Goal: Task Accomplishment & Management: Manage account settings

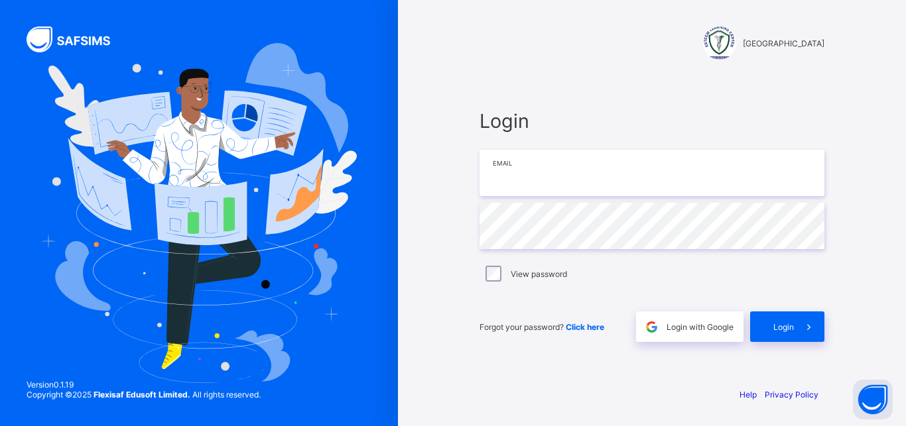
click at [575, 181] on input "email" at bounding box center [651, 173] width 345 height 46
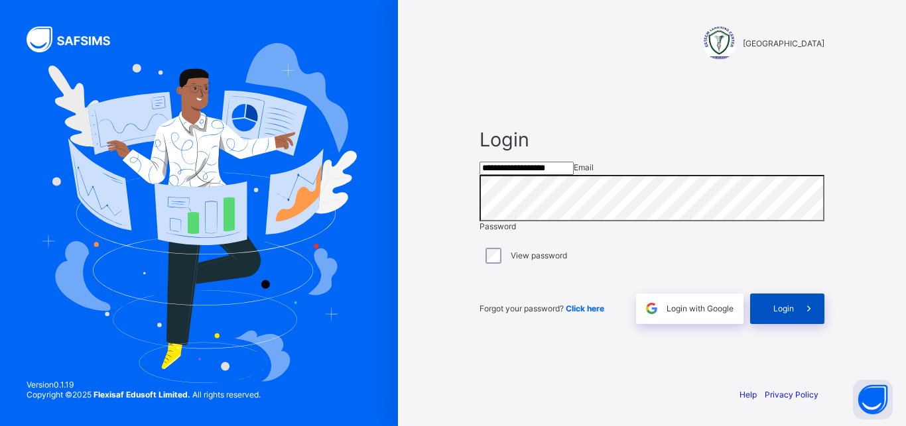
type input "**********"
click at [780, 314] on span "Login" at bounding box center [783, 309] width 21 height 10
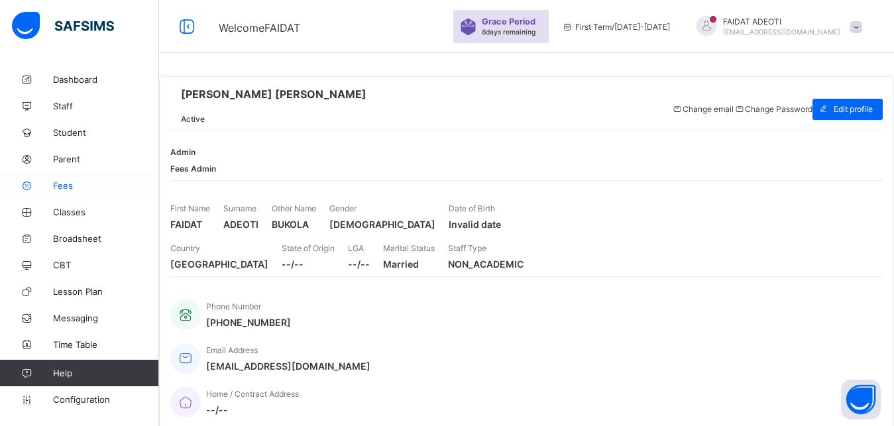
click at [84, 184] on span "Fees" at bounding box center [106, 185] width 106 height 11
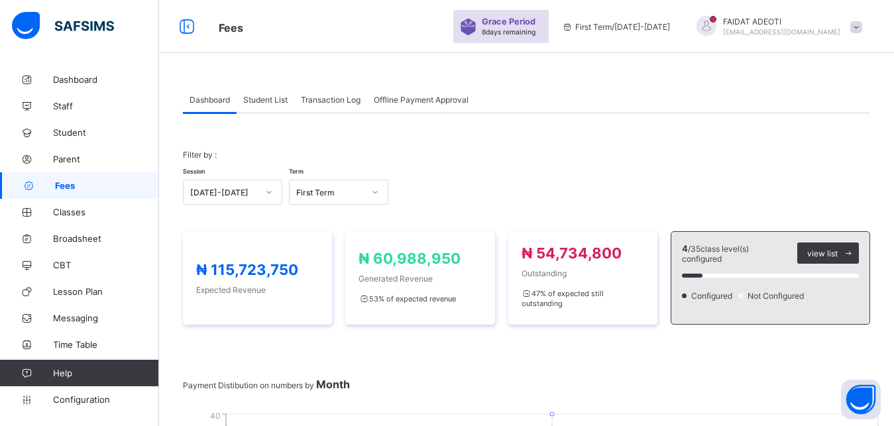
click at [274, 100] on span "Student List" at bounding box center [265, 100] width 44 height 10
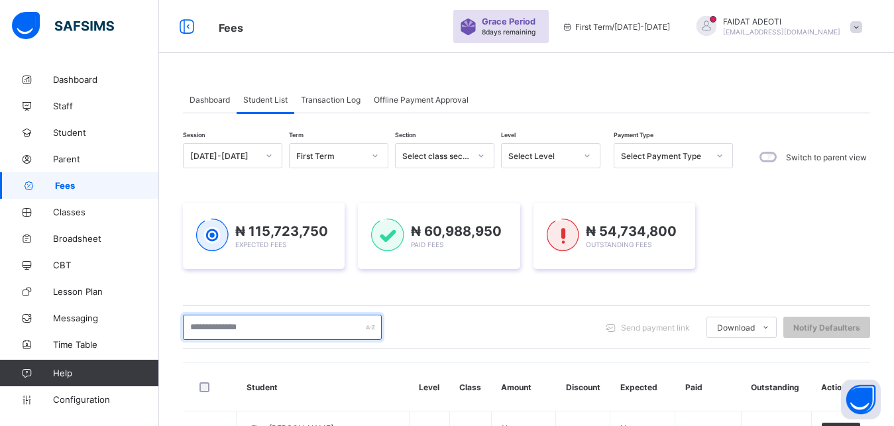
click at [225, 326] on input "text" at bounding box center [282, 327] width 199 height 25
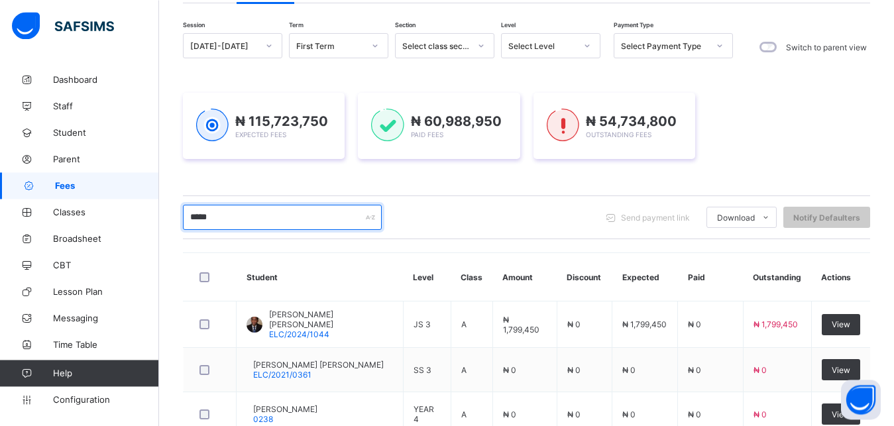
scroll to position [111, 0]
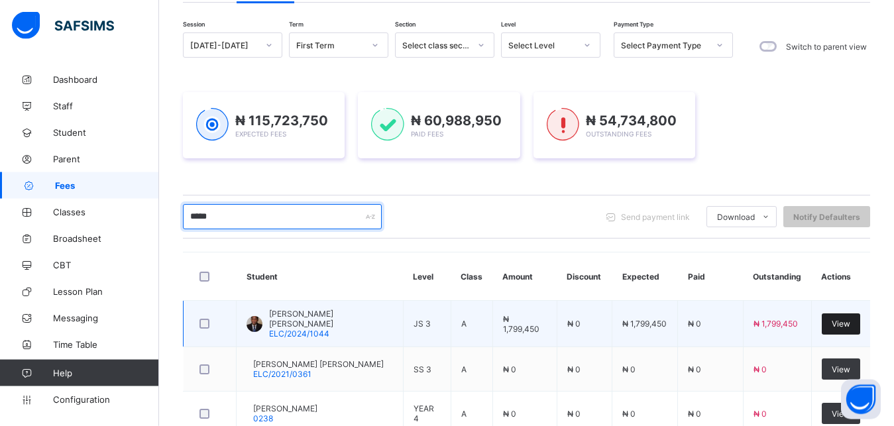
type input "*****"
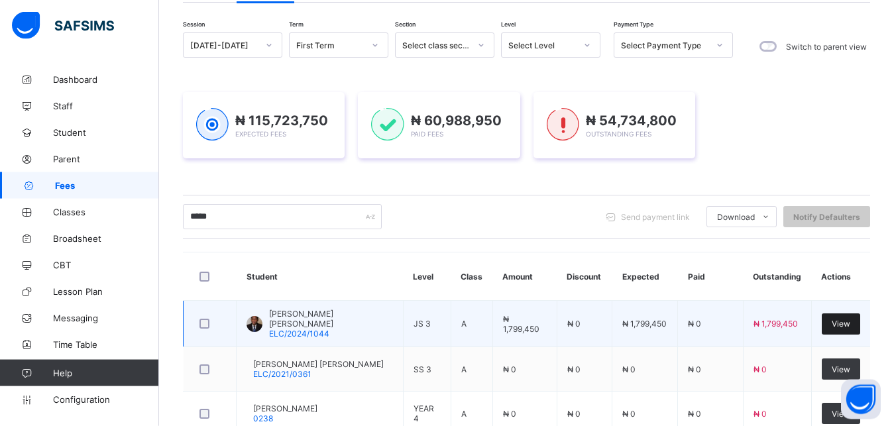
click at [851, 319] on span "View" at bounding box center [841, 324] width 19 height 10
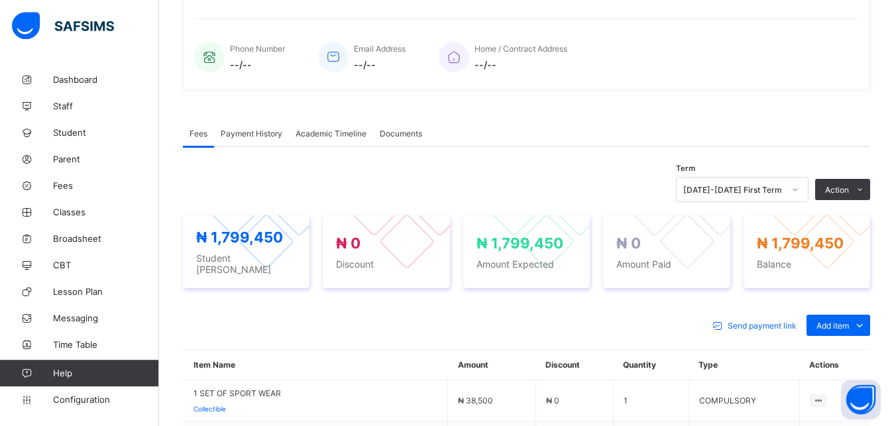
scroll to position [315, 0]
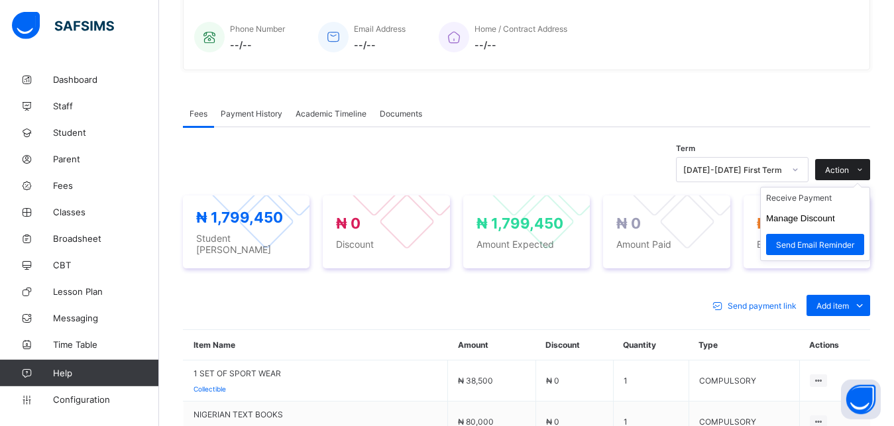
click at [865, 172] on icon at bounding box center [860, 170] width 10 height 9
click at [833, 208] on li "Receive Payment" at bounding box center [815, 198] width 109 height 21
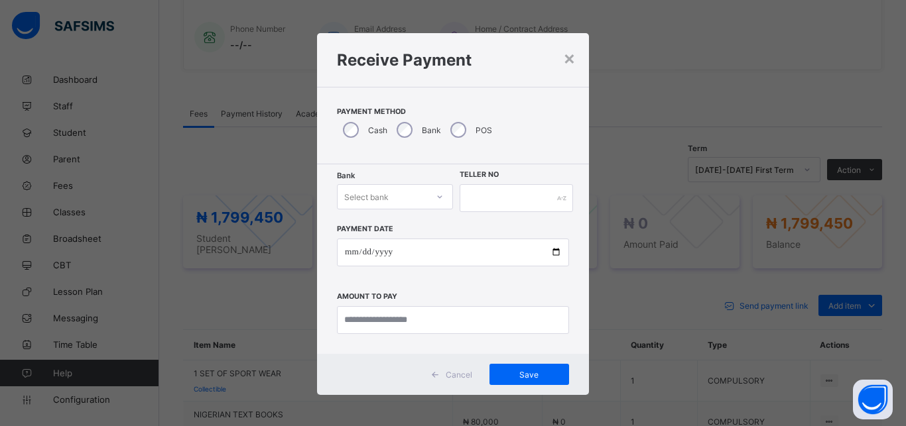
click at [390, 192] on div "Select bank" at bounding box center [383, 197] width 90 height 19
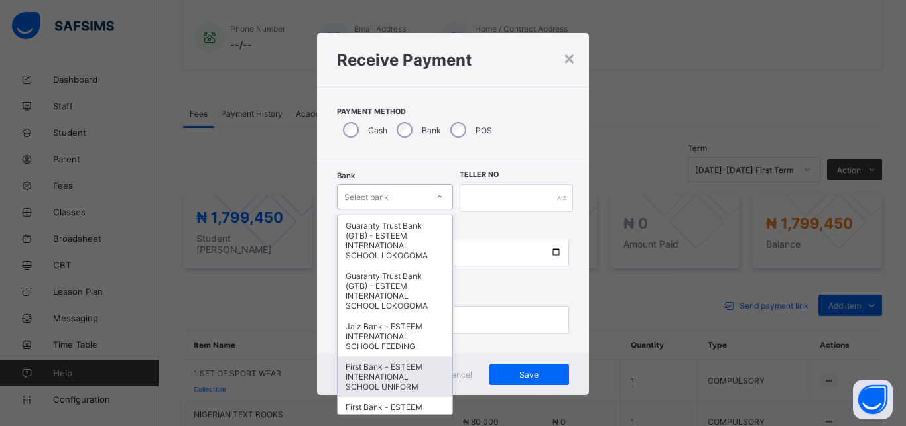
click at [354, 378] on div "First Bank - ESTEEM INTERNATIONAL SCHOOL UNIFORM" at bounding box center [395, 377] width 115 height 40
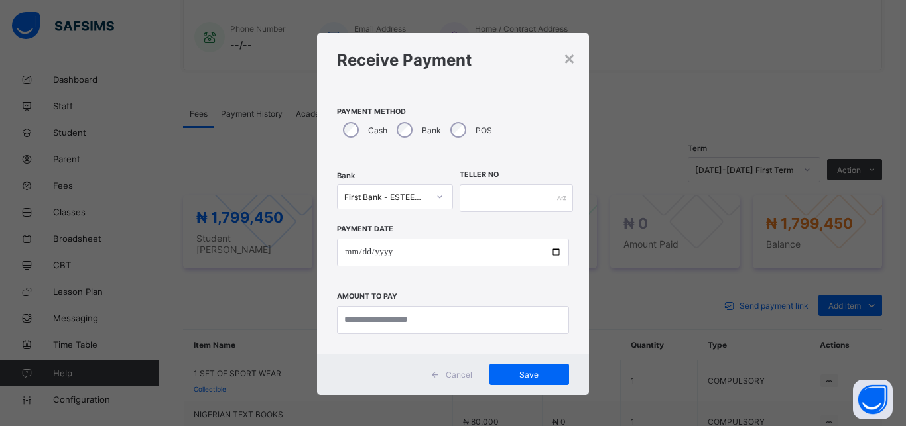
click at [556, 196] on div at bounding box center [516, 198] width 113 height 28
click at [533, 198] on input "text" at bounding box center [516, 198] width 113 height 28
type input "**********"
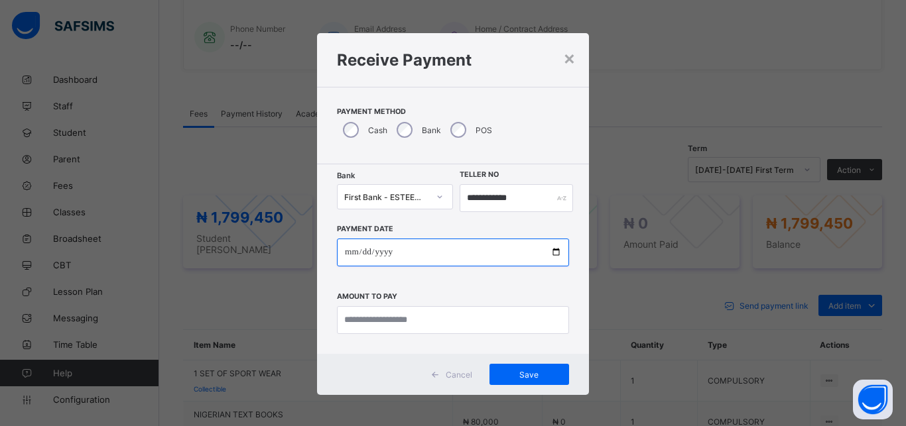
click at [475, 254] on input "date" at bounding box center [453, 253] width 232 height 28
type input "**********"
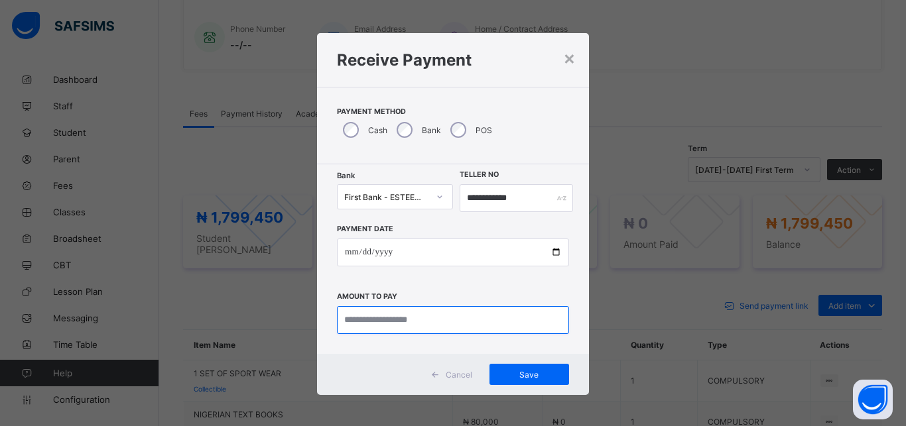
click at [458, 320] on input "currency" at bounding box center [453, 320] width 232 height 28
type input "**********"
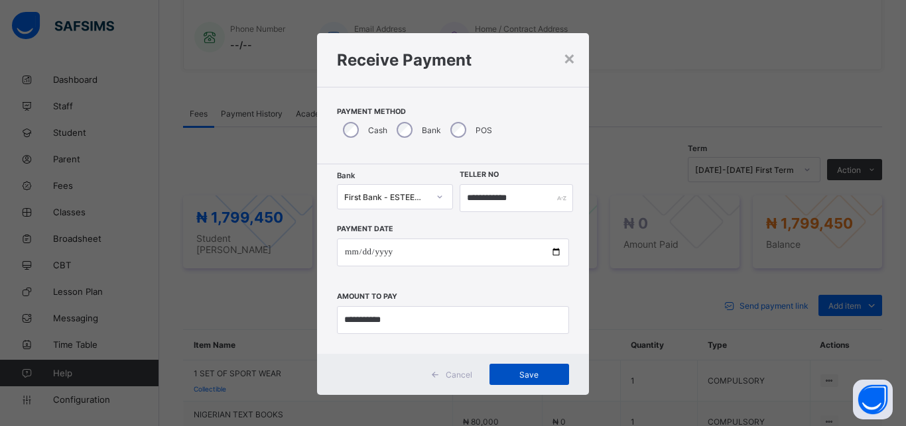
click at [519, 374] on span "Save" at bounding box center [529, 375] width 60 height 10
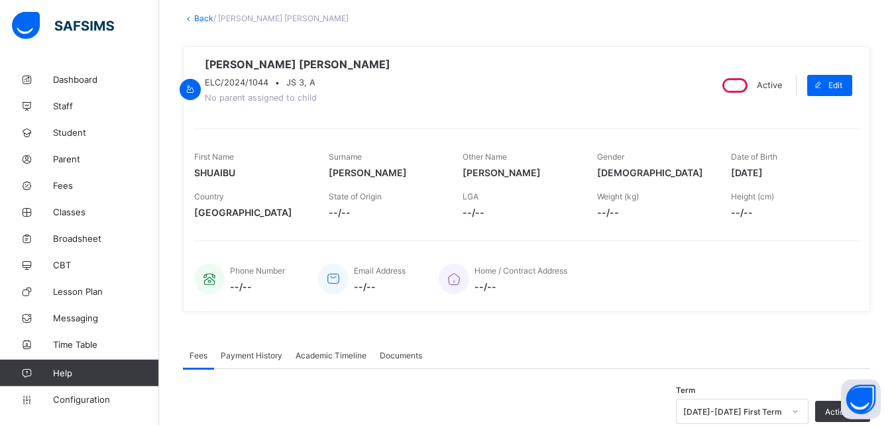
scroll to position [3, 0]
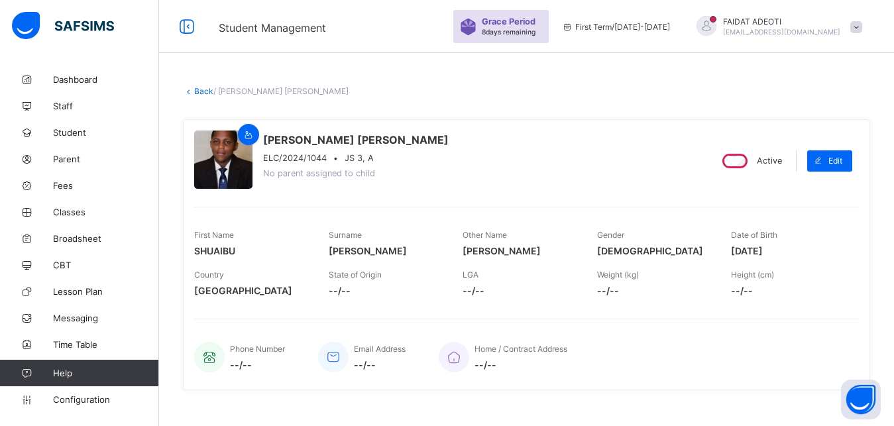
click at [206, 89] on link "Back" at bounding box center [203, 91] width 19 height 10
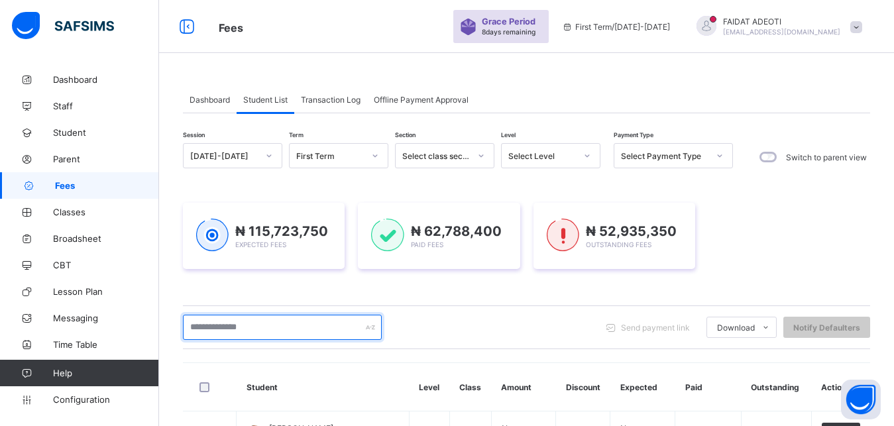
click at [249, 324] on input "text" at bounding box center [282, 327] width 199 height 25
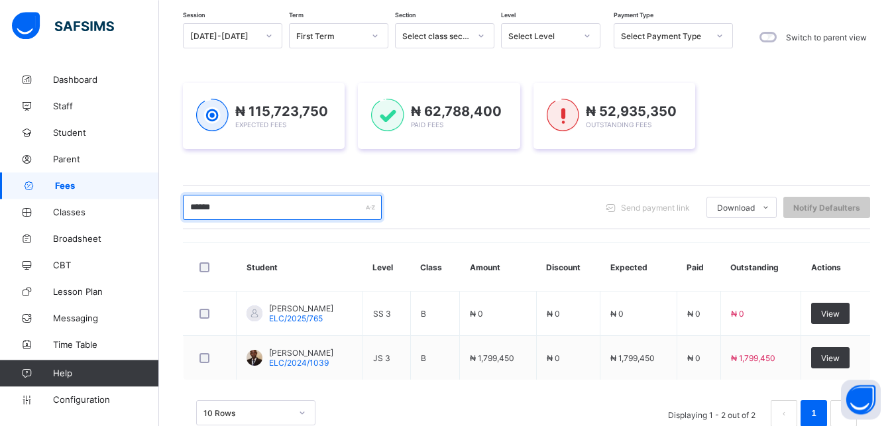
scroll to position [123, 0]
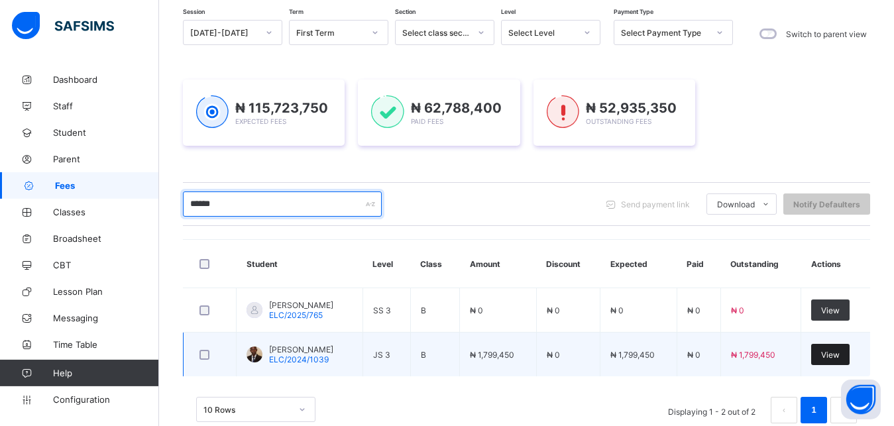
type input "******"
click at [840, 353] on span "View" at bounding box center [831, 355] width 19 height 10
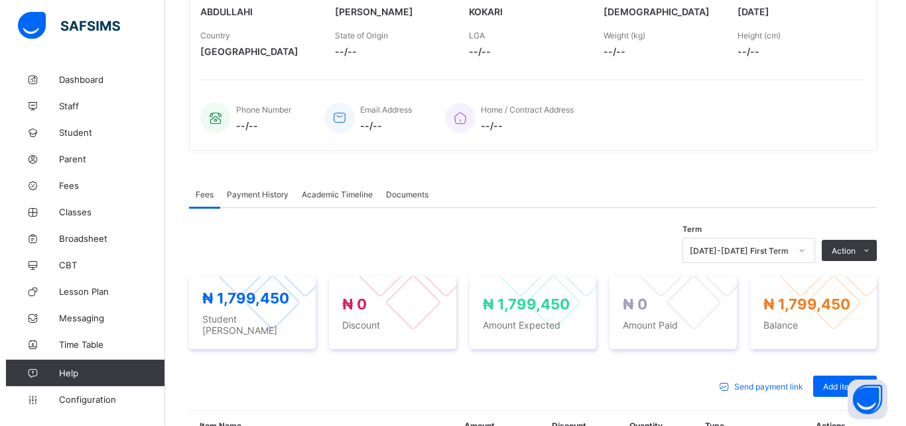
scroll to position [245, 0]
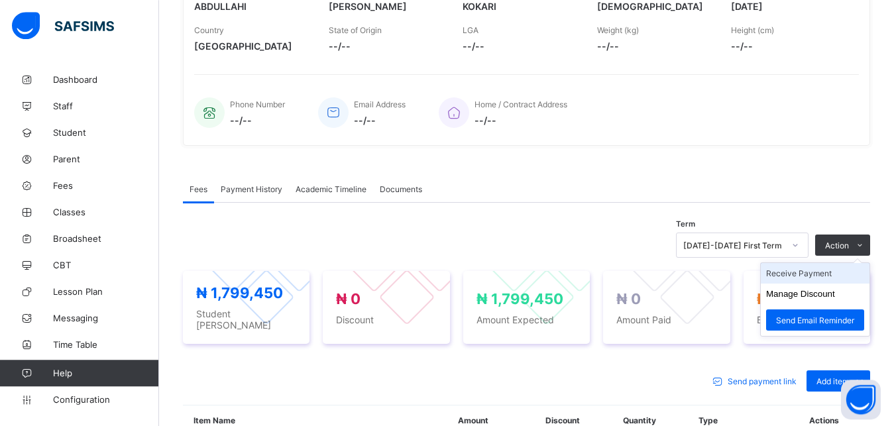
click at [851, 275] on li "Receive Payment" at bounding box center [815, 273] width 109 height 21
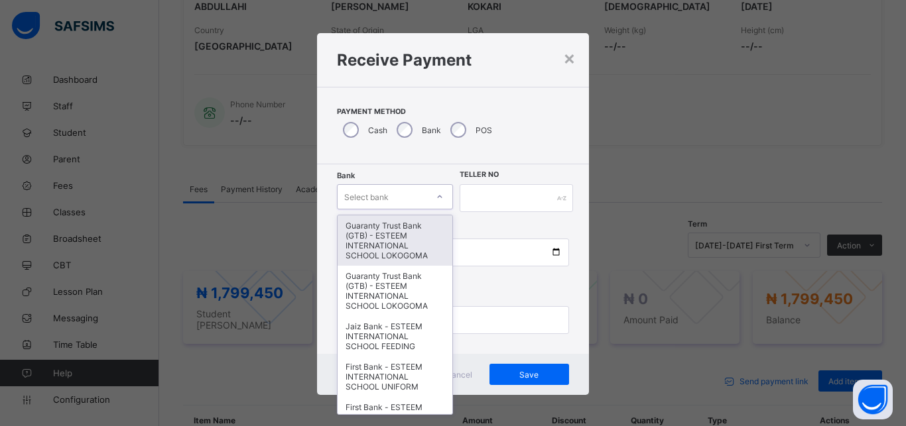
click at [383, 199] on div "Select bank" at bounding box center [383, 197] width 90 height 19
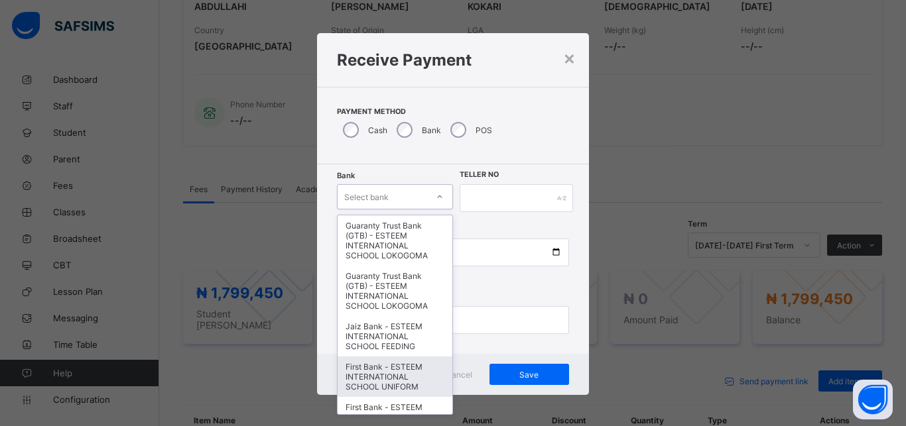
click at [376, 391] on div "First Bank - ESTEEM INTERNATIONAL SCHOOL UNIFORM" at bounding box center [395, 377] width 115 height 40
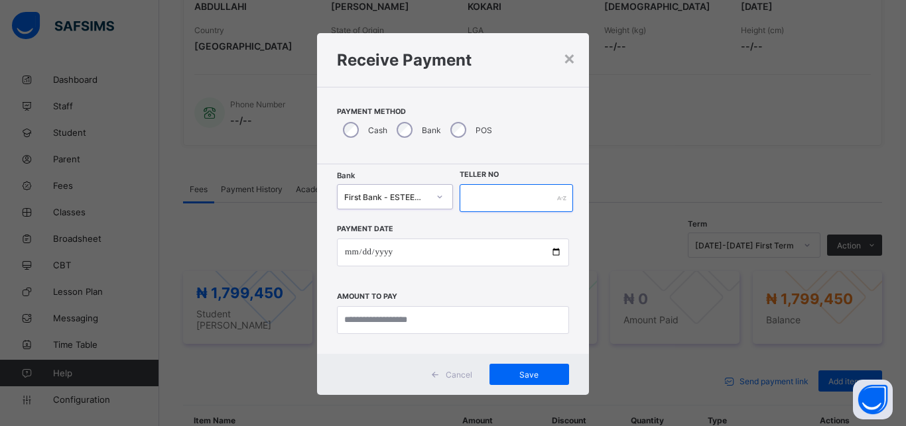
click at [529, 204] on input "text" at bounding box center [516, 198] width 113 height 28
type input "**********"
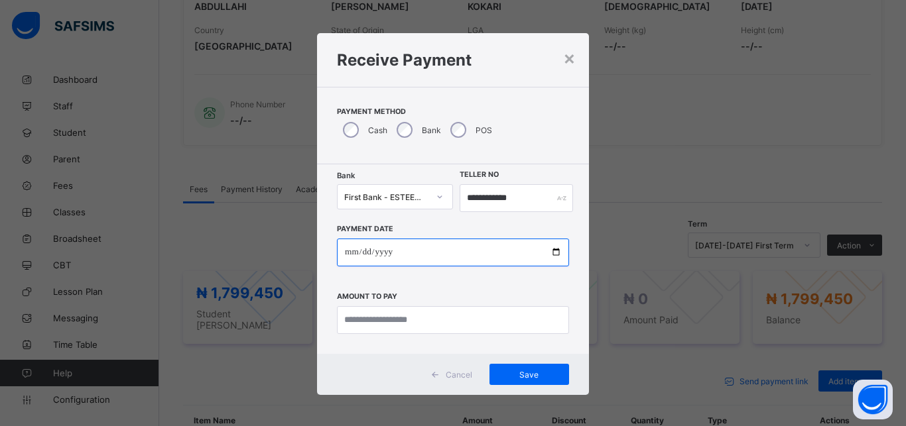
click at [517, 252] on input "date" at bounding box center [453, 253] width 232 height 28
type input "**********"
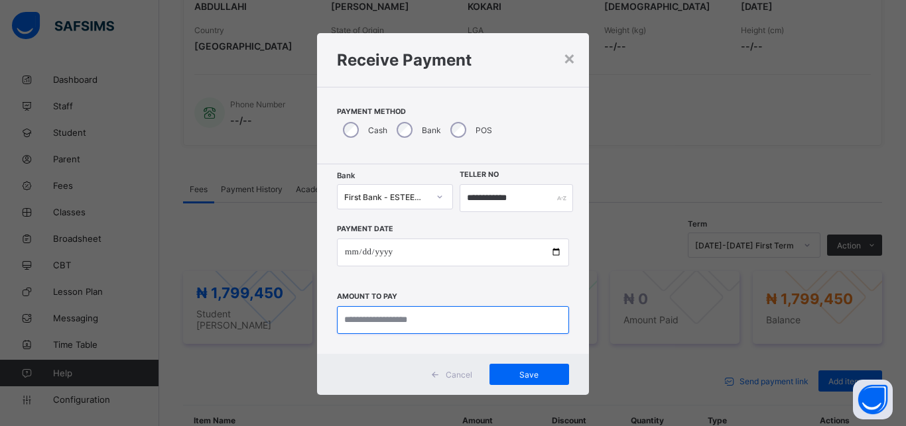
click at [478, 329] on input "currency" at bounding box center [453, 320] width 232 height 28
type input "**********"
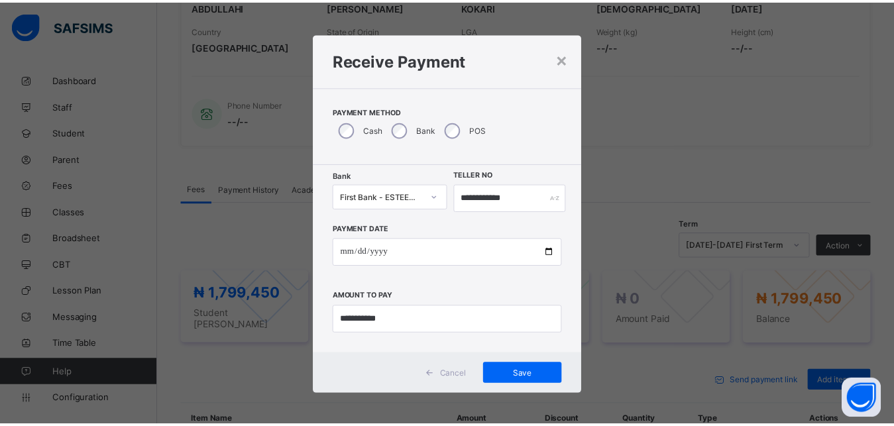
scroll to position [1142, 0]
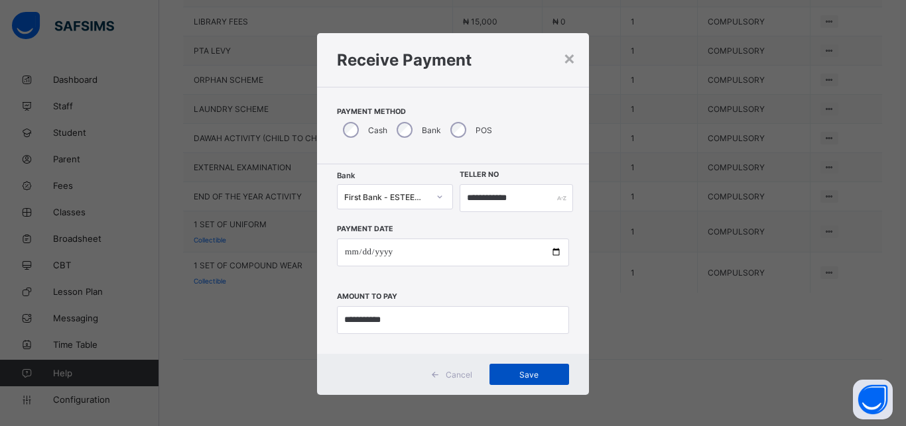
click at [523, 370] on span "Save" at bounding box center [529, 375] width 60 height 10
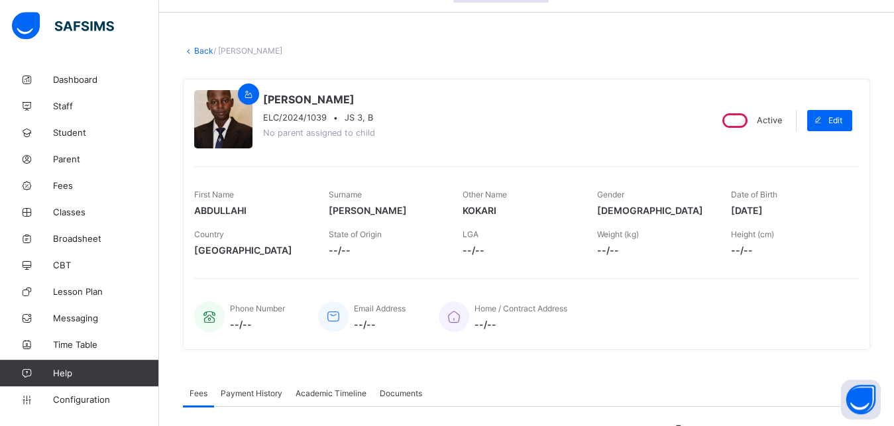
scroll to position [38, 0]
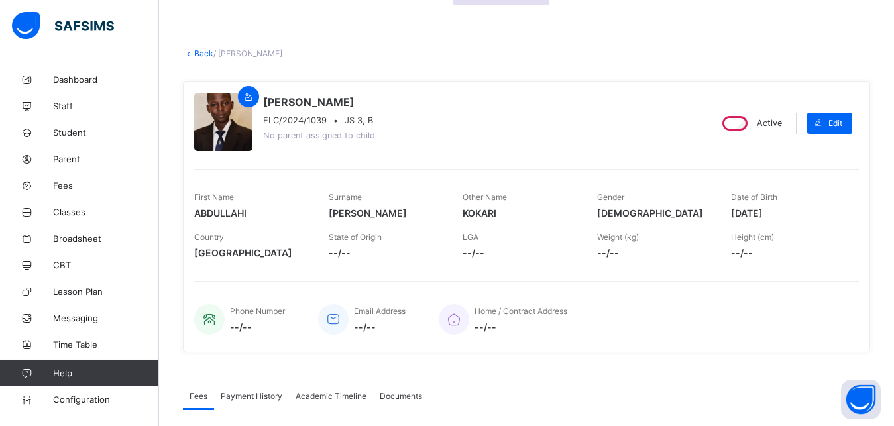
click at [208, 52] on link "Back" at bounding box center [203, 53] width 19 height 10
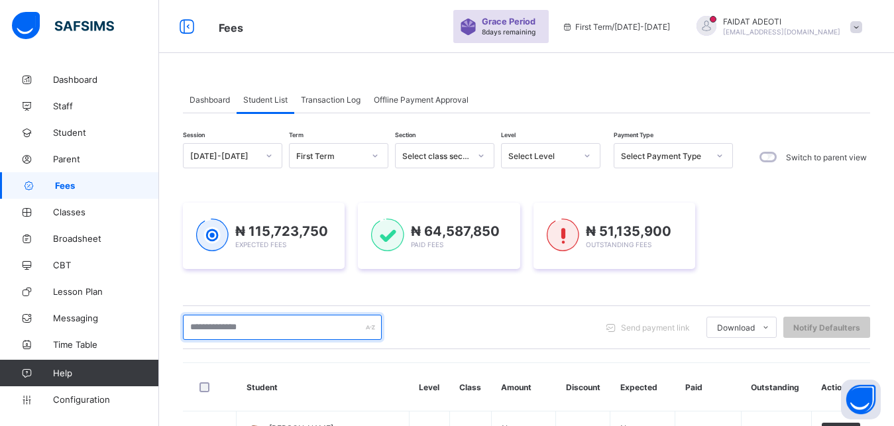
click at [255, 324] on input "text" at bounding box center [282, 327] width 199 height 25
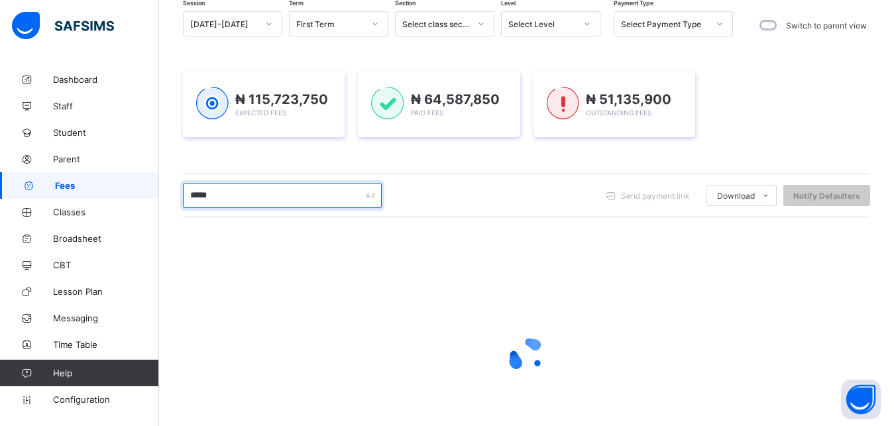
scroll to position [133, 0]
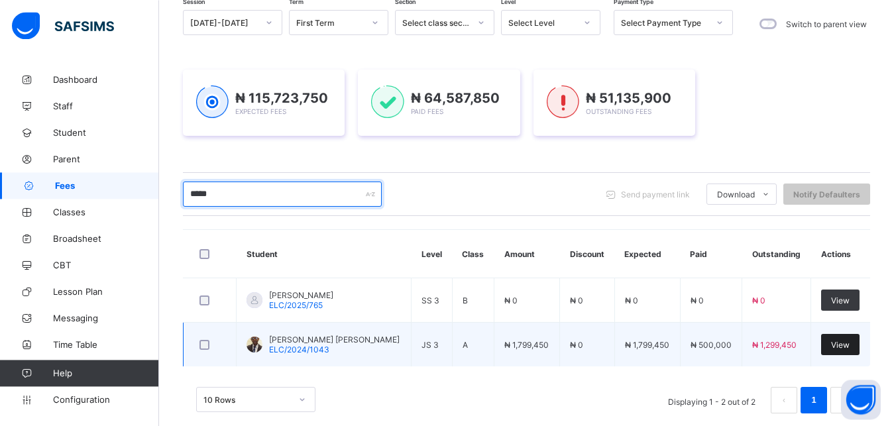
type input "*****"
click at [850, 345] on span "View" at bounding box center [840, 345] width 19 height 10
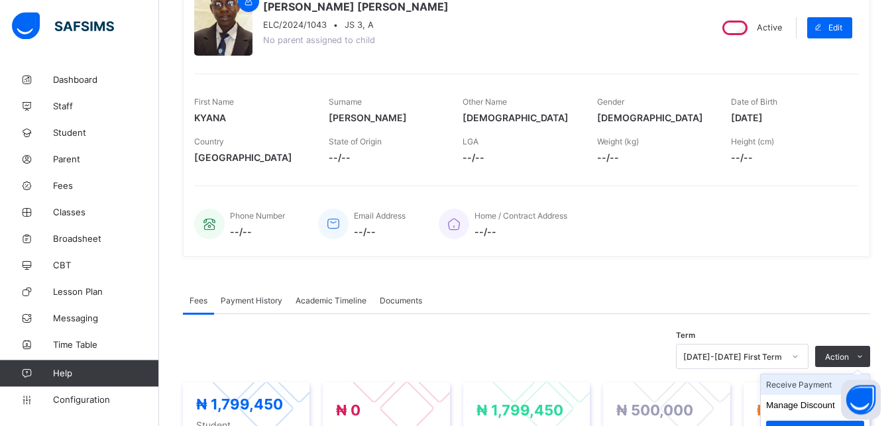
click at [801, 390] on li "Receive Payment" at bounding box center [815, 385] width 109 height 21
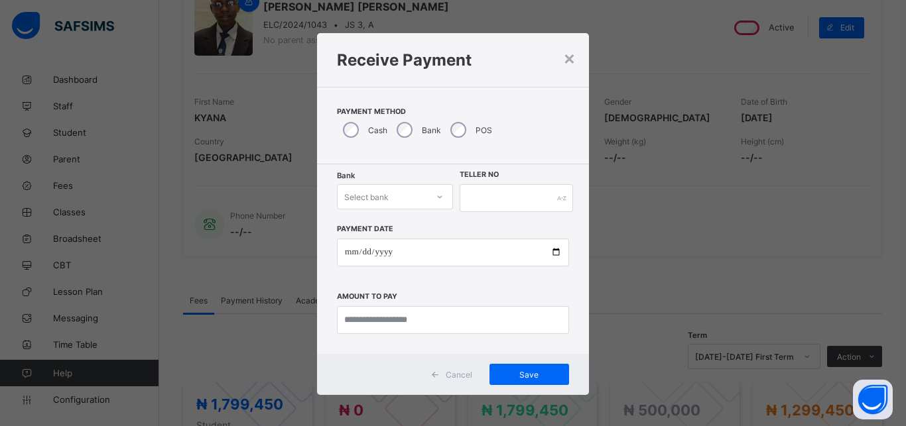
click at [382, 197] on div "Select bank" at bounding box center [366, 196] width 44 height 25
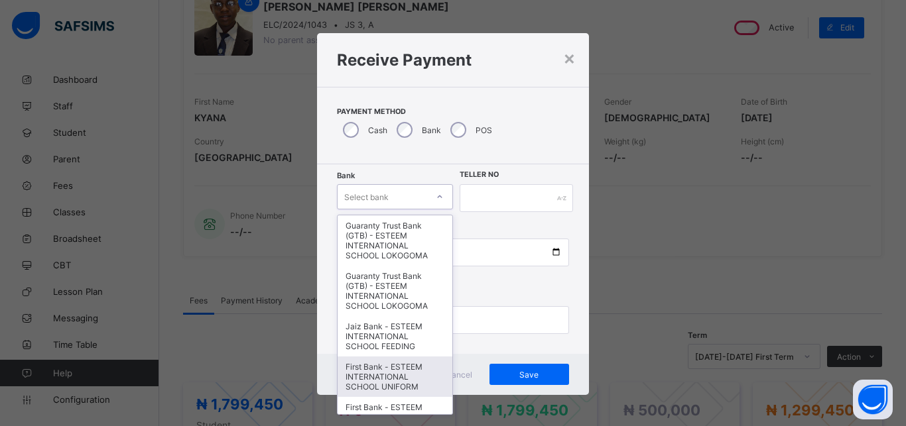
click at [379, 367] on div "First Bank - ESTEEM INTERNATIONAL SCHOOL UNIFORM" at bounding box center [395, 377] width 115 height 40
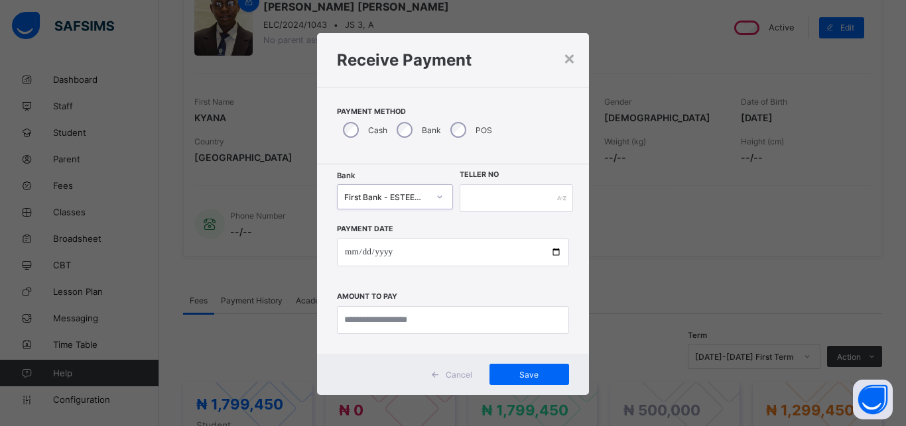
type input "**"
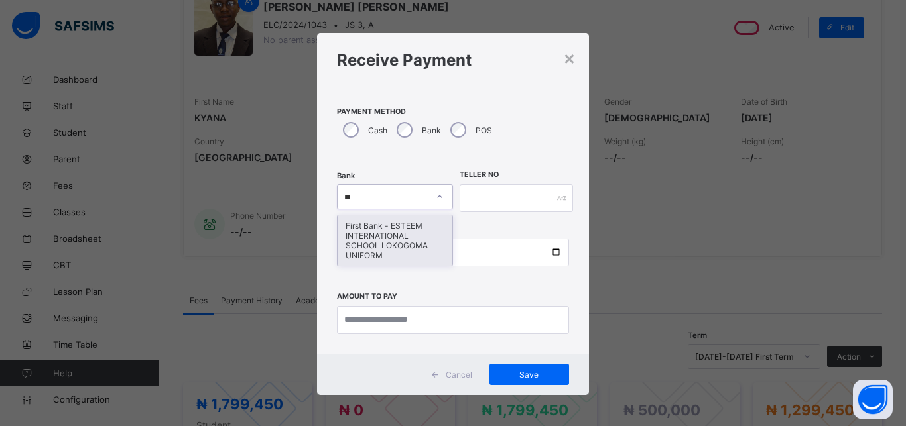
click at [422, 216] on div "First Bank - ESTEEM INTERNATIONAL SCHOOL LOKOGOMA UNIFORM" at bounding box center [395, 240] width 115 height 50
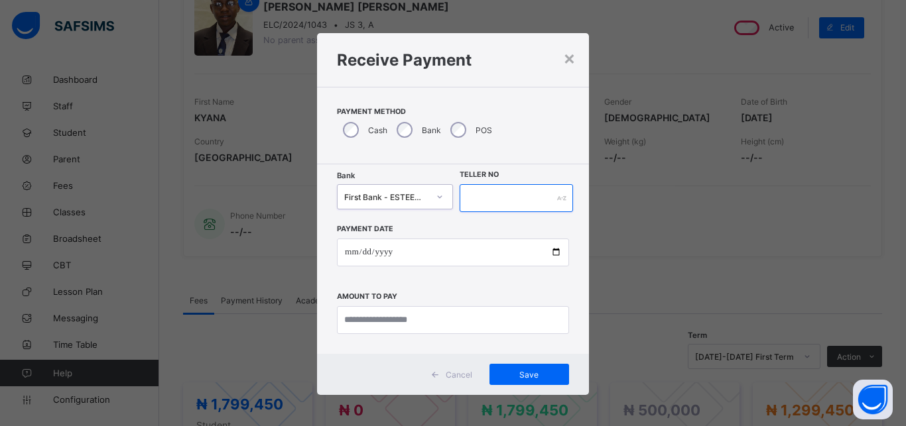
click at [490, 194] on input "text" at bounding box center [516, 198] width 113 height 28
type input "**********"
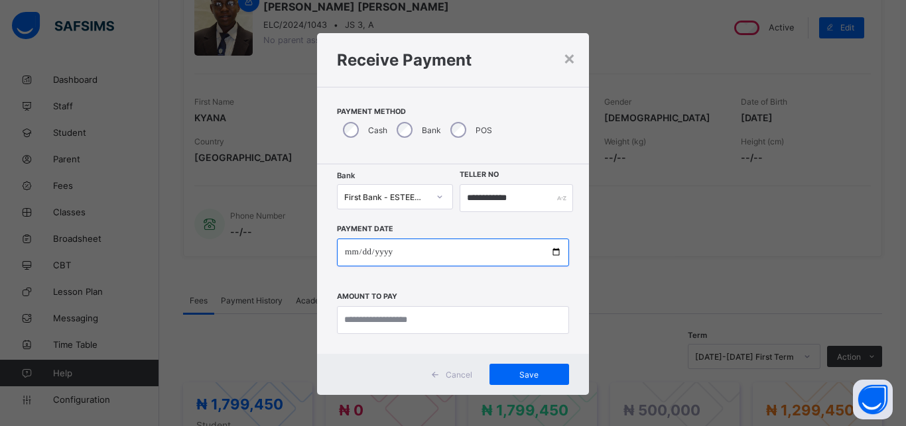
click at [426, 259] on input "date" at bounding box center [453, 253] width 232 height 28
type input "**********"
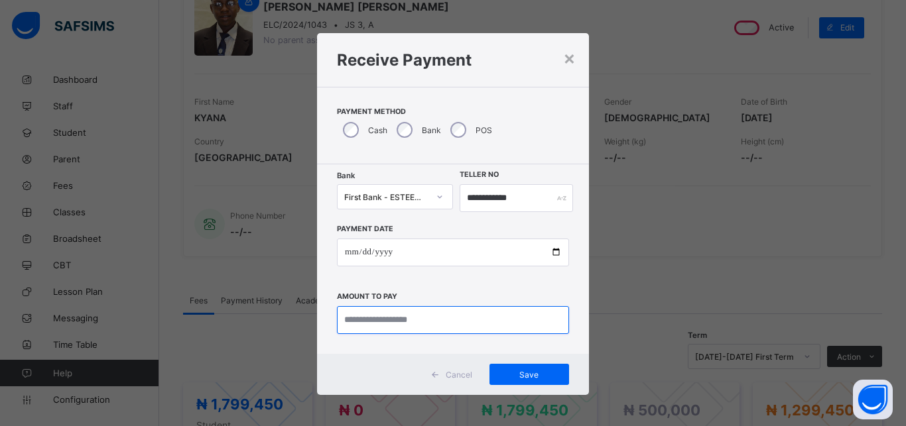
click at [405, 324] on input "currency" at bounding box center [453, 320] width 232 height 28
type input "*********"
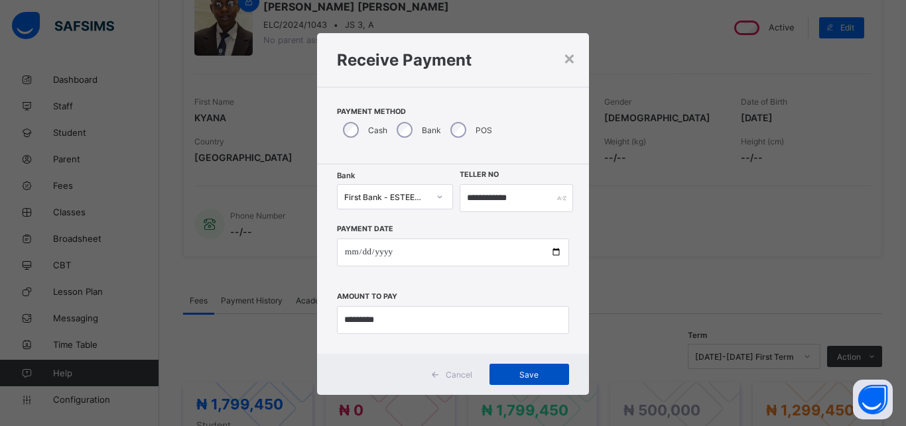
click at [532, 375] on span "Save" at bounding box center [529, 375] width 60 height 10
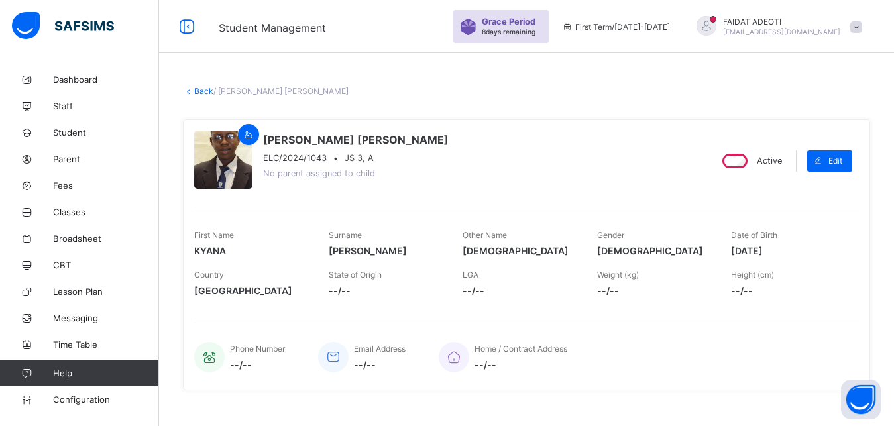
click at [205, 88] on link "Back" at bounding box center [203, 91] width 19 height 10
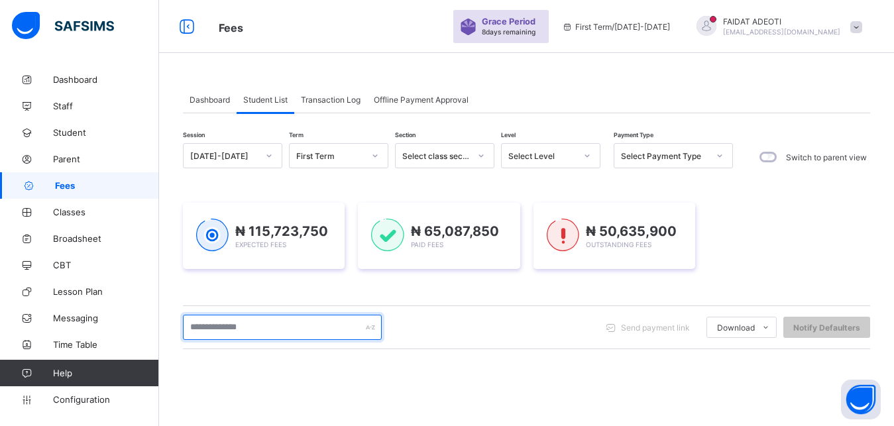
click at [261, 334] on input "text" at bounding box center [282, 327] width 199 height 25
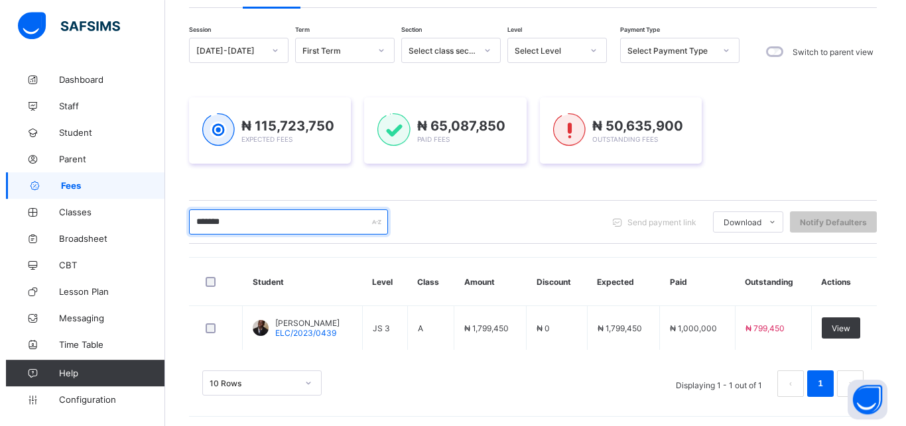
scroll to position [106, 0]
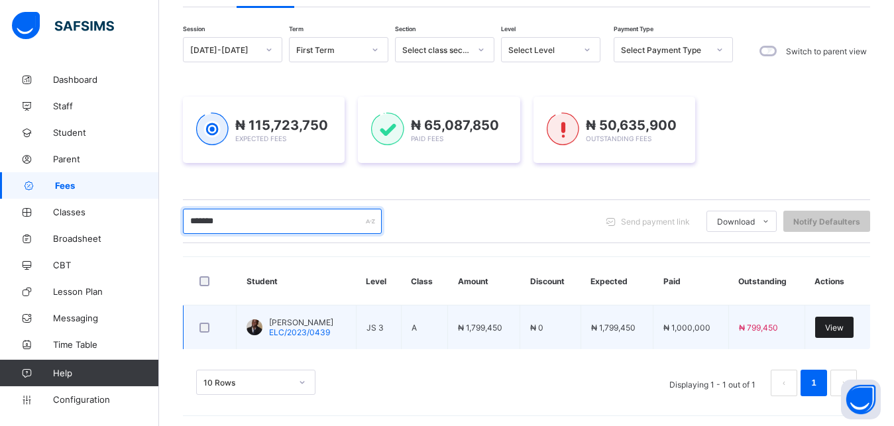
type input "*******"
click at [844, 325] on span "View" at bounding box center [835, 328] width 19 height 10
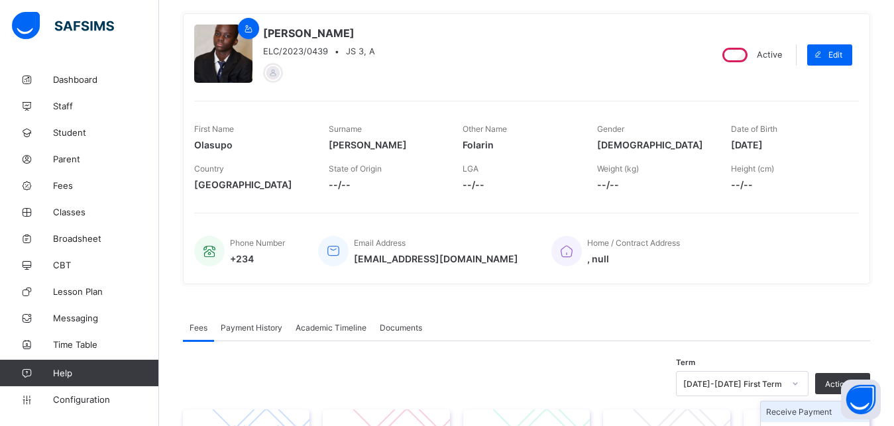
click at [823, 413] on li "Receive Payment" at bounding box center [815, 412] width 109 height 21
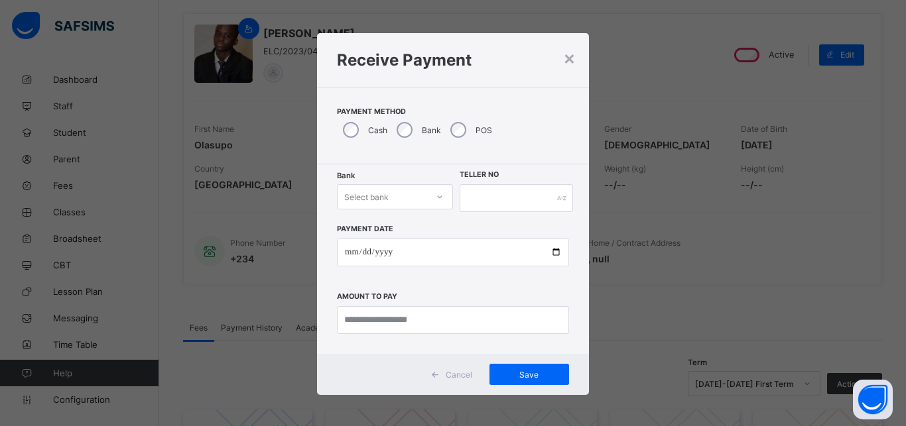
click at [397, 194] on div "Select bank" at bounding box center [383, 197] width 90 height 19
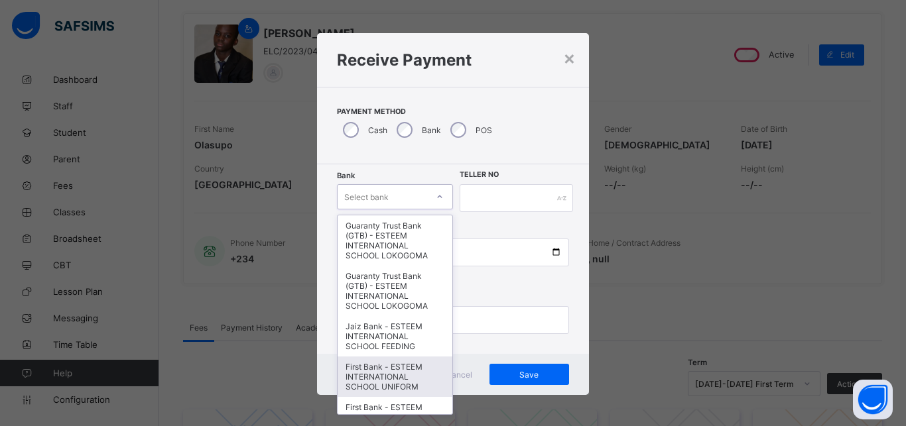
click at [388, 380] on div "First Bank - ESTEEM INTERNATIONAL SCHOOL UNIFORM" at bounding box center [395, 377] width 115 height 40
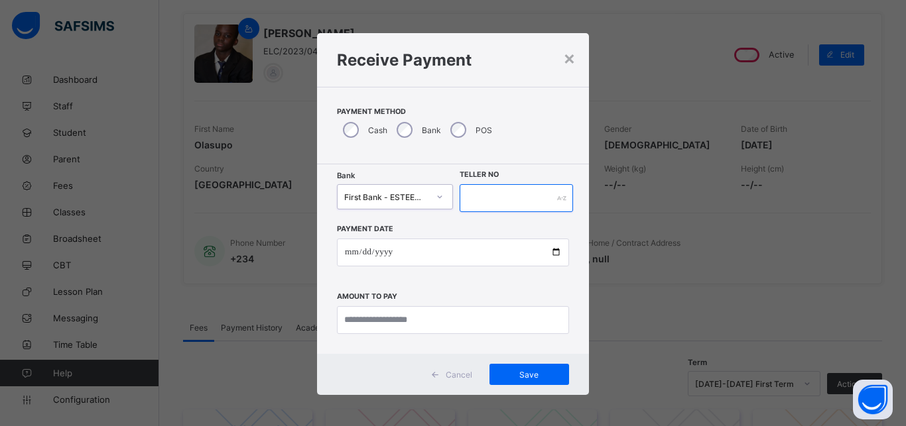
click at [519, 195] on input "text" at bounding box center [516, 198] width 113 height 28
type input "**********"
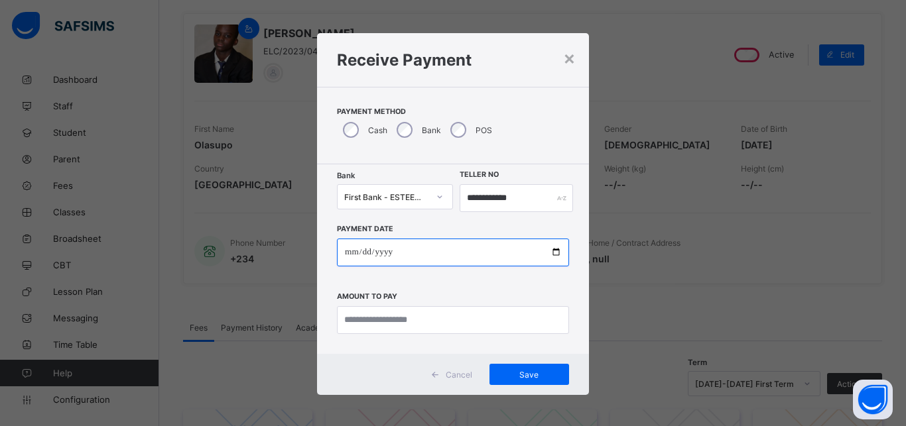
click at [479, 242] on input "date" at bounding box center [453, 253] width 232 height 28
type input "**********"
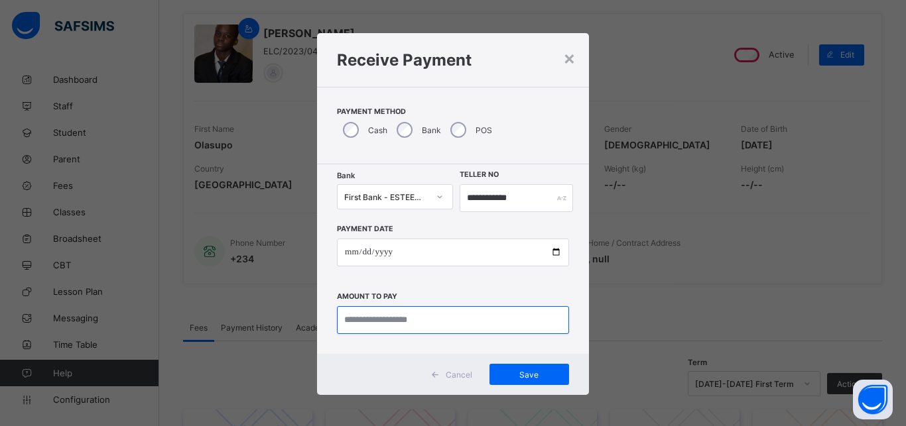
click at [459, 325] on input "currency" at bounding box center [453, 320] width 232 height 28
type input "*********"
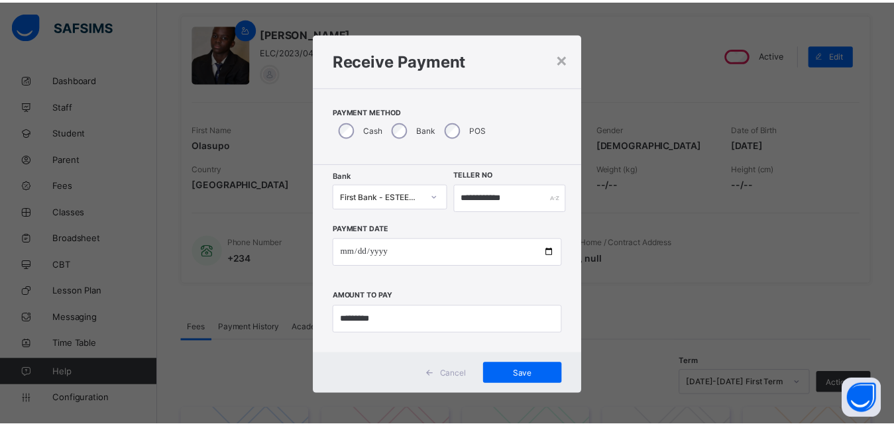
scroll to position [1142, 0]
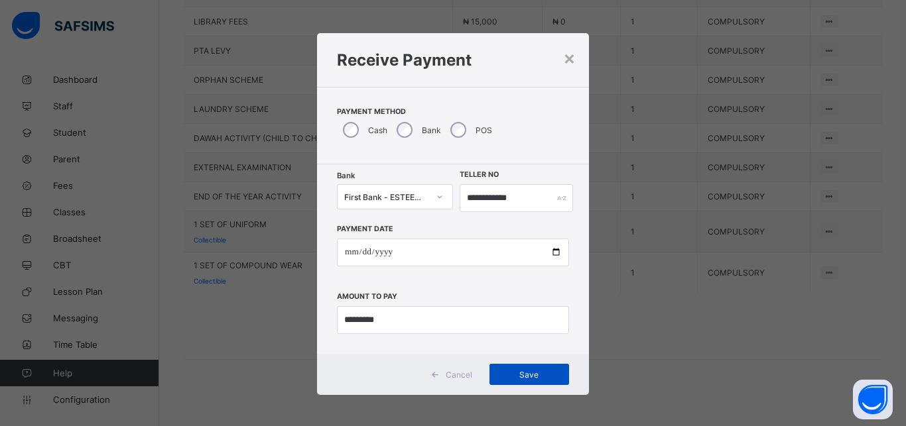
click at [536, 374] on span "Save" at bounding box center [529, 375] width 60 height 10
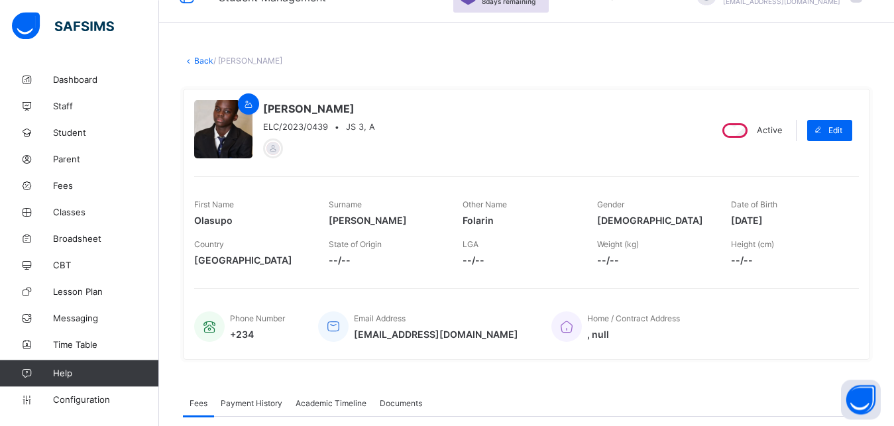
scroll to position [25, 0]
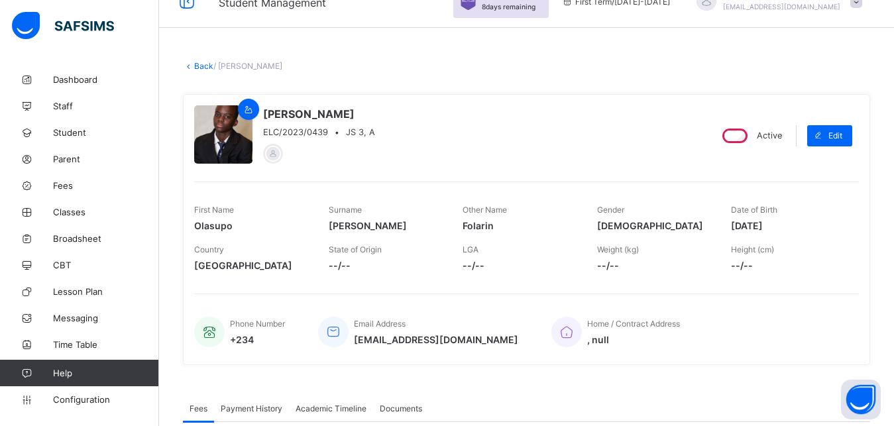
click at [208, 66] on link "Back" at bounding box center [203, 66] width 19 height 10
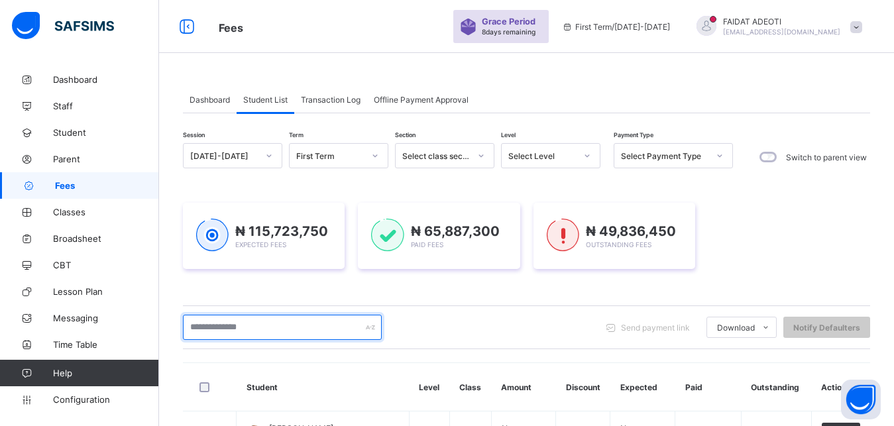
click at [221, 325] on input "text" at bounding box center [282, 327] width 199 height 25
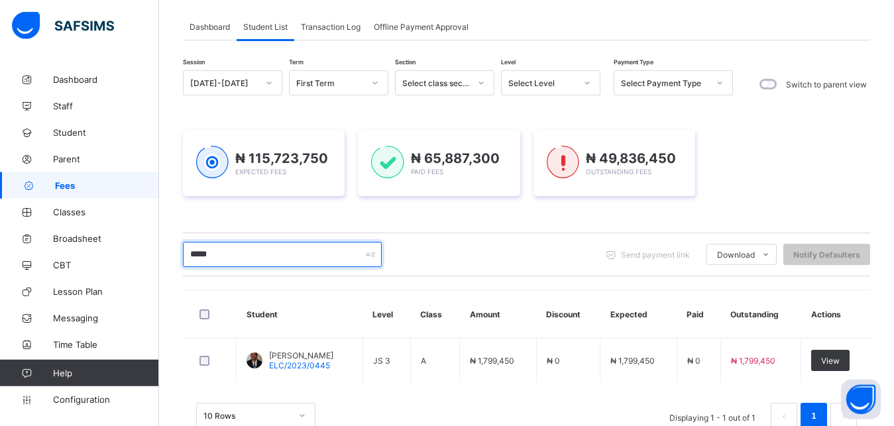
scroll to position [78, 0]
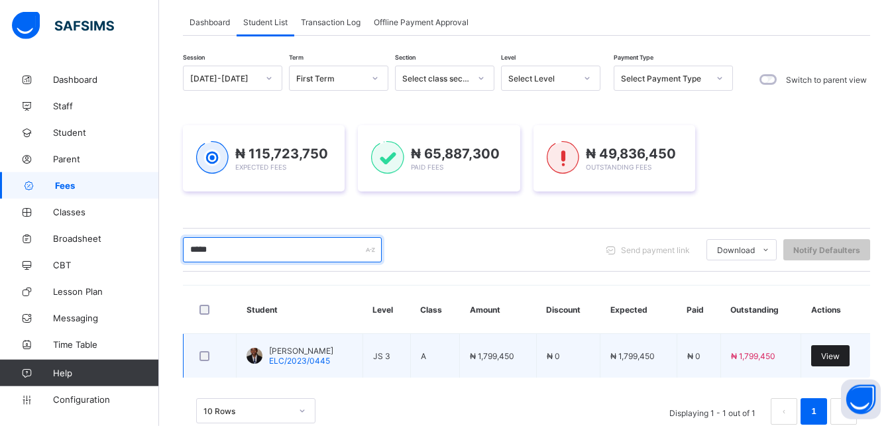
type input "*****"
click at [840, 353] on span "View" at bounding box center [831, 356] width 19 height 10
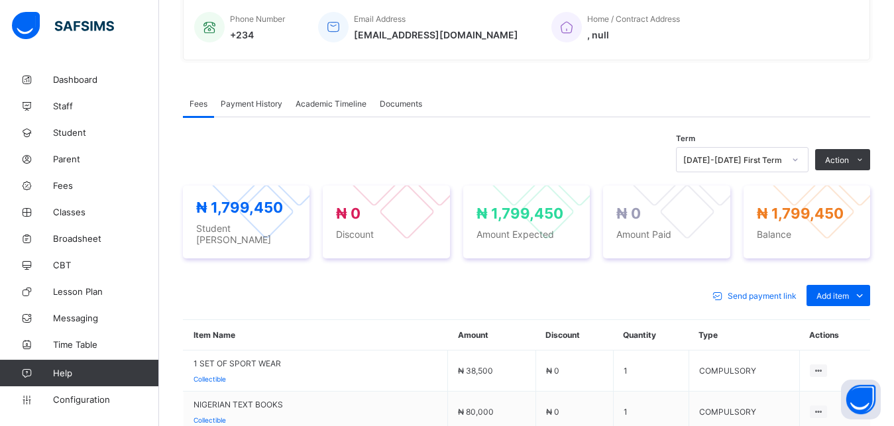
scroll to position [338, 0]
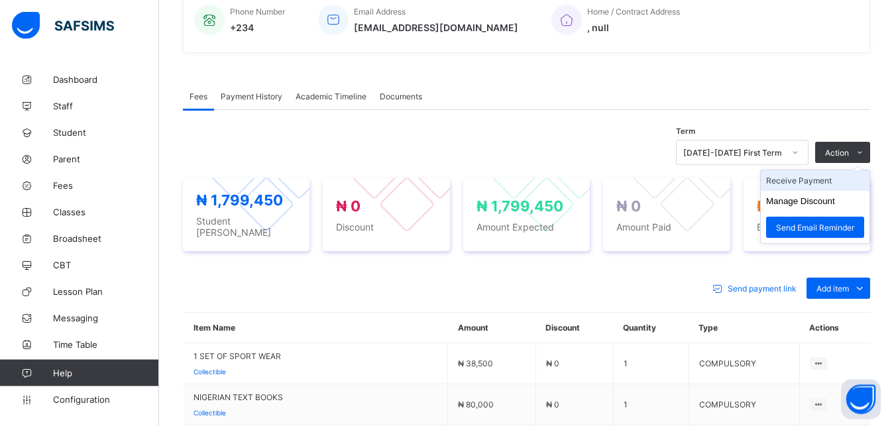
click at [849, 184] on li "Receive Payment" at bounding box center [815, 180] width 109 height 21
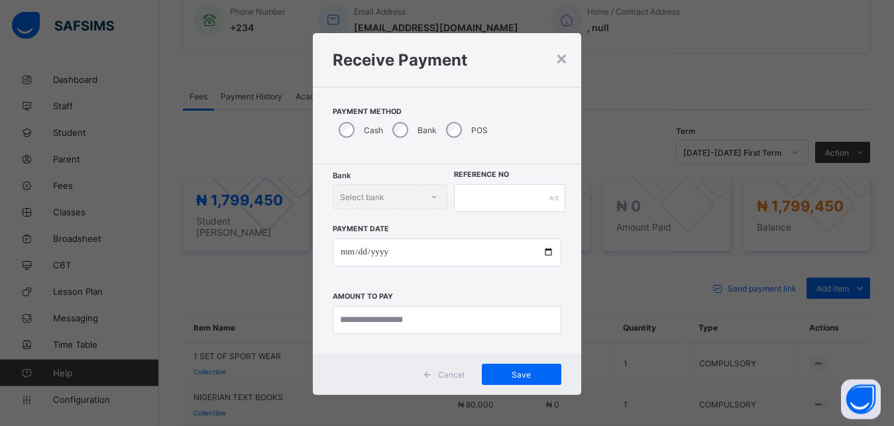
click at [393, 121] on div "Bank" at bounding box center [414, 130] width 54 height 28
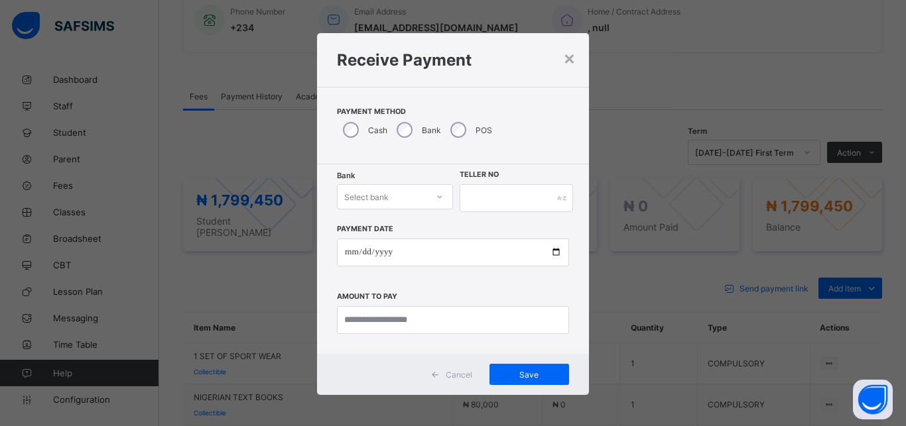
click at [409, 192] on div "Select bank" at bounding box center [383, 197] width 90 height 19
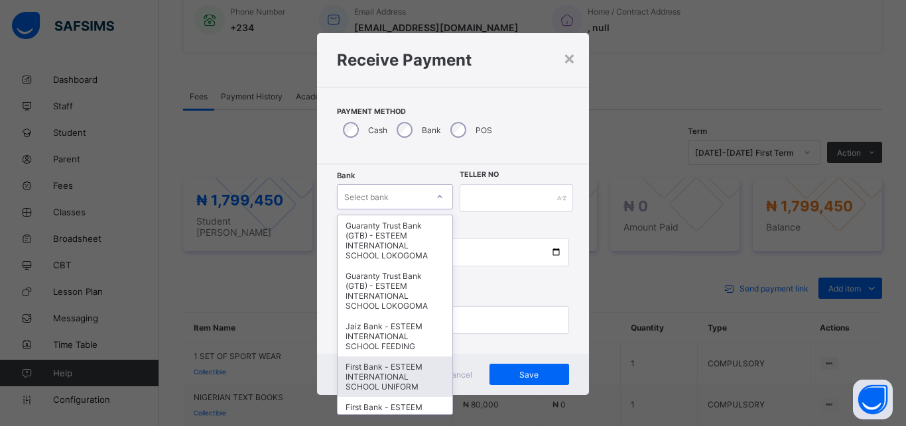
click at [395, 372] on div "First Bank - ESTEEM INTERNATIONAL SCHOOL UNIFORM" at bounding box center [395, 377] width 115 height 40
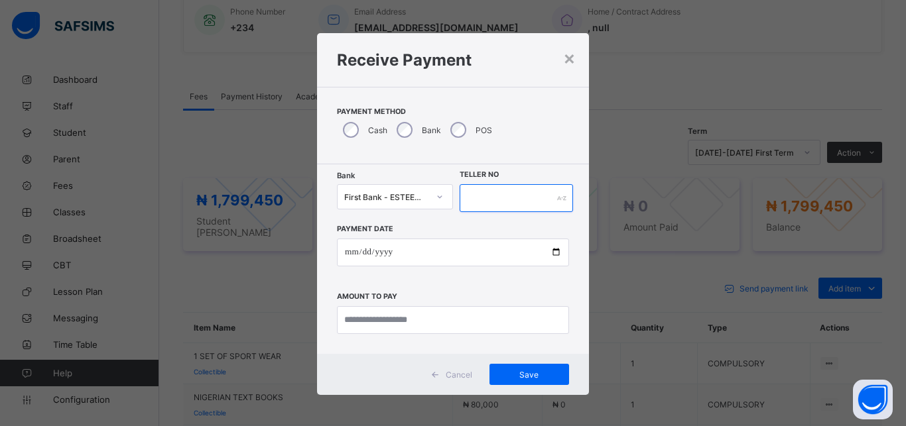
click at [535, 203] on input "text" at bounding box center [516, 198] width 113 height 28
type input "**********"
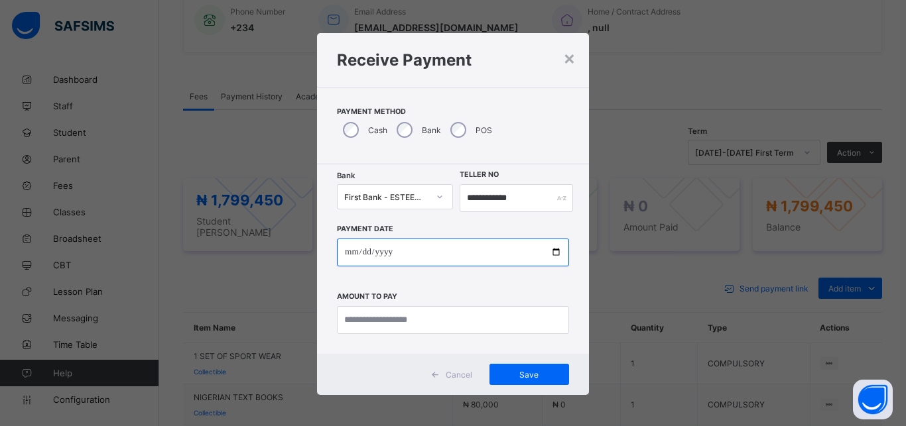
click at [497, 255] on input "date" at bounding box center [453, 253] width 232 height 28
click at [364, 251] on input "**********" at bounding box center [453, 253] width 232 height 28
click at [387, 251] on input "**********" at bounding box center [453, 253] width 232 height 28
type input "**********"
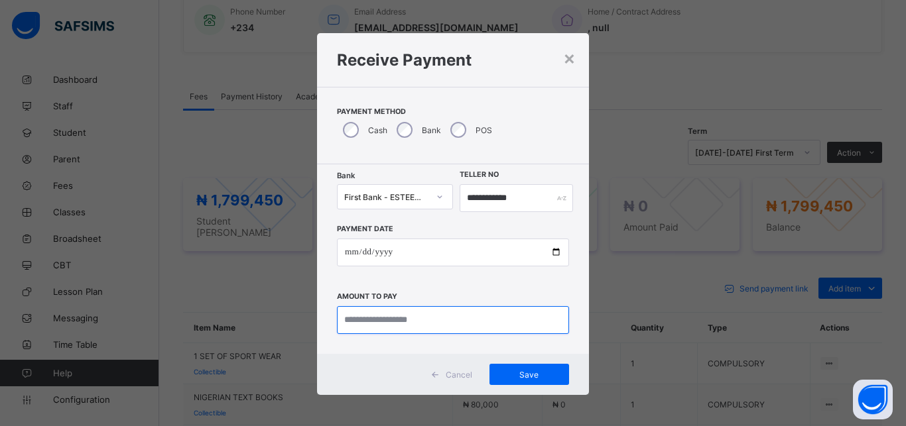
click at [436, 320] on input "currency" at bounding box center [453, 320] width 232 height 28
type input "**********"
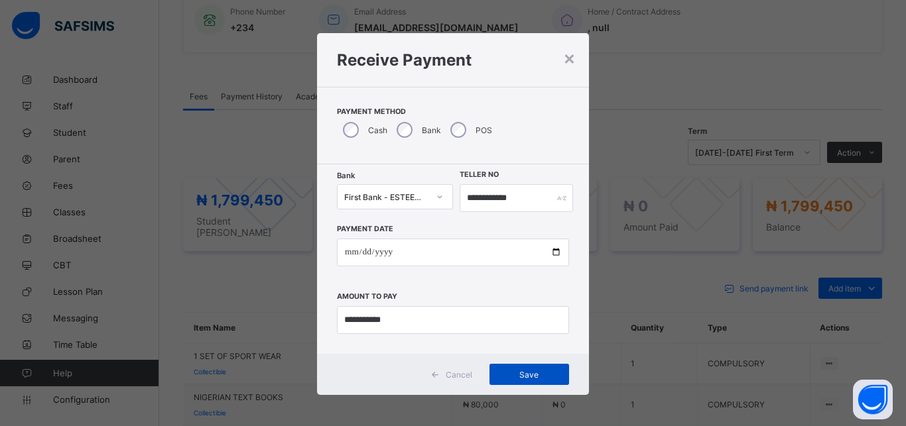
click at [532, 375] on span "Save" at bounding box center [529, 375] width 60 height 10
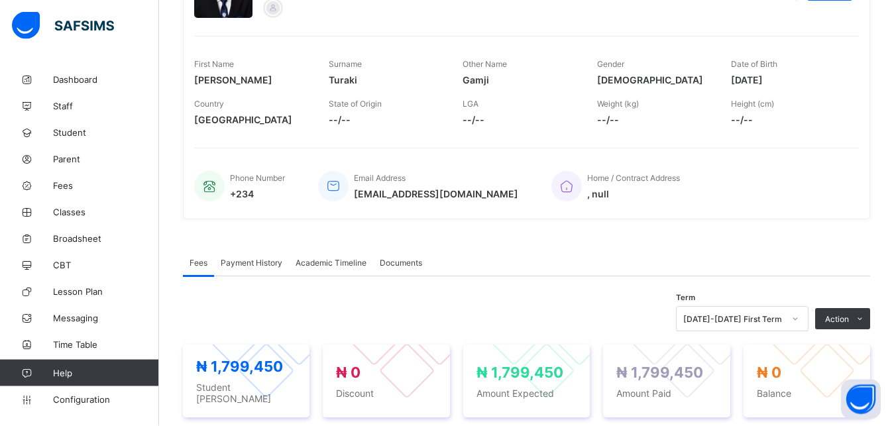
scroll to position [0, 0]
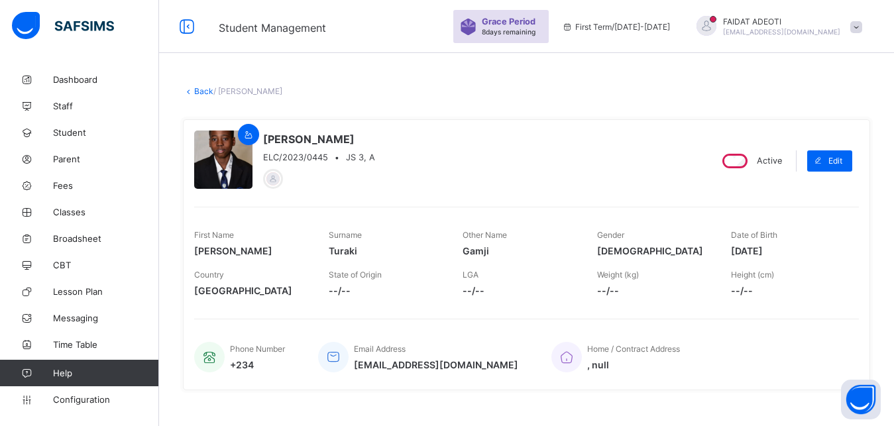
click at [205, 95] on link "Back" at bounding box center [203, 91] width 19 height 10
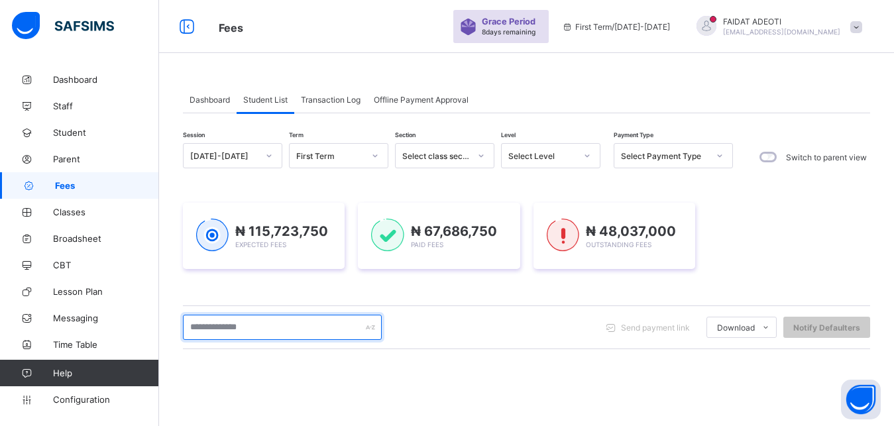
click at [282, 328] on input "text" at bounding box center [282, 327] width 199 height 25
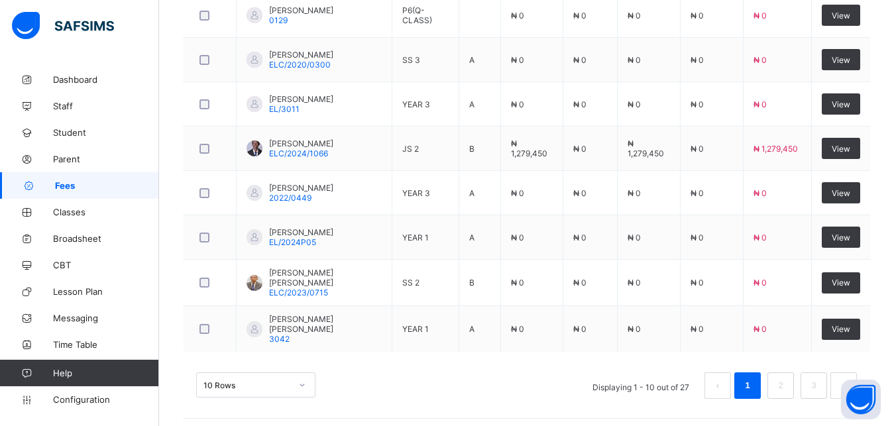
scroll to position [513, 0]
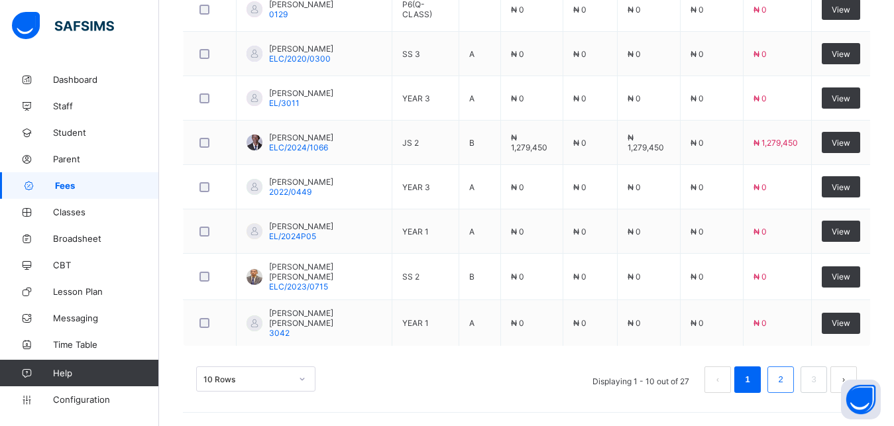
click at [787, 386] on link "2" at bounding box center [780, 379] width 13 height 17
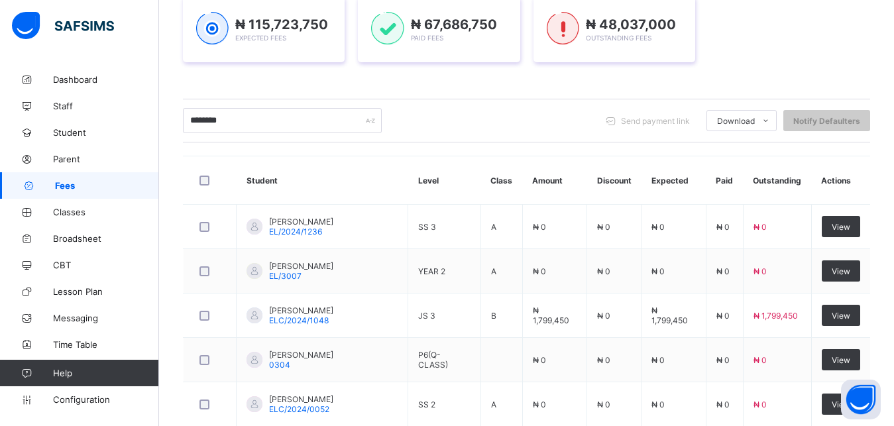
scroll to position [0, 0]
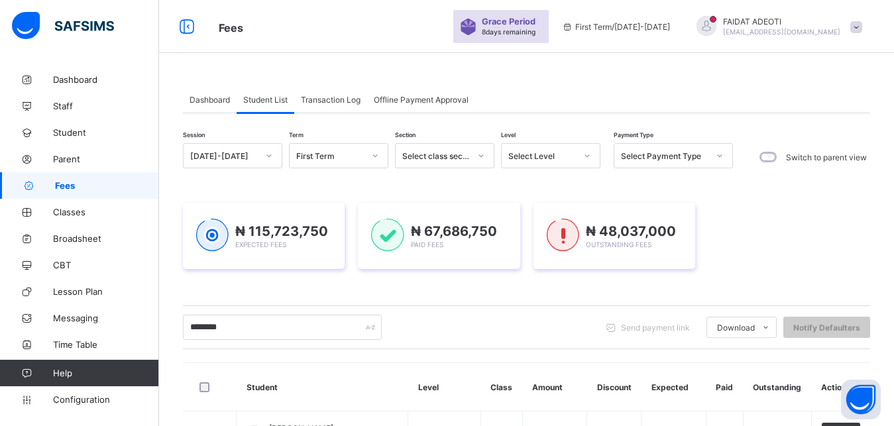
click at [589, 151] on div at bounding box center [587, 155] width 23 height 21
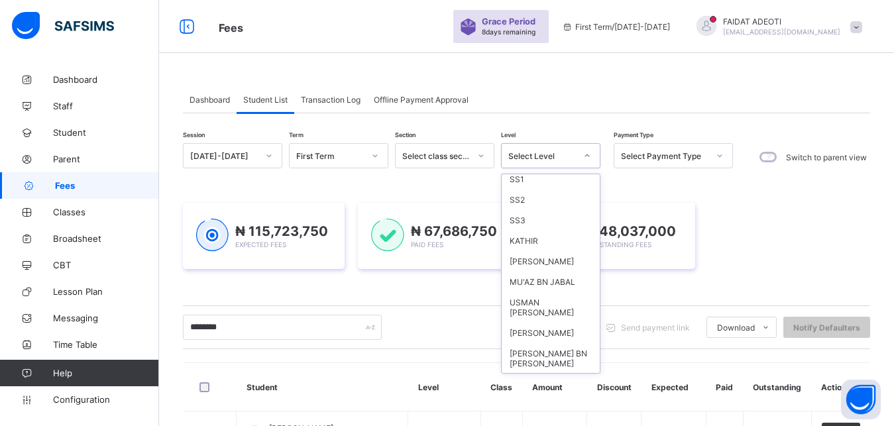
scroll to position [198, 0]
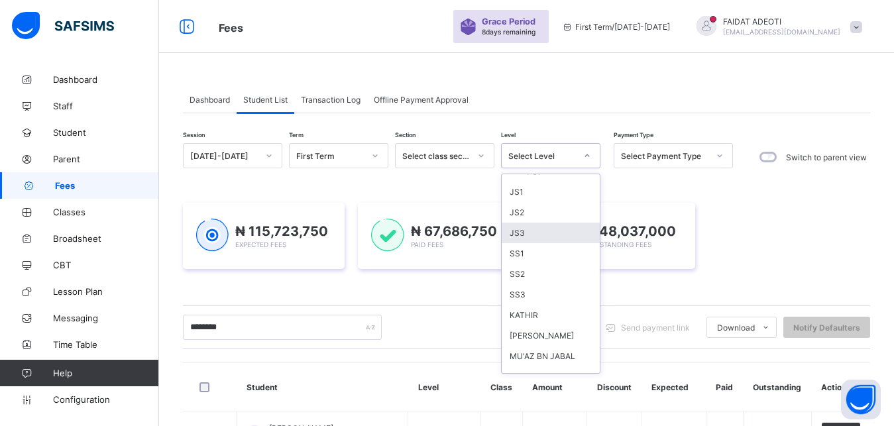
click at [518, 237] on div "JS3" at bounding box center [551, 233] width 98 height 21
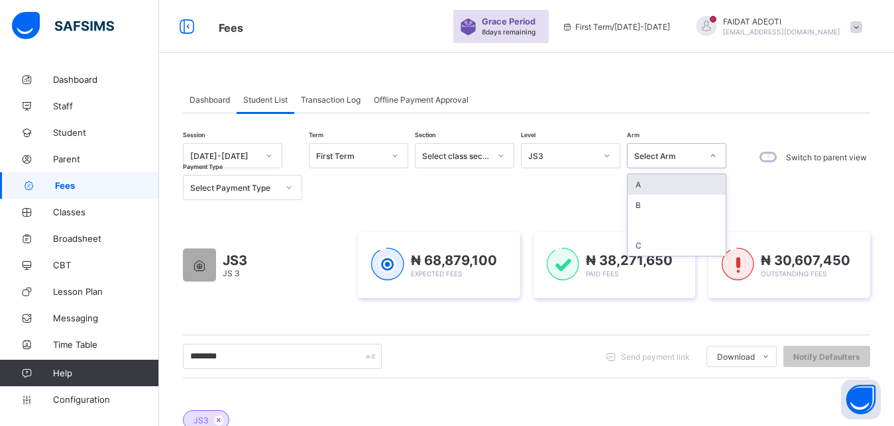
click at [711, 156] on icon at bounding box center [713, 155] width 8 height 13
click at [539, 205] on div "Session [DATE]-[DATE] Term First Term Section Select class section Level JS3 Ar…" at bounding box center [527, 420] width 688 height 554
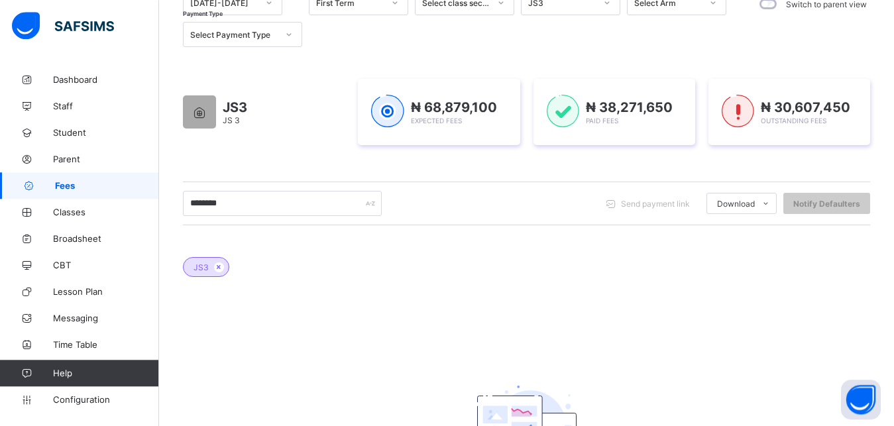
scroll to position [156, 0]
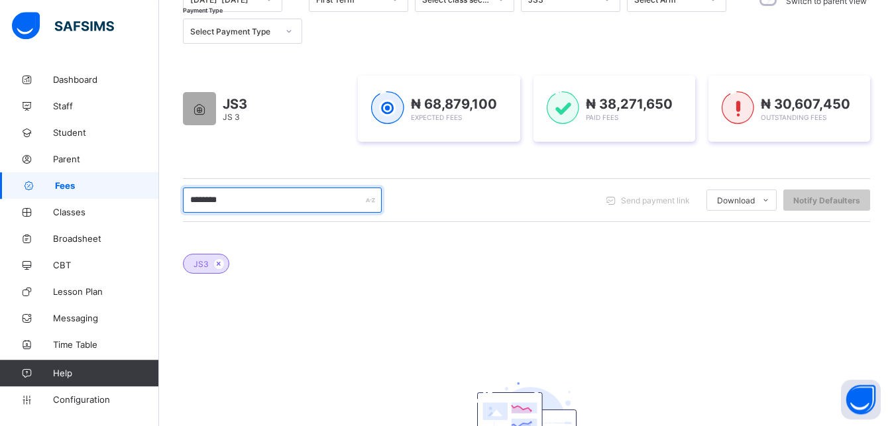
click at [273, 198] on input "********" at bounding box center [282, 200] width 199 height 25
type input "*"
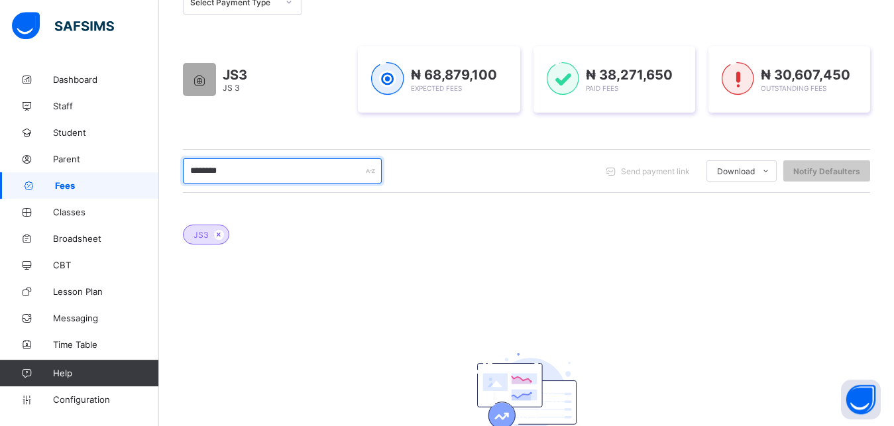
scroll to position [184, 0]
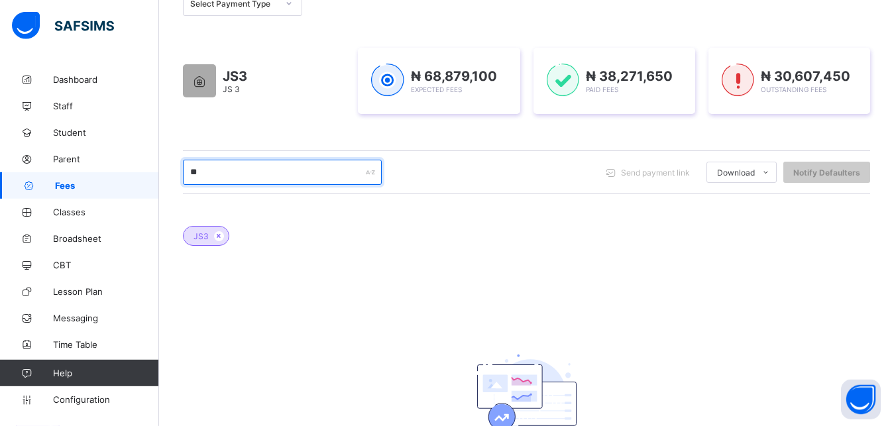
type input "*"
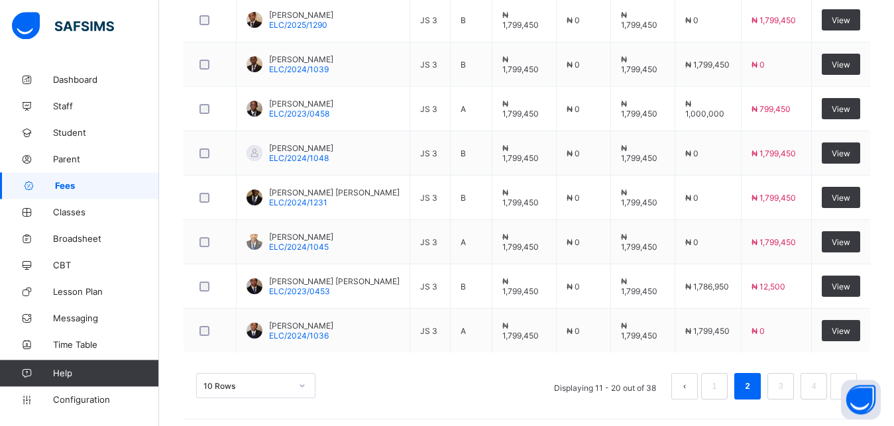
scroll to position [597, 0]
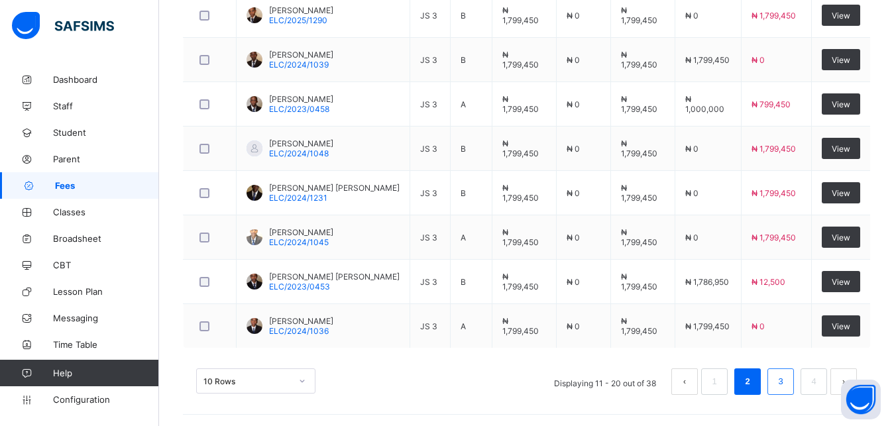
click at [787, 377] on link "3" at bounding box center [780, 381] width 13 height 17
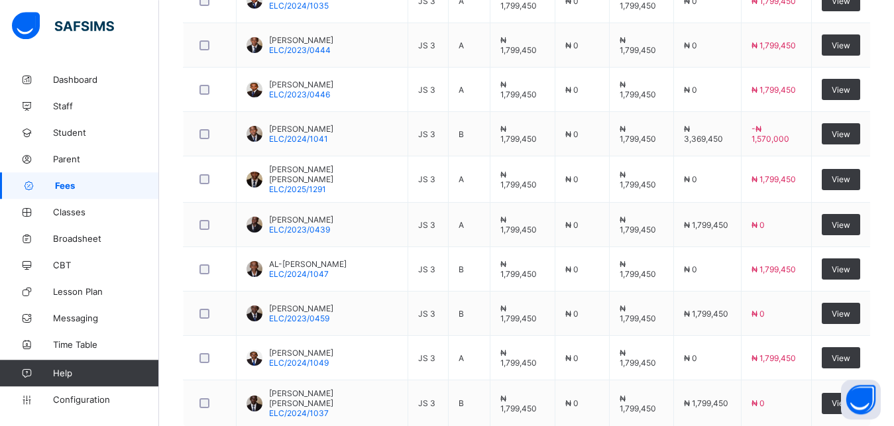
scroll to position [525, 0]
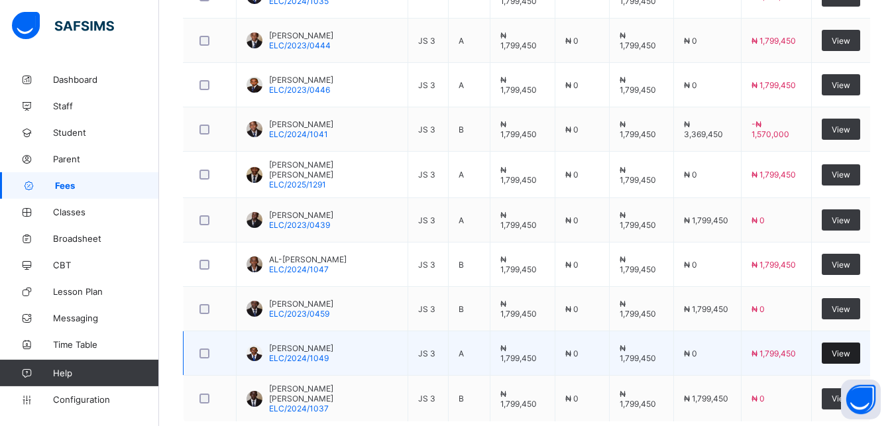
click at [849, 349] on span "View" at bounding box center [841, 354] width 19 height 10
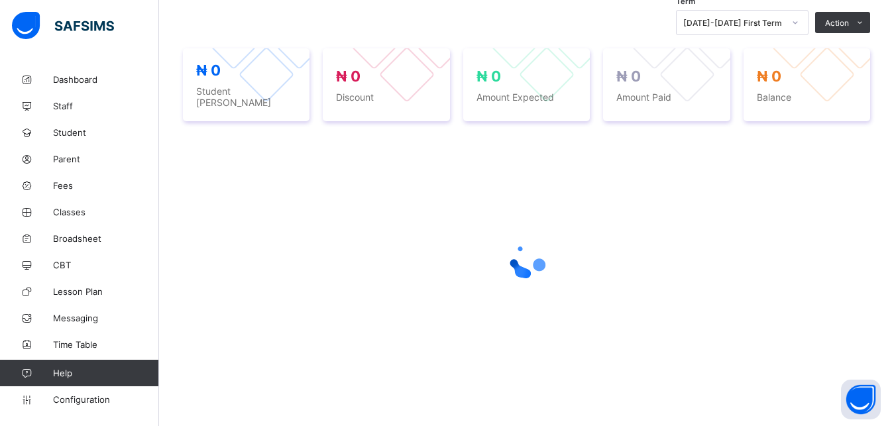
scroll to position [467, 0]
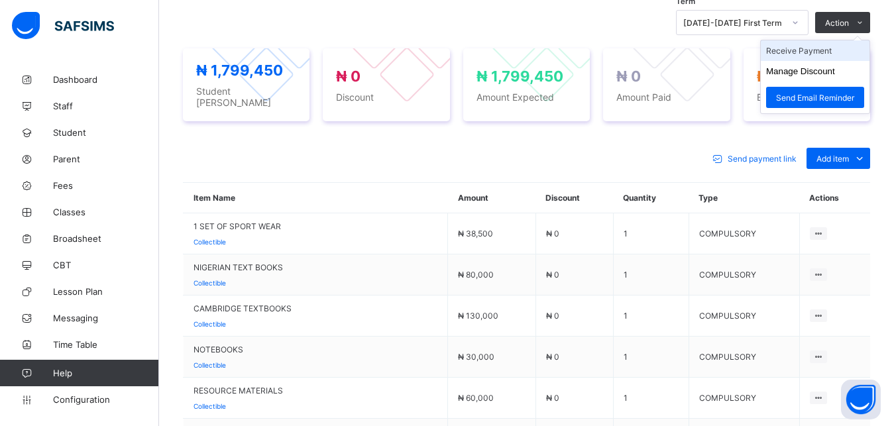
click at [833, 54] on li "Receive Payment" at bounding box center [815, 50] width 109 height 21
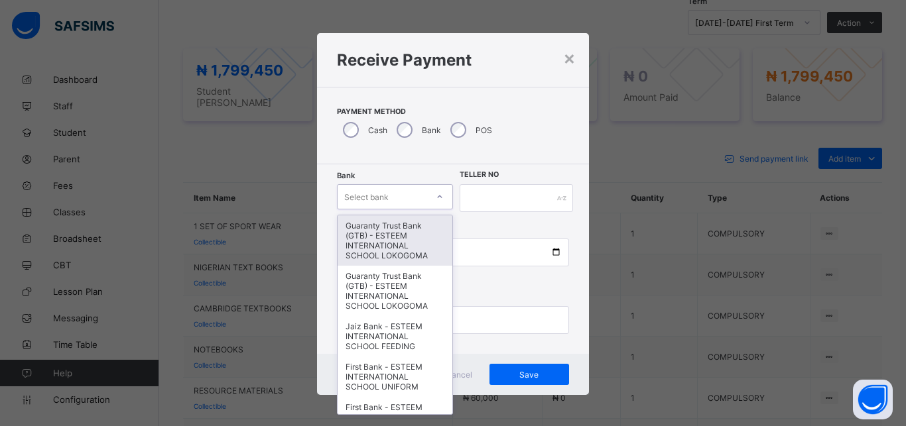
click at [377, 196] on div "Select bank" at bounding box center [366, 196] width 44 height 25
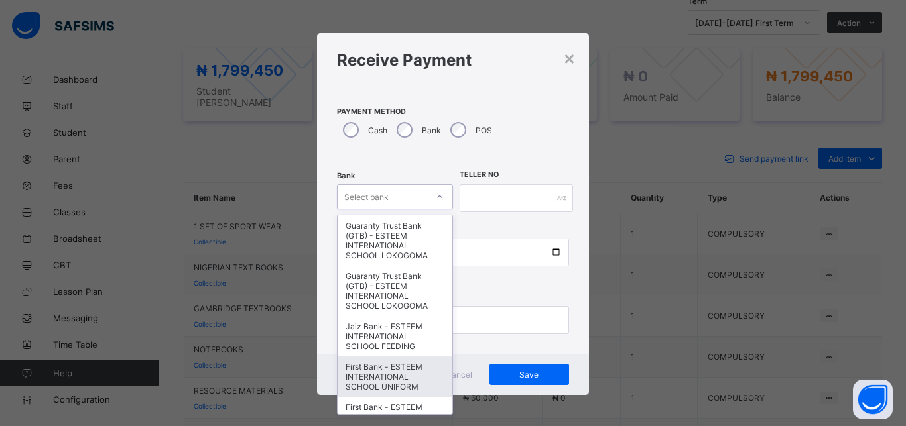
click at [379, 374] on div "First Bank - ESTEEM INTERNATIONAL SCHOOL UNIFORM" at bounding box center [395, 377] width 115 height 40
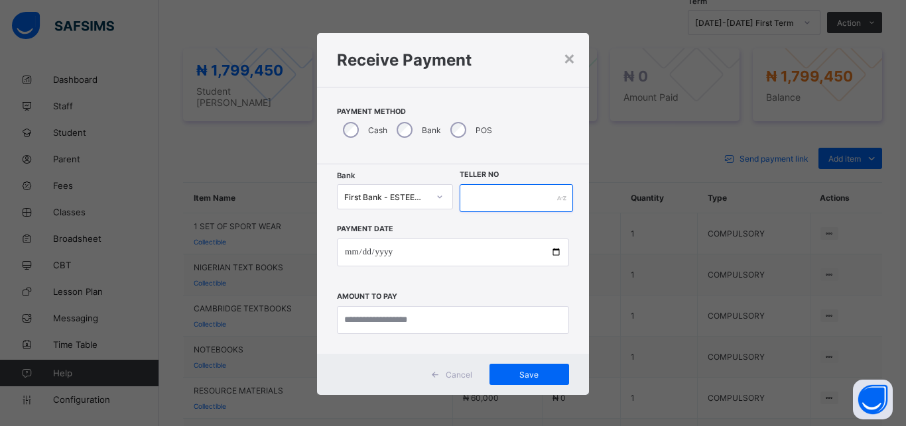
click at [526, 198] on input "text" at bounding box center [516, 198] width 113 height 28
type input "**********"
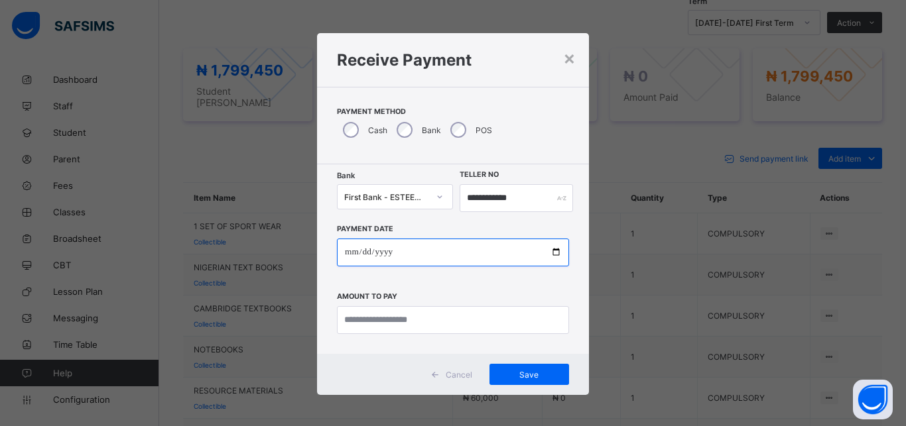
click at [507, 244] on input "date" at bounding box center [453, 253] width 232 height 28
type input "**********"
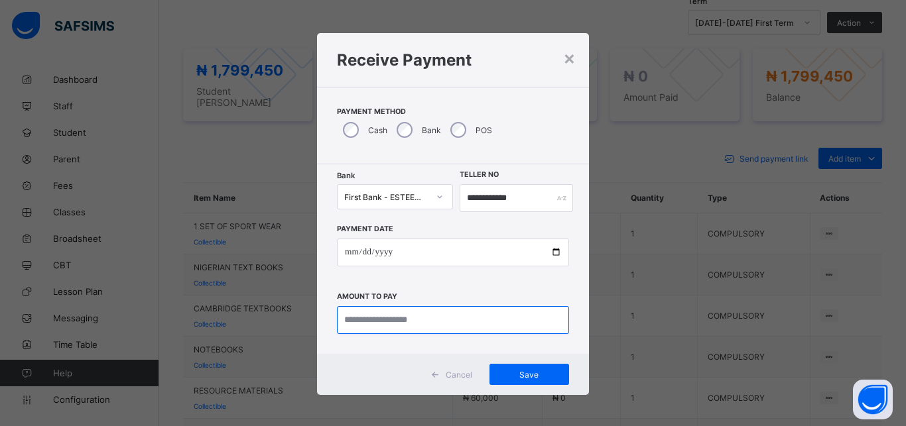
click at [485, 321] on input "currency" at bounding box center [453, 320] width 232 height 28
type input "**********"
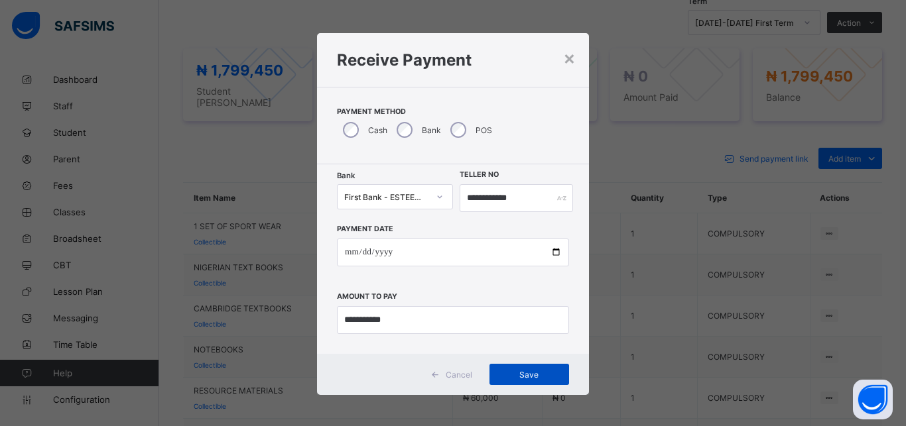
click at [530, 372] on span "Save" at bounding box center [529, 375] width 60 height 10
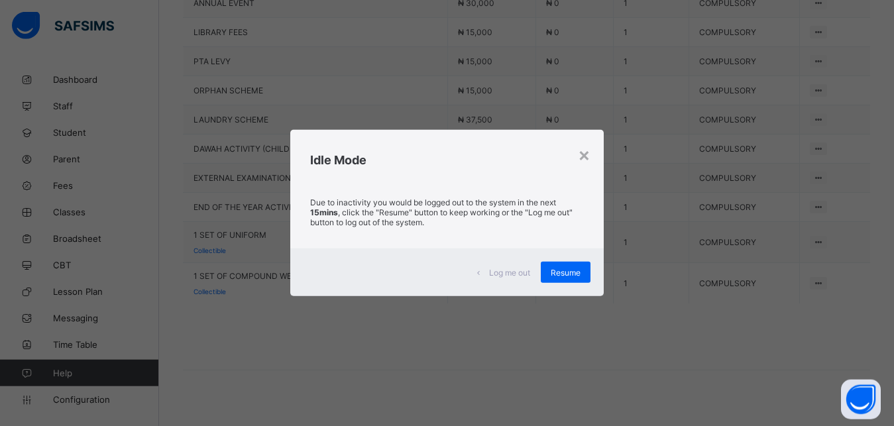
scroll to position [1142, 0]
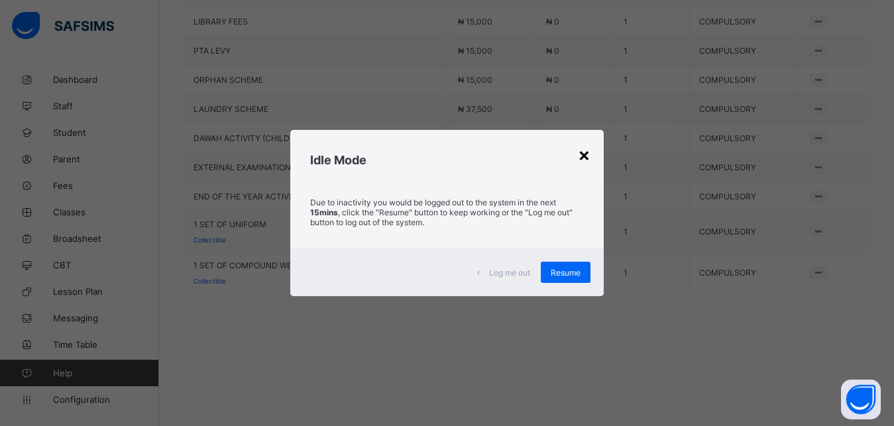
click at [588, 156] on div "×" at bounding box center [584, 154] width 13 height 23
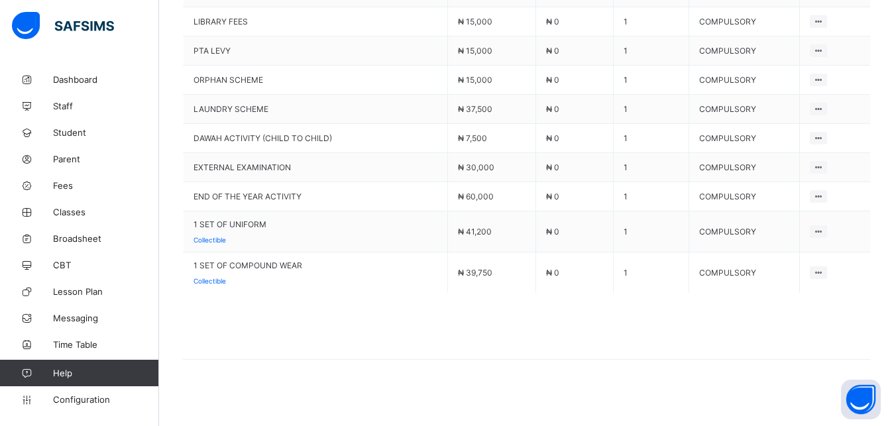
click at [394, 326] on span at bounding box center [527, 326] width 688 height 66
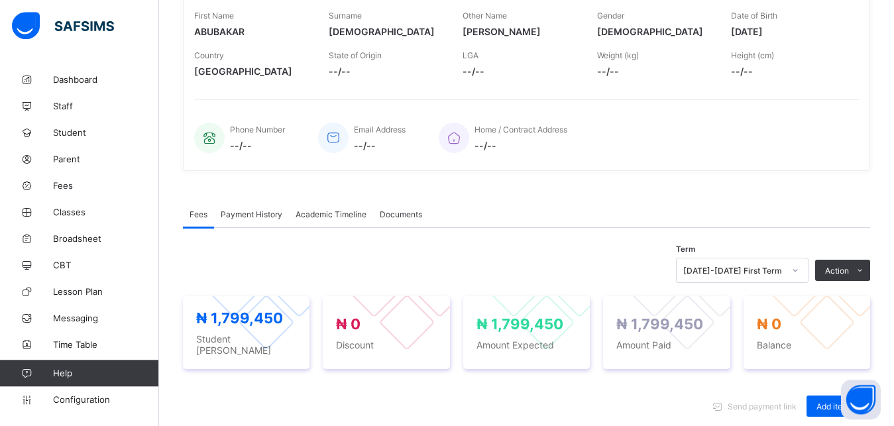
scroll to position [224, 0]
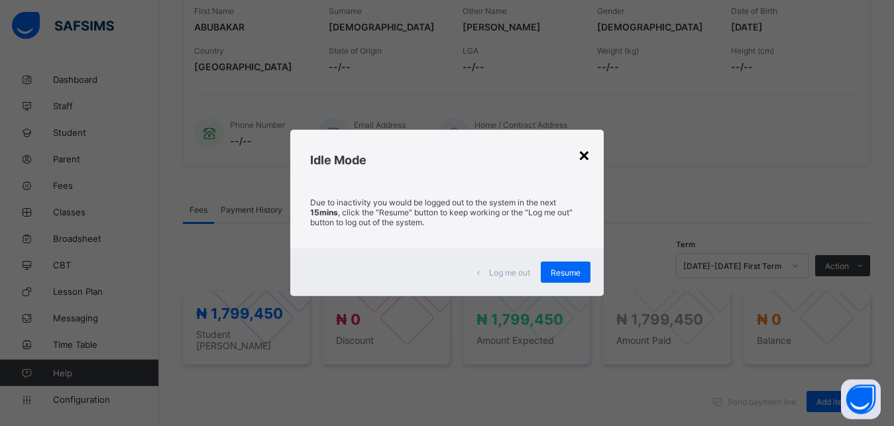
click at [587, 154] on div "×" at bounding box center [584, 154] width 13 height 23
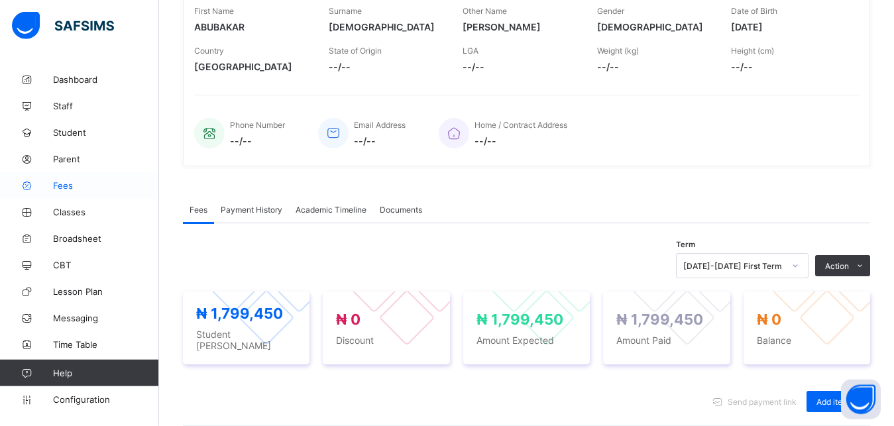
click at [69, 186] on span "Fees" at bounding box center [106, 185] width 106 height 11
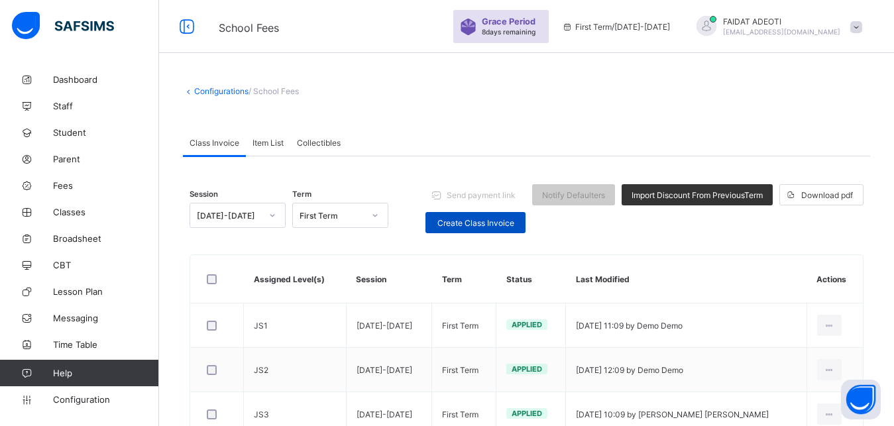
click at [491, 219] on span "Create Class Invoice" at bounding box center [476, 223] width 80 height 10
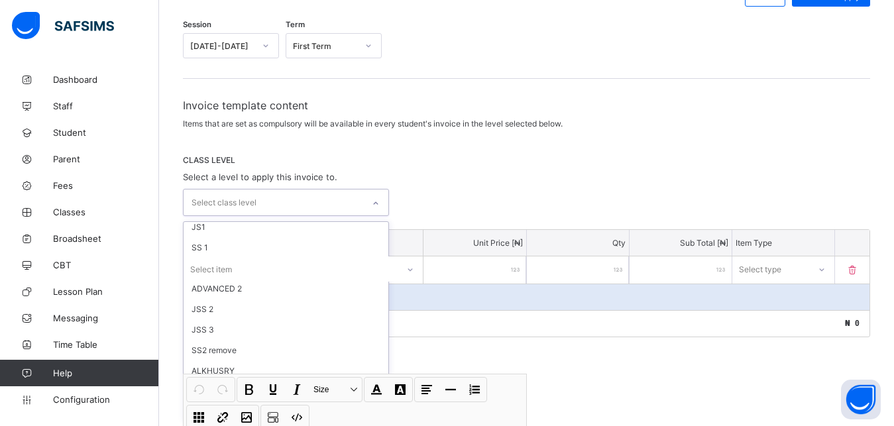
scroll to position [667, 0]
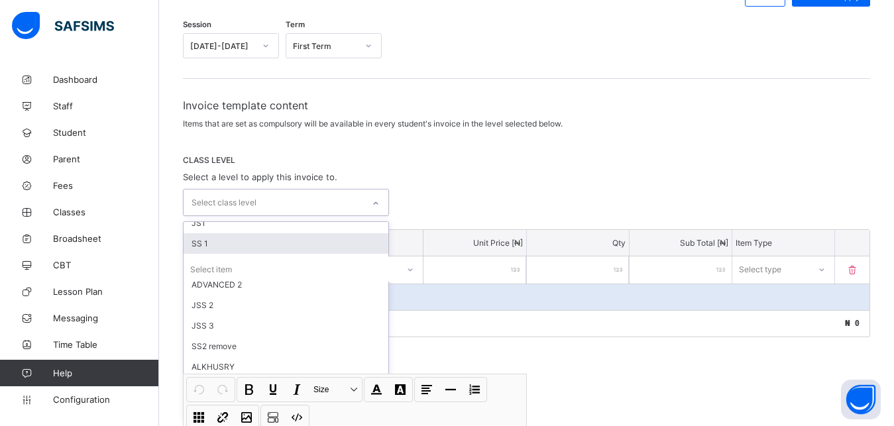
click at [229, 250] on div "SS 1" at bounding box center [286, 243] width 205 height 21
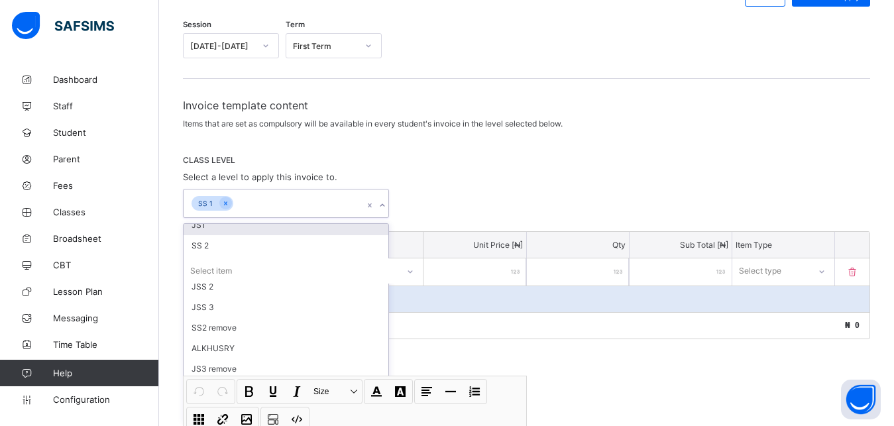
click at [462, 201] on div "option SS 1, selected. option JS1 focused, 33 of 54. 53 results available. Use …" at bounding box center [527, 203] width 688 height 29
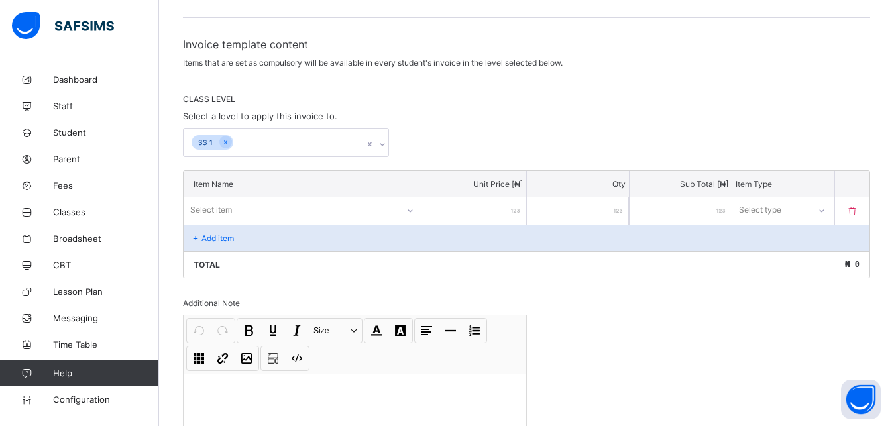
click at [416, 223] on div "Select item" at bounding box center [303, 210] width 239 height 25
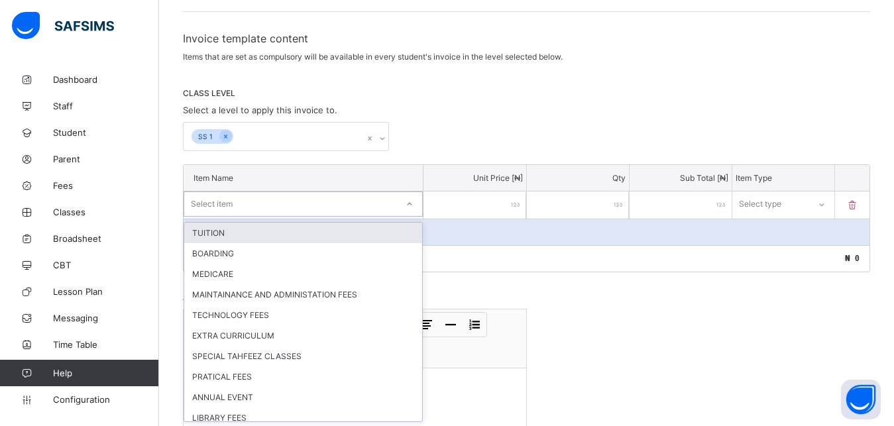
scroll to position [206, 0]
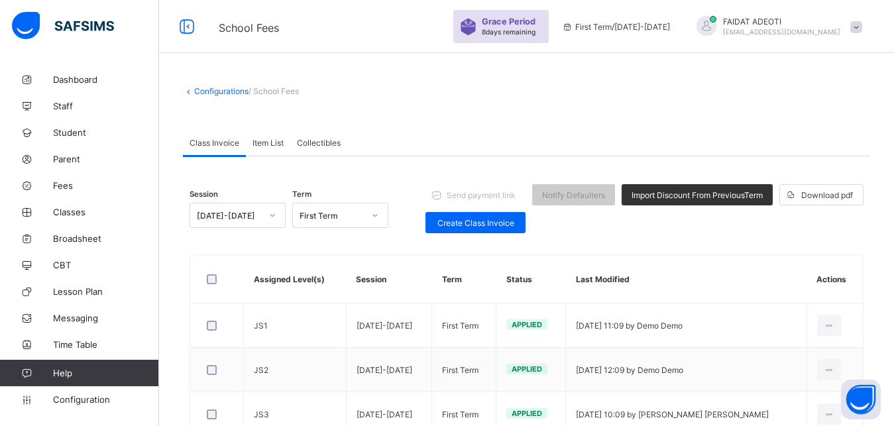
click at [278, 143] on span "Item List" at bounding box center [268, 143] width 31 height 10
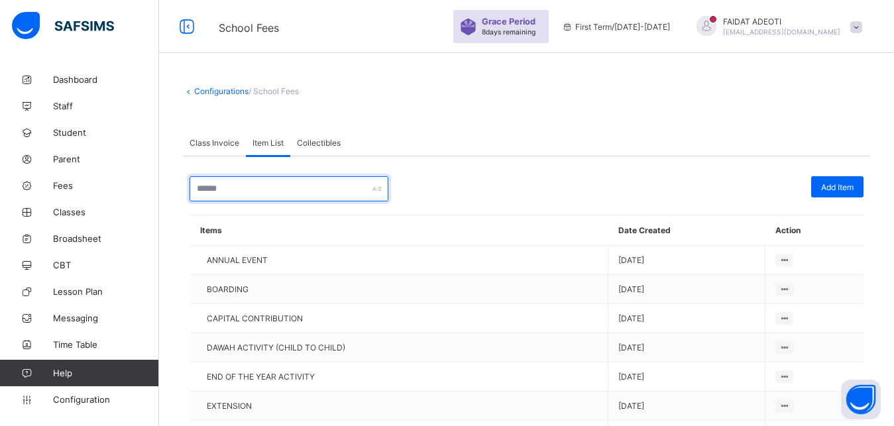
click at [294, 182] on input "text" at bounding box center [289, 188] width 199 height 25
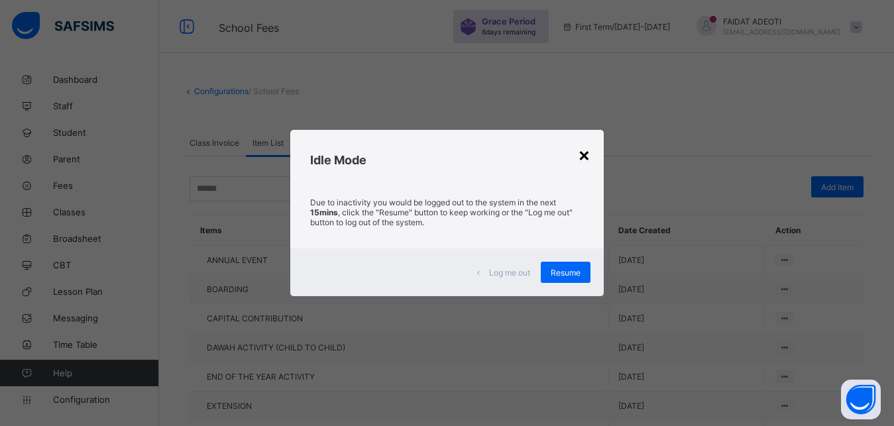
click at [587, 153] on div "×" at bounding box center [584, 154] width 13 height 23
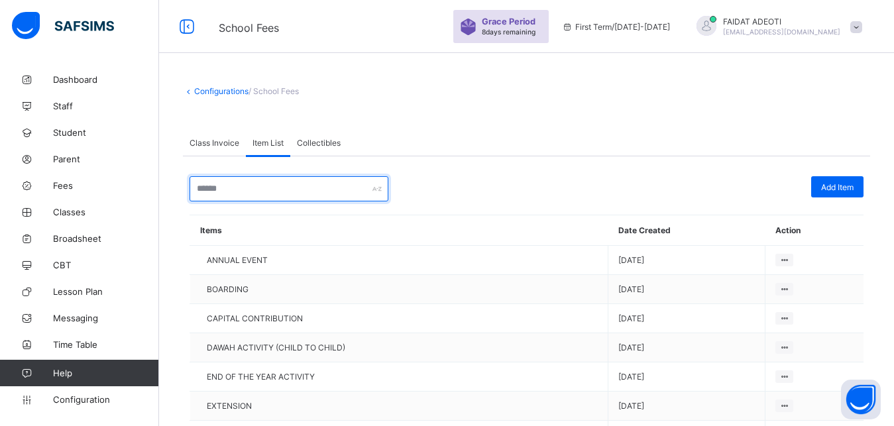
click at [316, 184] on input "text" at bounding box center [289, 188] width 199 height 25
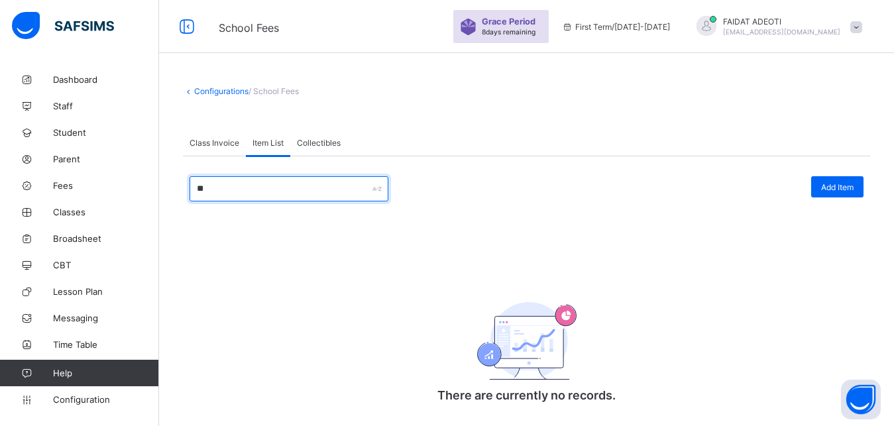
type input "*"
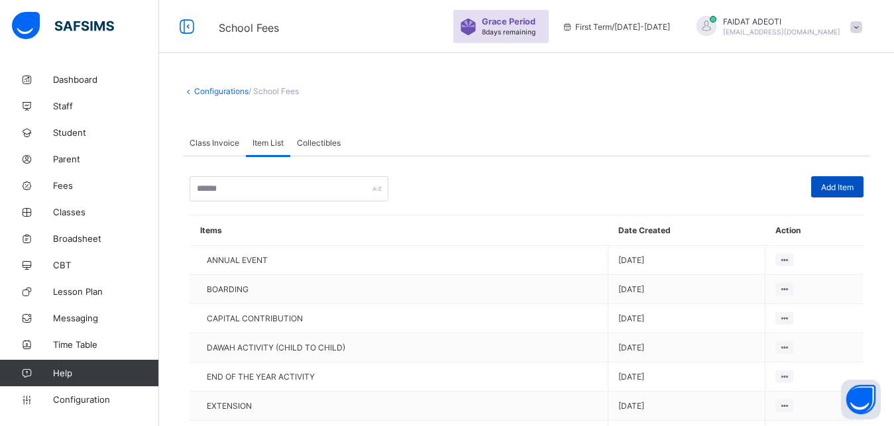
click at [840, 186] on span "Add Item" at bounding box center [838, 187] width 32 height 10
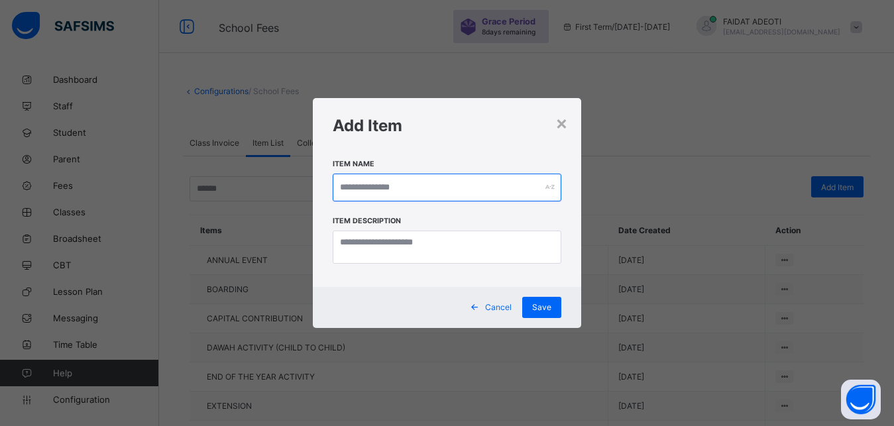
click at [426, 180] on input "text" at bounding box center [447, 188] width 229 height 28
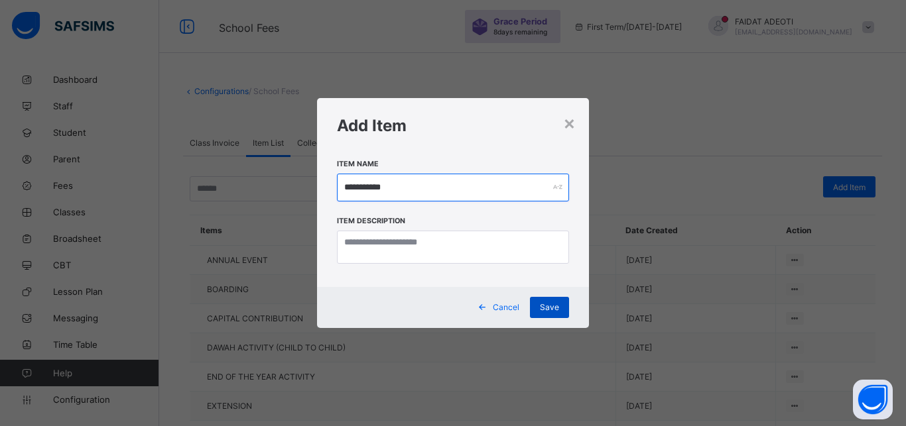
type input "**********"
click at [546, 310] on span "Save" at bounding box center [549, 307] width 19 height 10
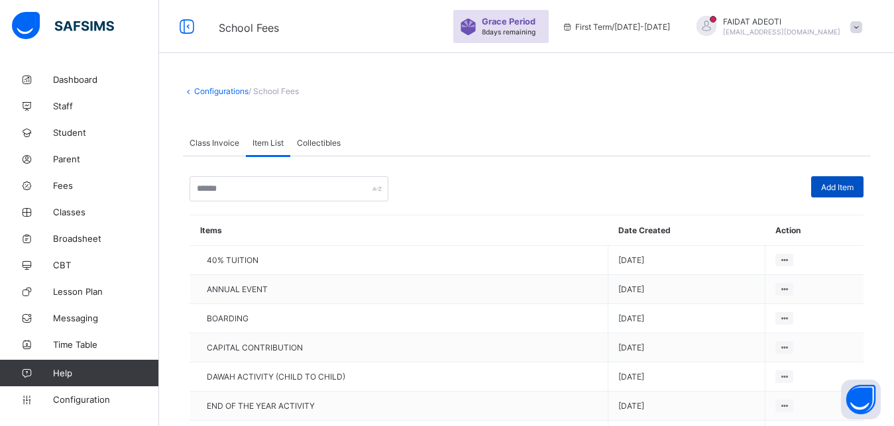
click at [836, 186] on span "Add Item" at bounding box center [838, 187] width 32 height 10
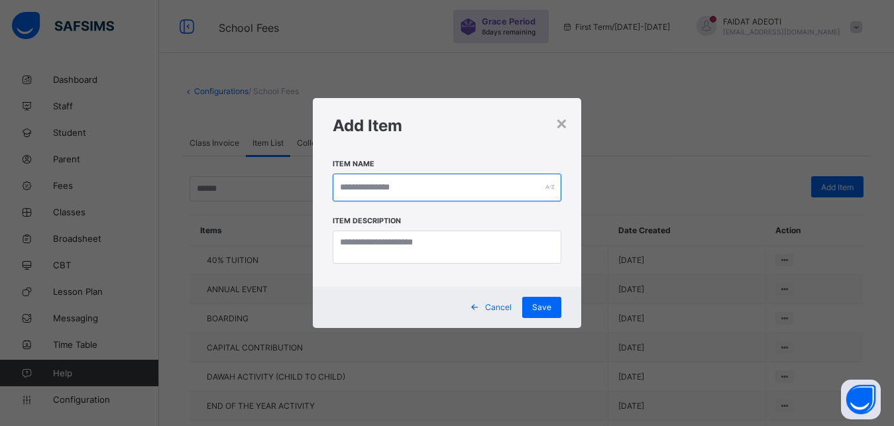
click at [351, 188] on input "text" at bounding box center [447, 188] width 229 height 28
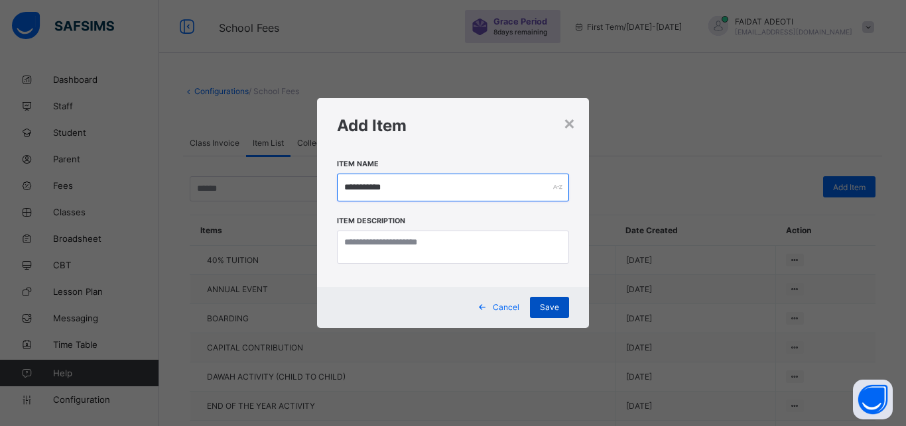
type input "**********"
click at [555, 312] on span "Save" at bounding box center [549, 307] width 19 height 10
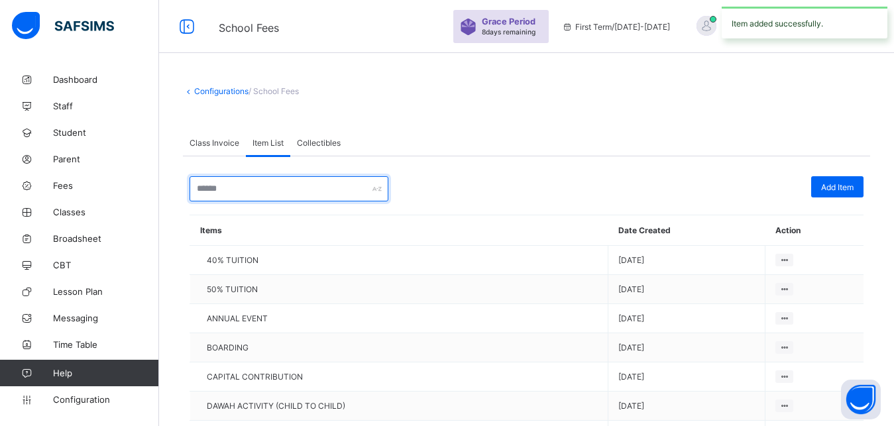
click at [359, 186] on input "text" at bounding box center [289, 188] width 199 height 25
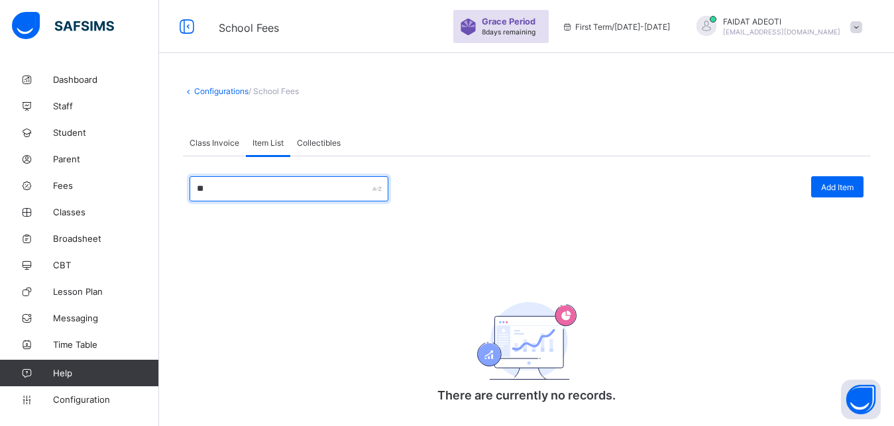
type input "*"
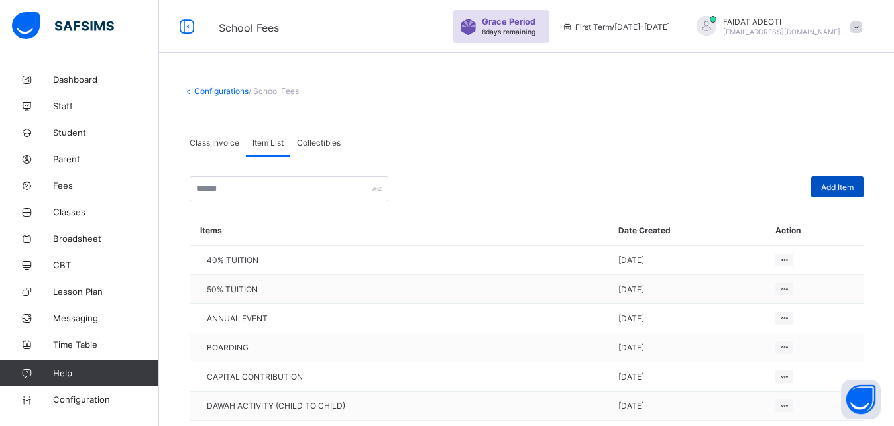
click at [839, 188] on span "Add Item" at bounding box center [838, 187] width 32 height 10
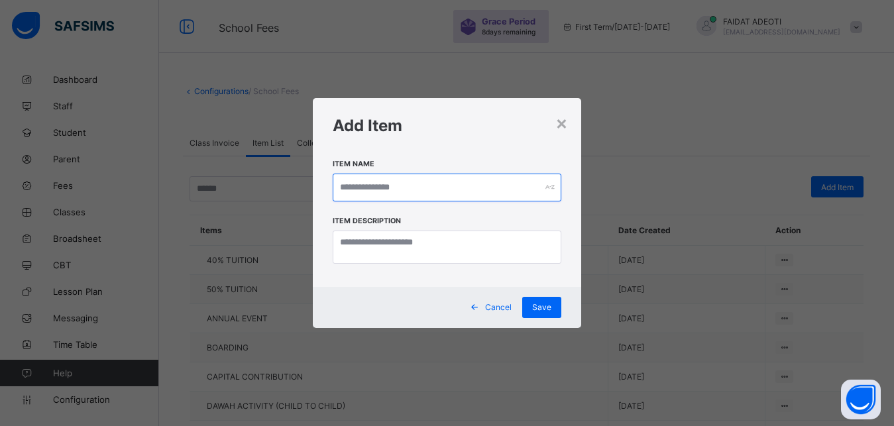
click at [410, 188] on input "text" at bounding box center [447, 188] width 229 height 28
type input "*"
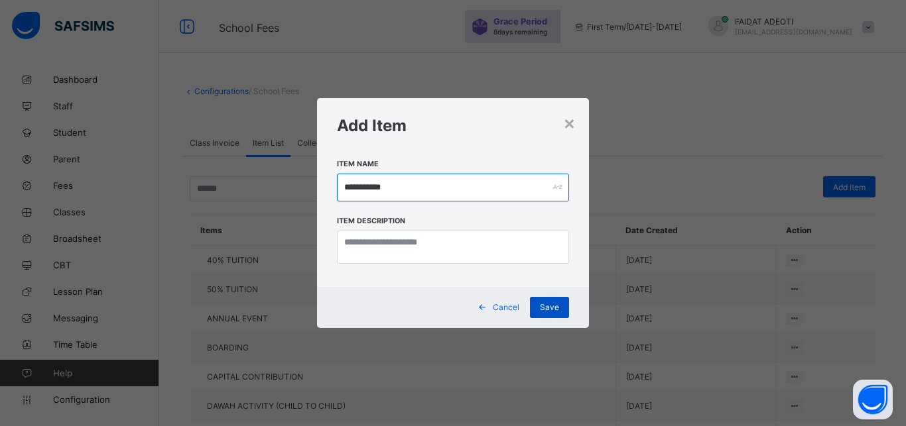
type input "**********"
click at [555, 309] on span "Save" at bounding box center [549, 307] width 19 height 10
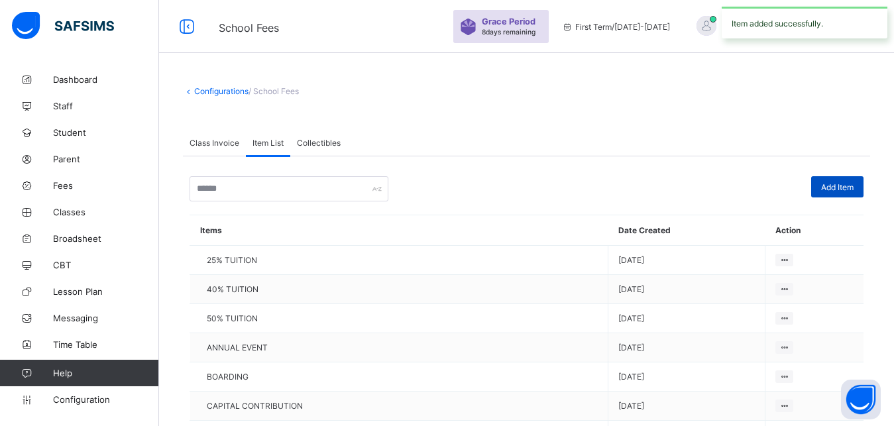
click at [854, 190] on span "Add Item" at bounding box center [838, 187] width 32 height 10
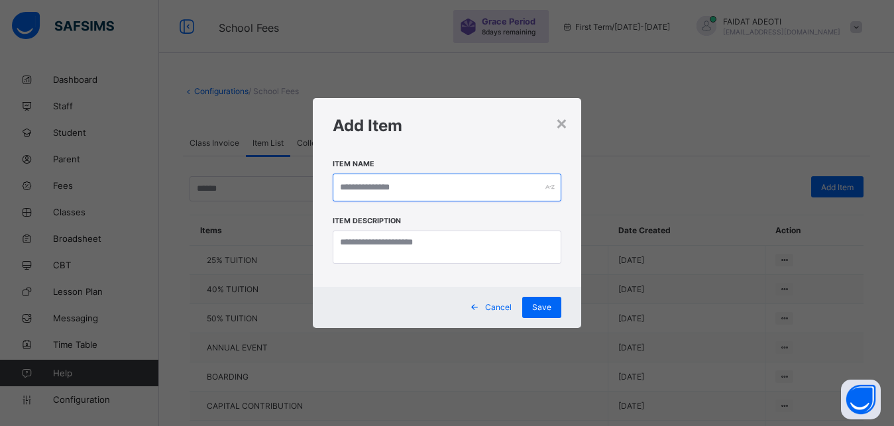
click at [433, 190] on input "text" at bounding box center [447, 188] width 229 height 28
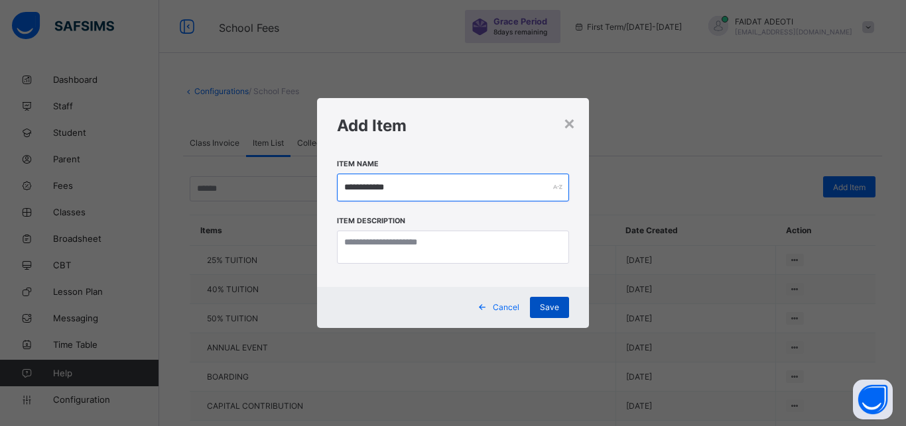
type input "**********"
click at [552, 308] on span "Save" at bounding box center [549, 307] width 19 height 10
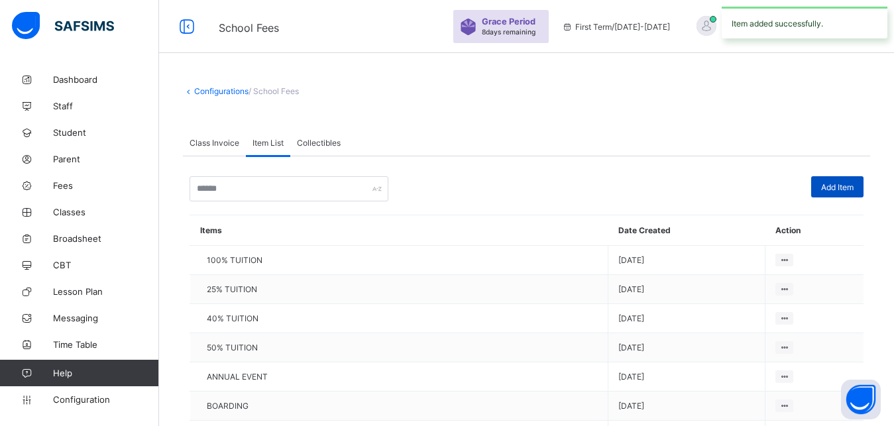
click at [854, 190] on span "Add Item" at bounding box center [838, 187] width 32 height 10
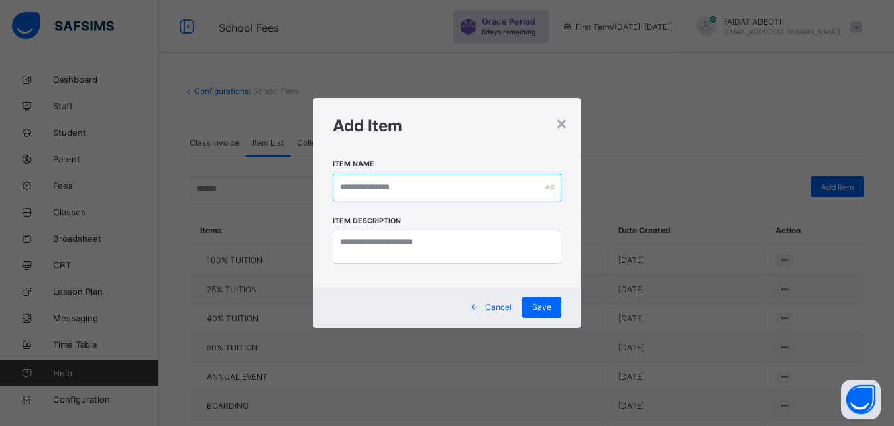
click at [441, 188] on input "text" at bounding box center [447, 188] width 229 height 28
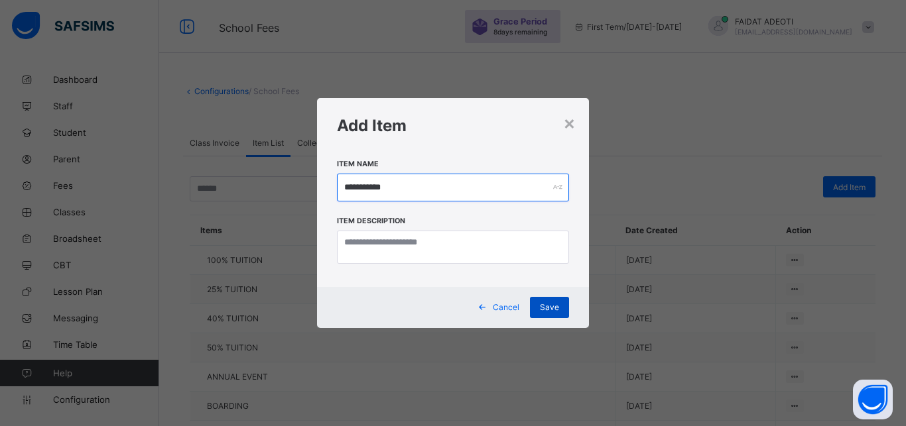
type input "**********"
click at [548, 317] on div "Save" at bounding box center [549, 307] width 39 height 21
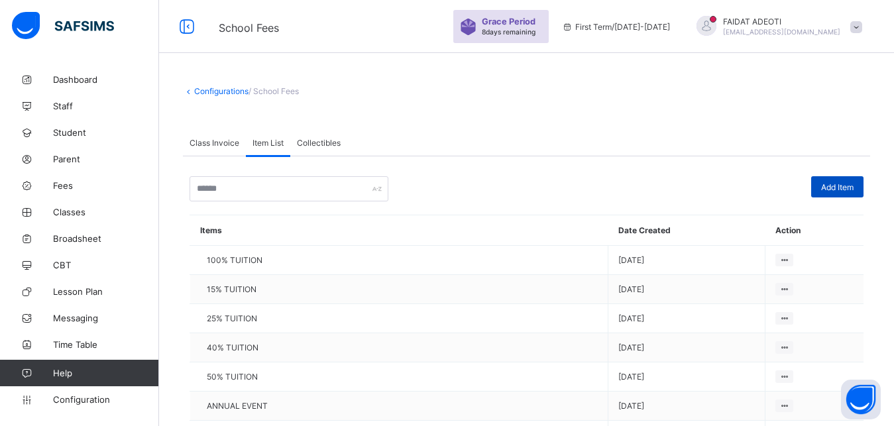
click at [854, 189] on span "Add Item" at bounding box center [838, 187] width 32 height 10
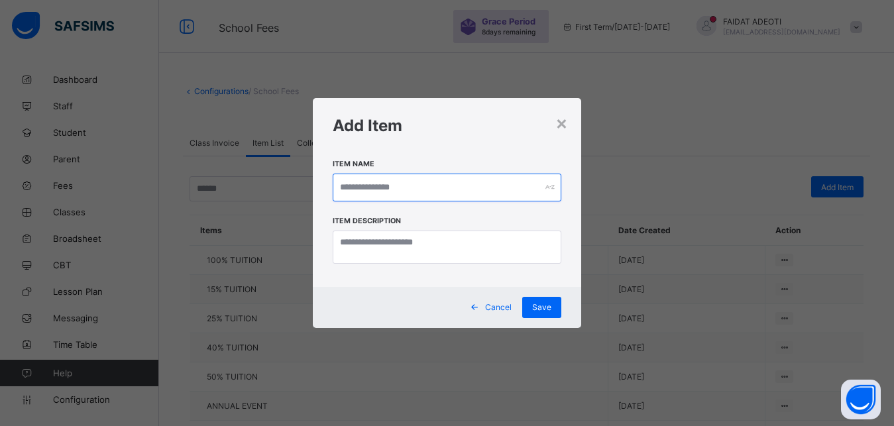
click at [441, 178] on input "text" at bounding box center [447, 188] width 229 height 28
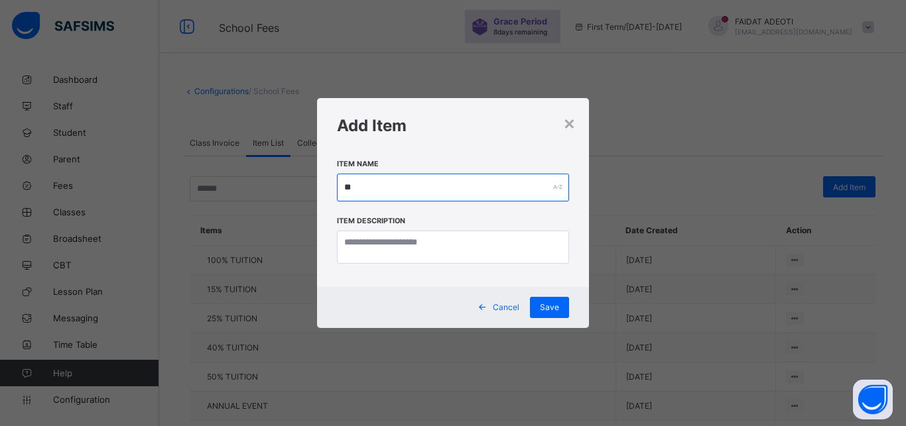
type input "*"
type input "*********"
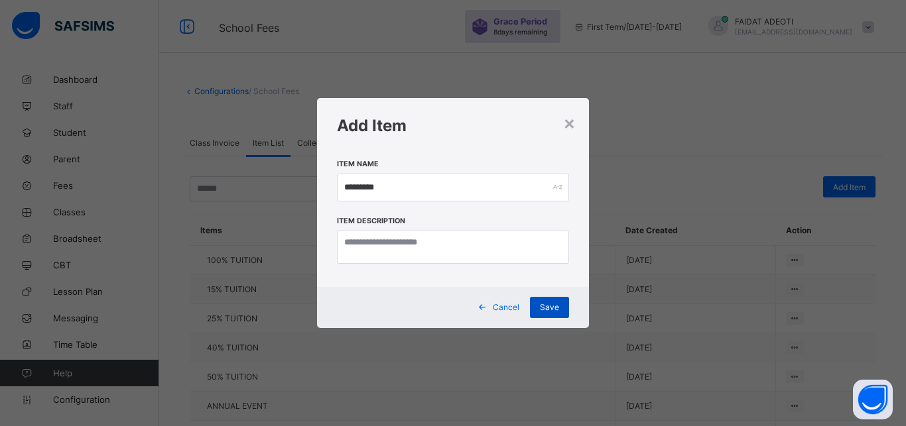
click at [552, 312] on span "Save" at bounding box center [549, 307] width 19 height 10
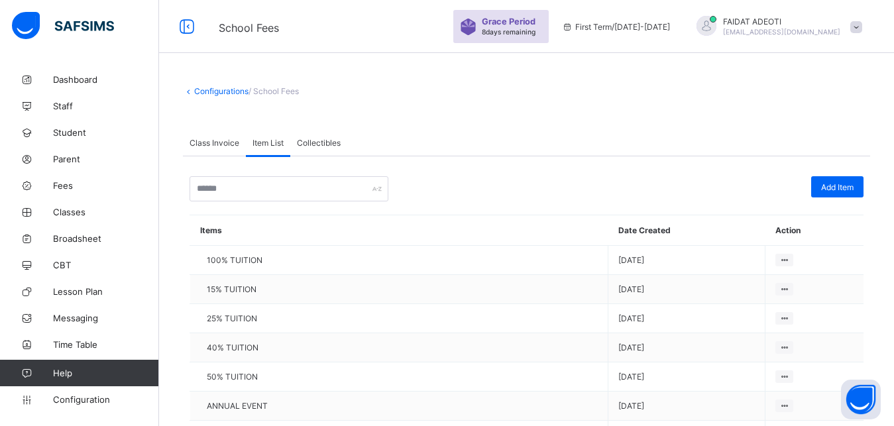
click at [217, 146] on span "Class Invoice" at bounding box center [215, 143] width 50 height 10
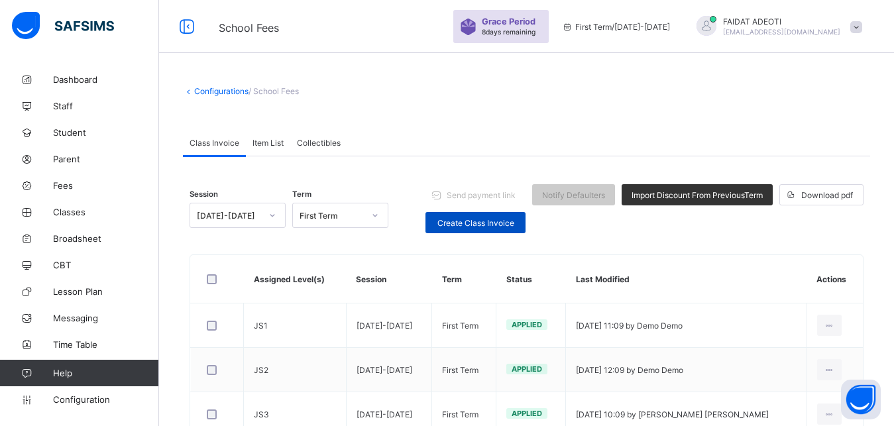
click at [500, 227] on span "Create Class Invoice" at bounding box center [476, 223] width 80 height 10
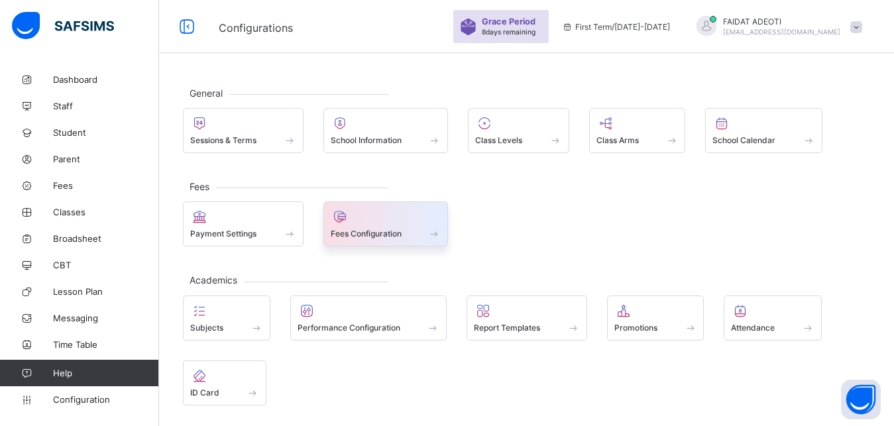
click at [382, 237] on span "Fees Configuration" at bounding box center [366, 234] width 71 height 10
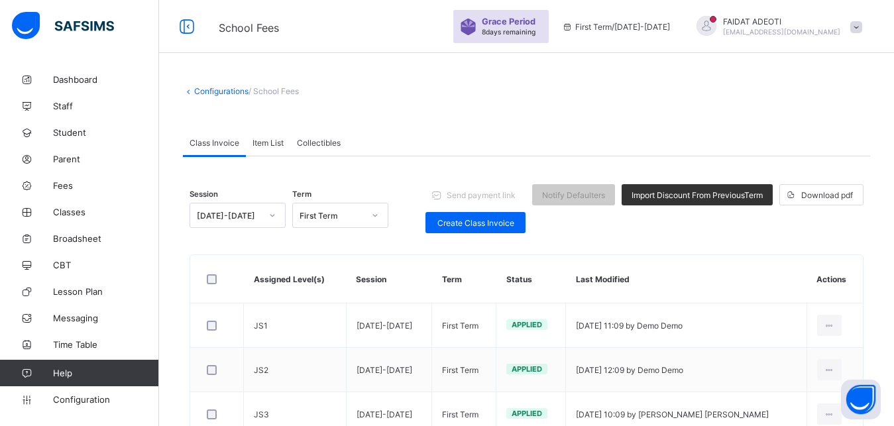
click at [258, 145] on span "Item List" at bounding box center [268, 143] width 31 height 10
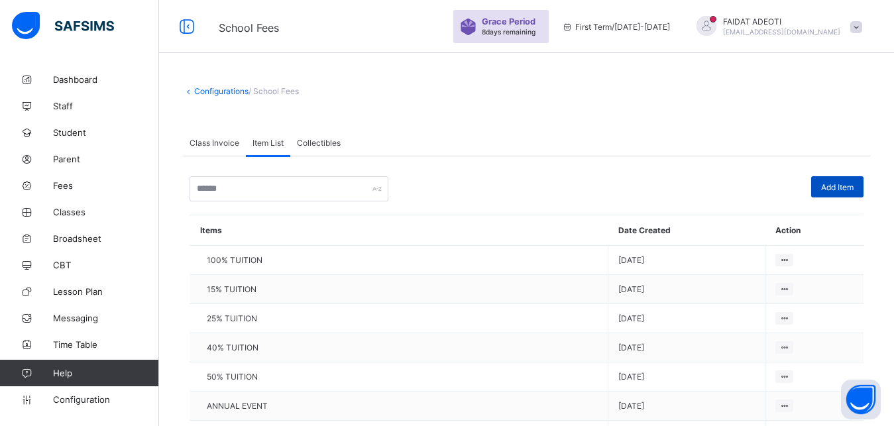
click at [853, 190] on span "Add Item" at bounding box center [838, 187] width 32 height 10
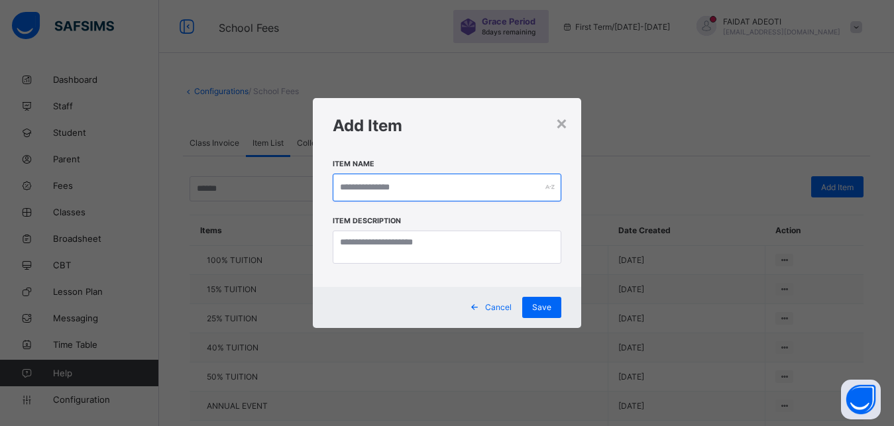
click at [389, 184] on input "text" at bounding box center [447, 188] width 229 height 28
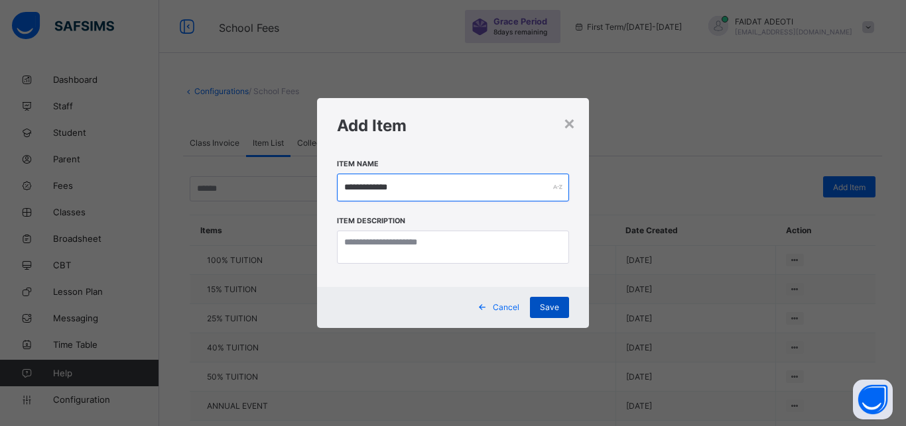
type input "**********"
click at [550, 311] on span "Save" at bounding box center [549, 307] width 19 height 10
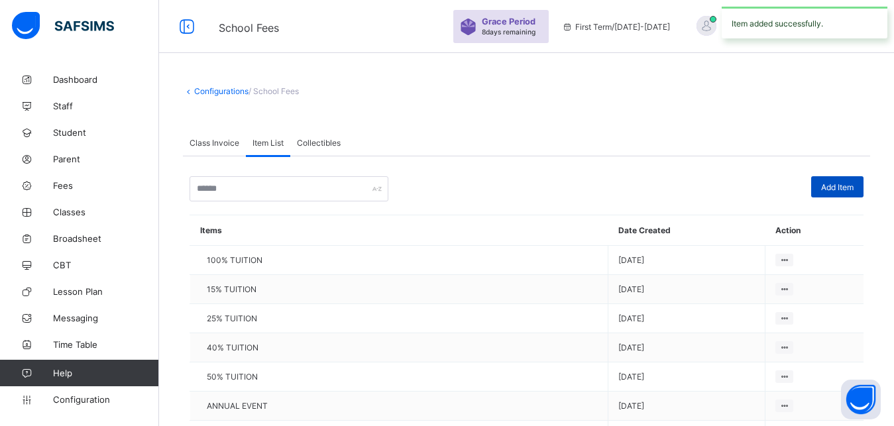
click at [854, 191] on span "Add Item" at bounding box center [838, 187] width 32 height 10
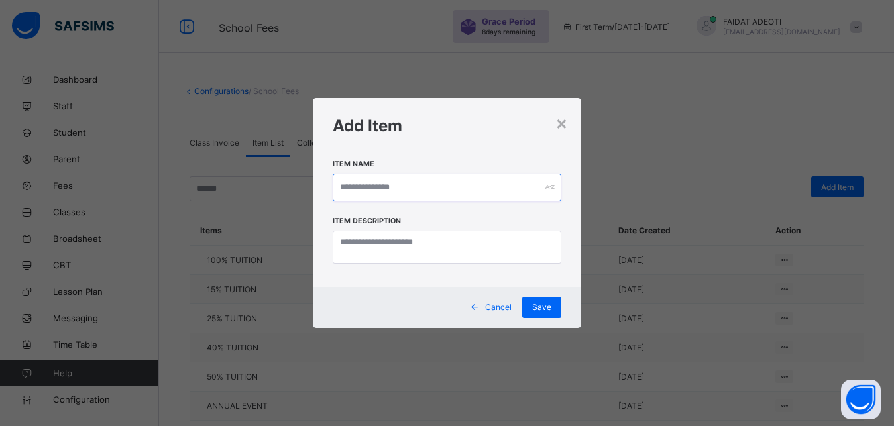
click at [442, 184] on input "text" at bounding box center [447, 188] width 229 height 28
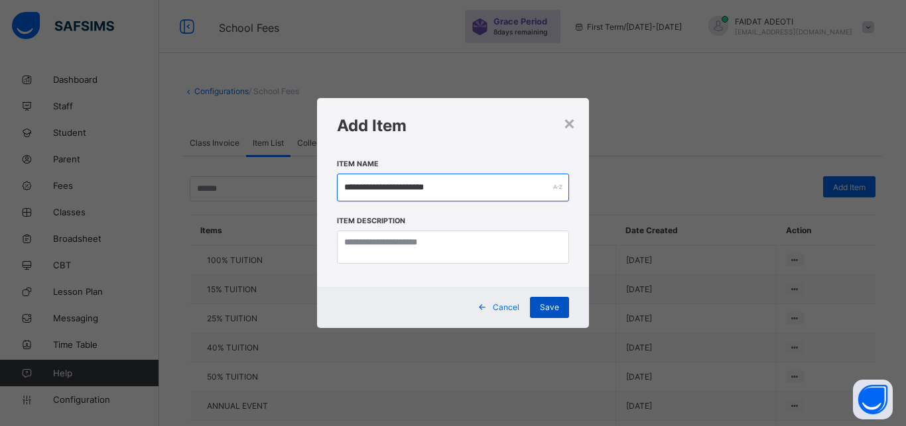
type input "**********"
click at [543, 309] on span "Save" at bounding box center [549, 307] width 19 height 10
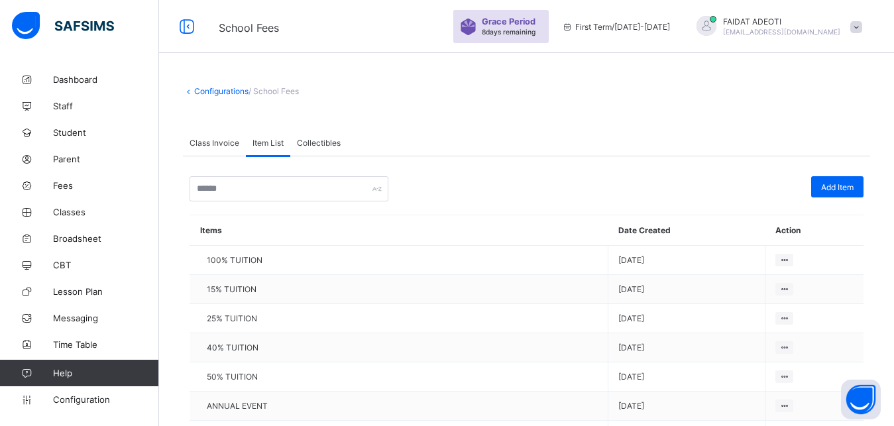
click at [283, 151] on div "Item List" at bounding box center [268, 142] width 44 height 27
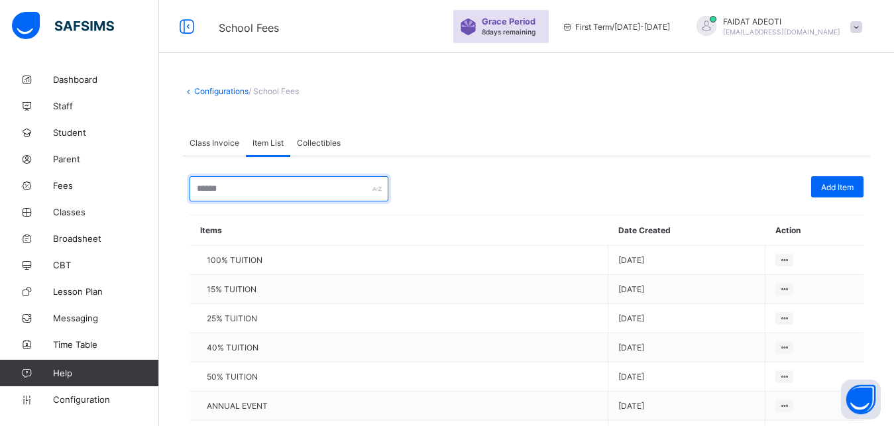
click at [257, 191] on input "text" at bounding box center [289, 188] width 199 height 25
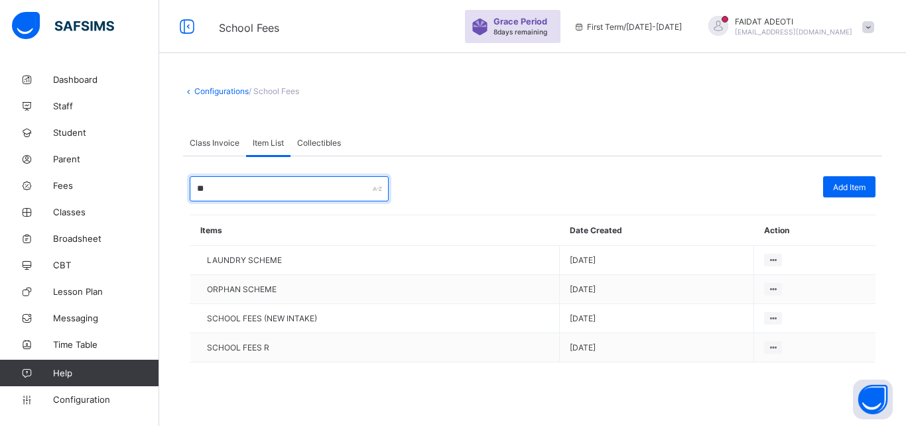
type input "*"
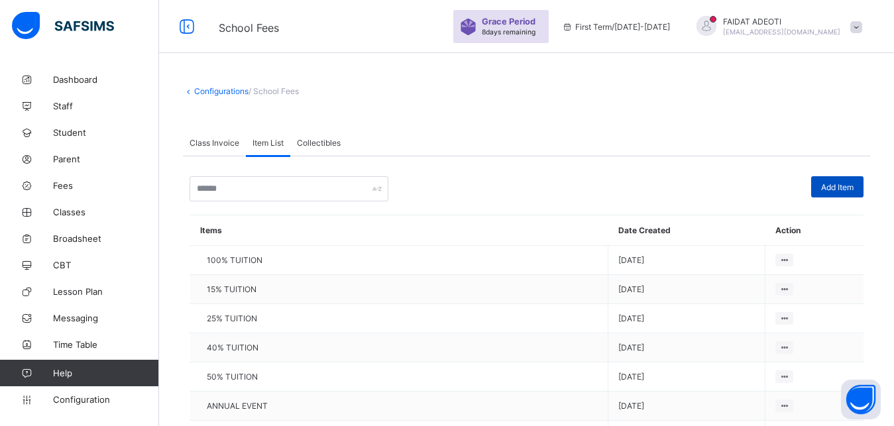
click at [847, 181] on div "Add Item" at bounding box center [838, 186] width 52 height 21
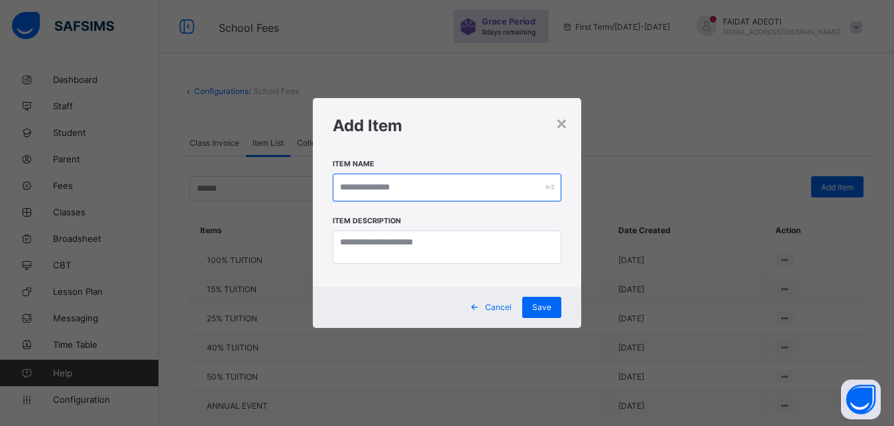
click at [435, 190] on input "text" at bounding box center [447, 188] width 229 height 28
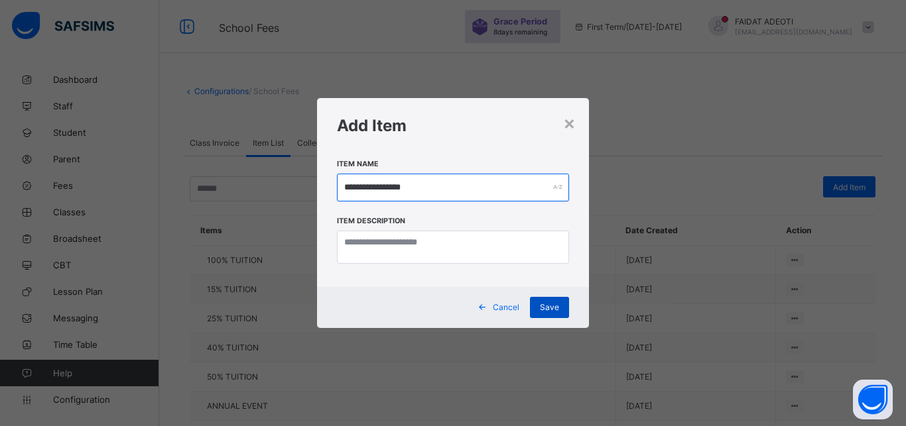
type input "**********"
click at [545, 312] on span "Save" at bounding box center [549, 307] width 19 height 10
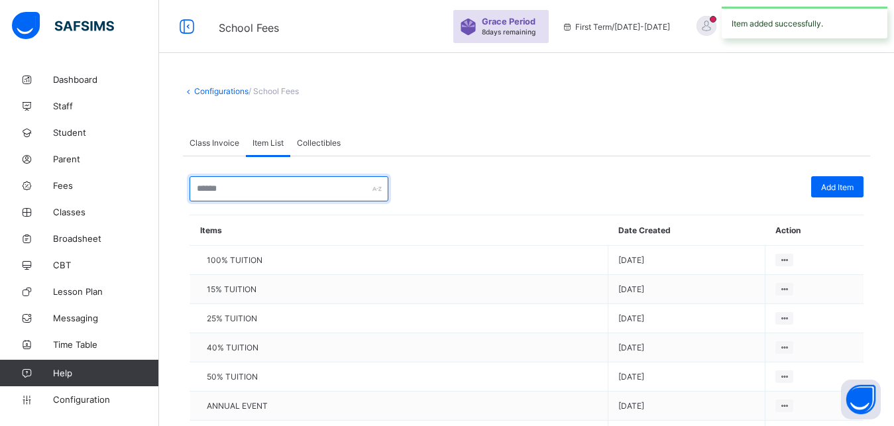
click at [293, 182] on input "text" at bounding box center [289, 188] width 199 height 25
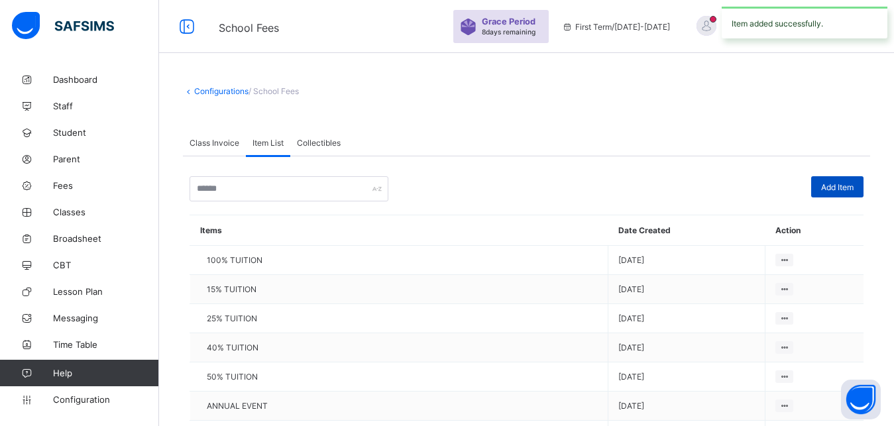
click at [849, 185] on span "Add Item" at bounding box center [838, 187] width 32 height 10
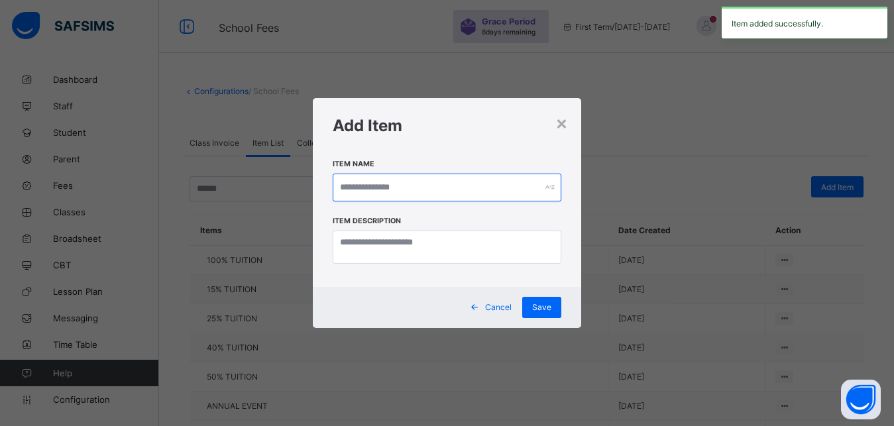
click at [490, 183] on input "text" at bounding box center [447, 188] width 229 height 28
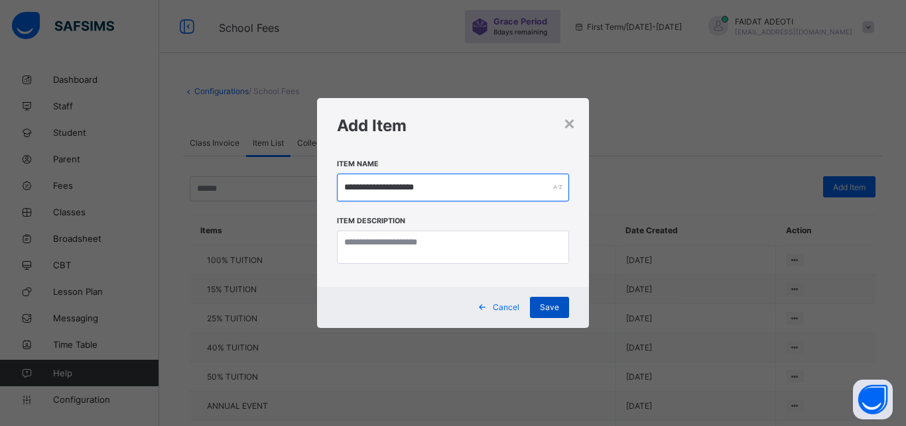
type input "**********"
click at [546, 310] on span "Save" at bounding box center [549, 307] width 19 height 10
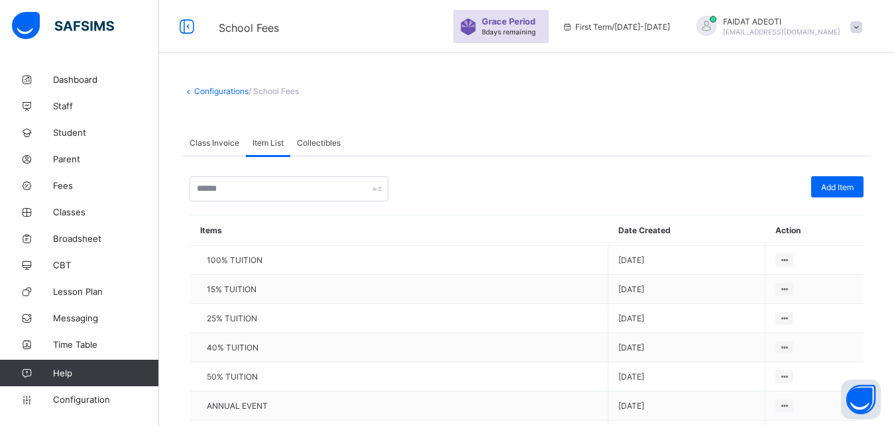
click at [207, 145] on span "Class Invoice" at bounding box center [215, 143] width 50 height 10
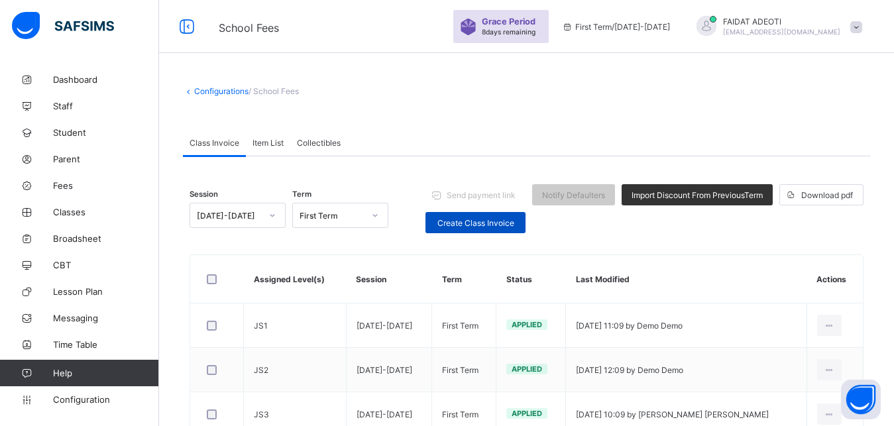
click at [507, 221] on span "Create Class Invoice" at bounding box center [476, 223] width 80 height 10
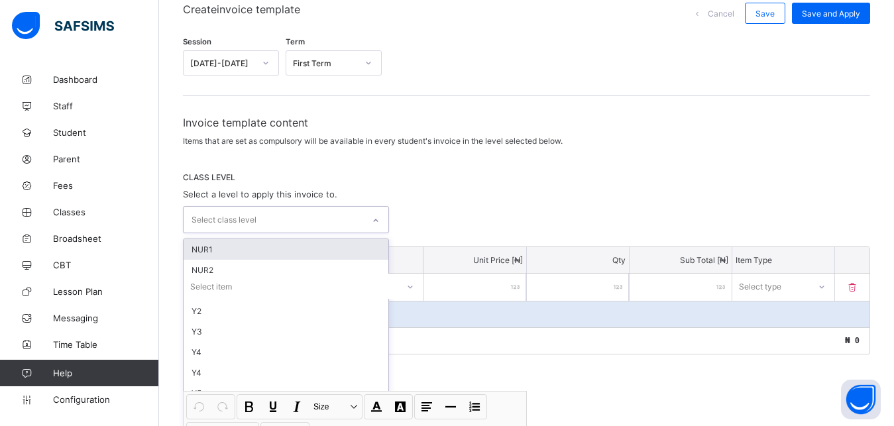
click at [381, 233] on div "option NUR1 focused, 1 of 54. 54 results available. Use Up and Down to choose o…" at bounding box center [286, 219] width 206 height 27
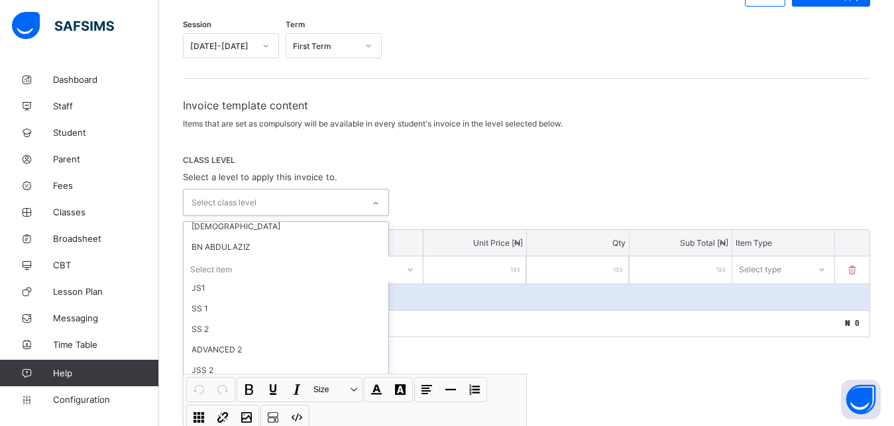
scroll to position [606, 0]
click at [278, 299] on div "SS 1" at bounding box center [286, 304] width 205 height 21
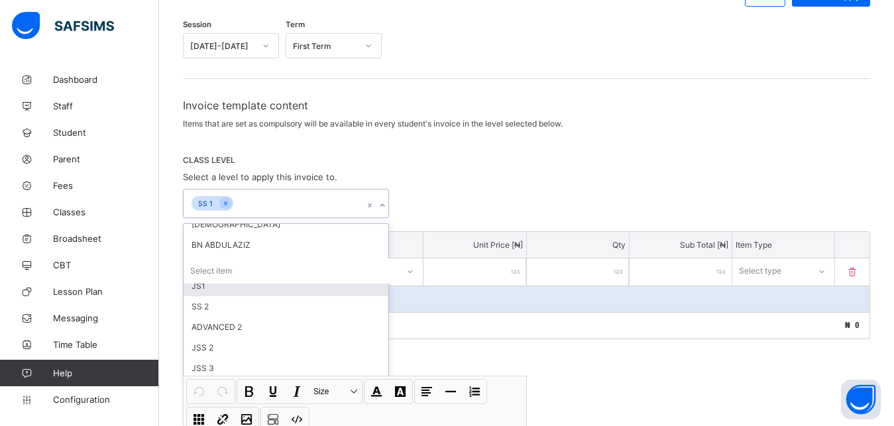
click at [459, 206] on div "option SS 1, selected. option JS1 focused, 33 of 54. 53 results available. Use …" at bounding box center [527, 203] width 688 height 29
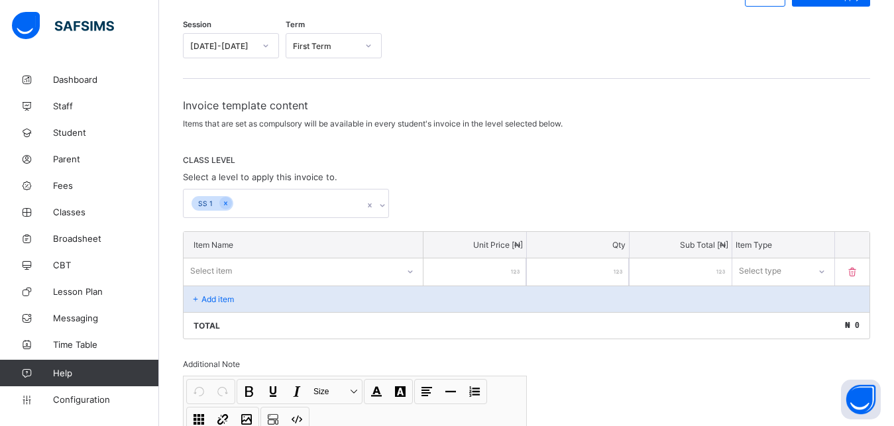
click at [414, 269] on div "Select item" at bounding box center [303, 271] width 239 height 25
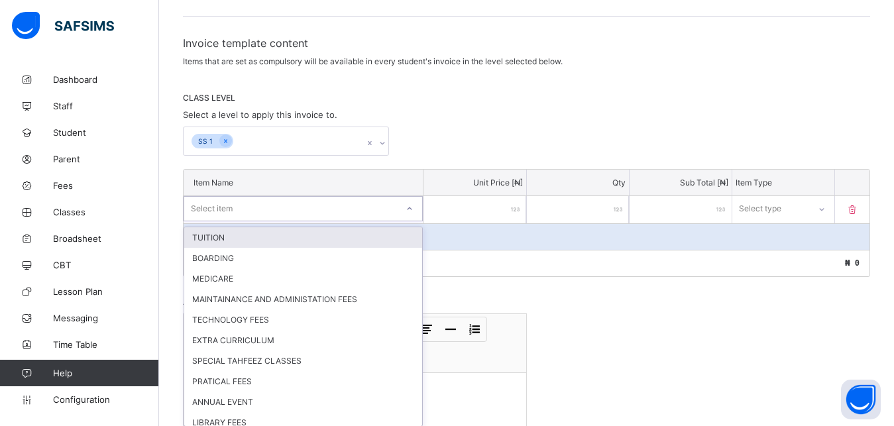
scroll to position [206, 0]
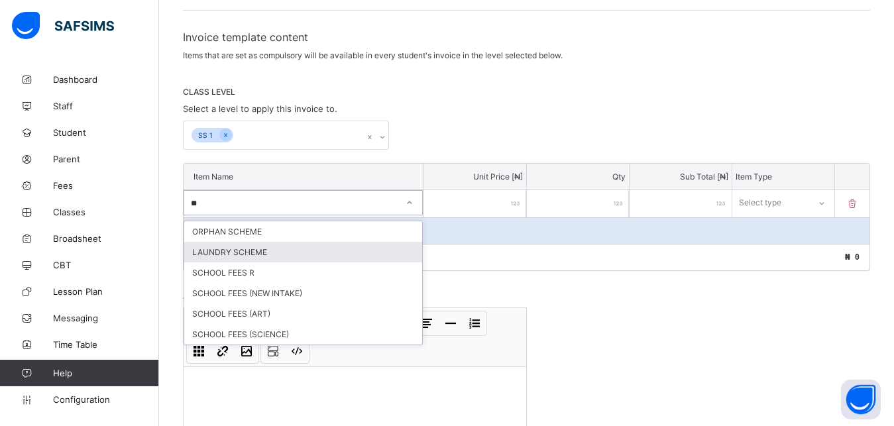
type input "**"
click at [457, 269] on div "Total ₦ 0" at bounding box center [527, 257] width 686 height 27
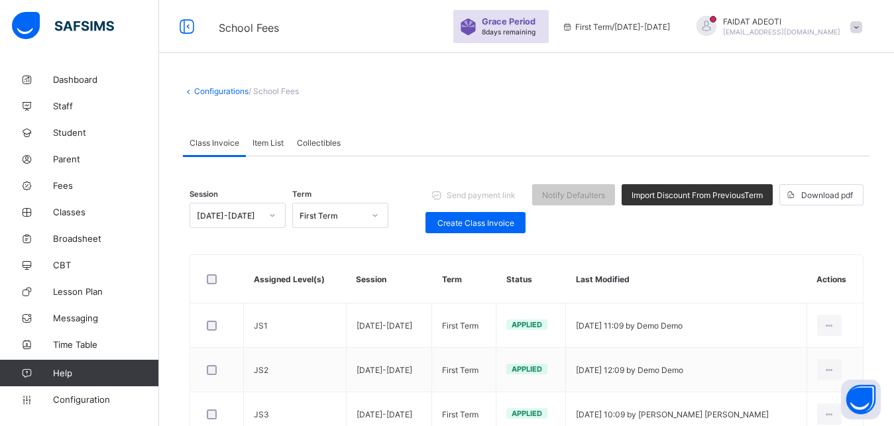
click at [275, 140] on span "Item List" at bounding box center [268, 143] width 31 height 10
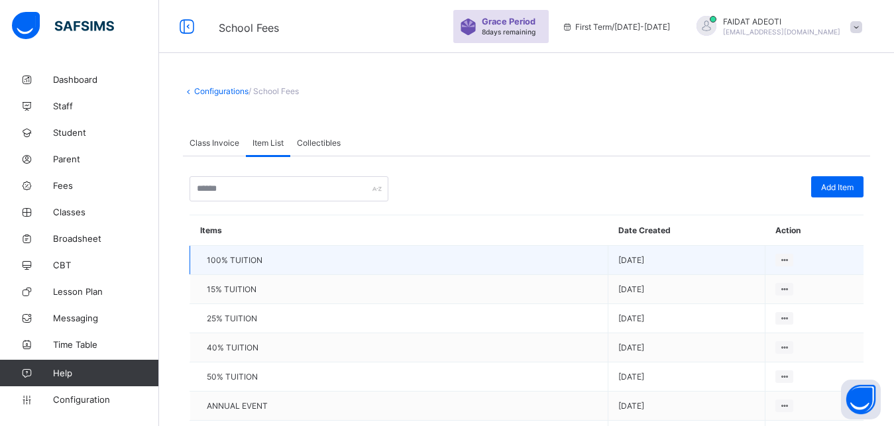
click at [796, 267] on td at bounding box center [815, 260] width 98 height 29
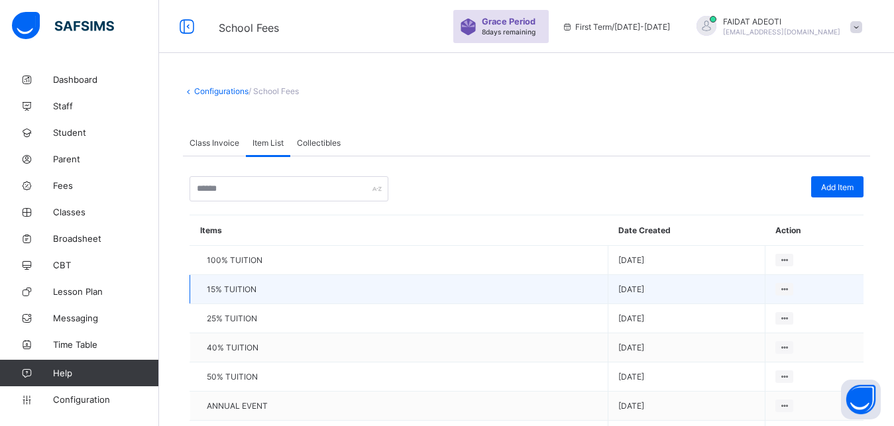
click at [763, 276] on td "[DATE]" at bounding box center [687, 289] width 157 height 29
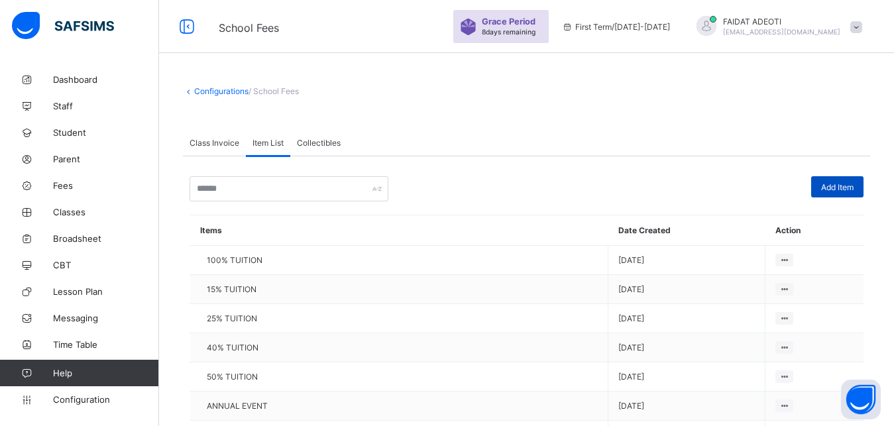
click at [851, 190] on span "Add Item" at bounding box center [838, 187] width 32 height 10
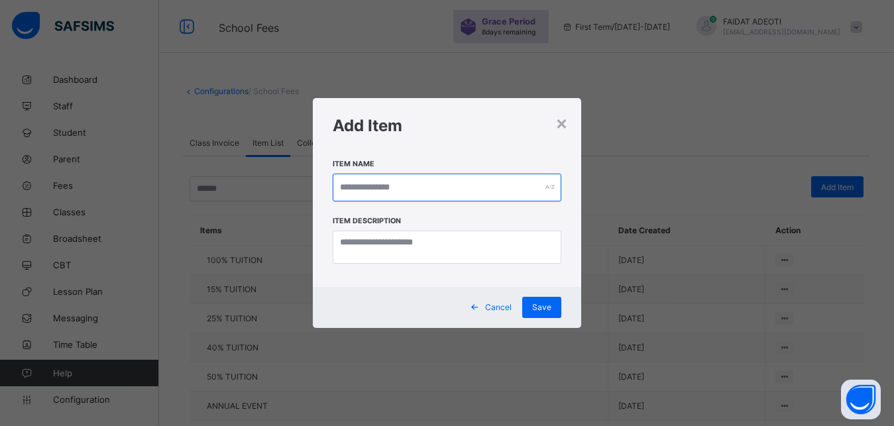
click at [422, 182] on input "text" at bounding box center [447, 188] width 229 height 28
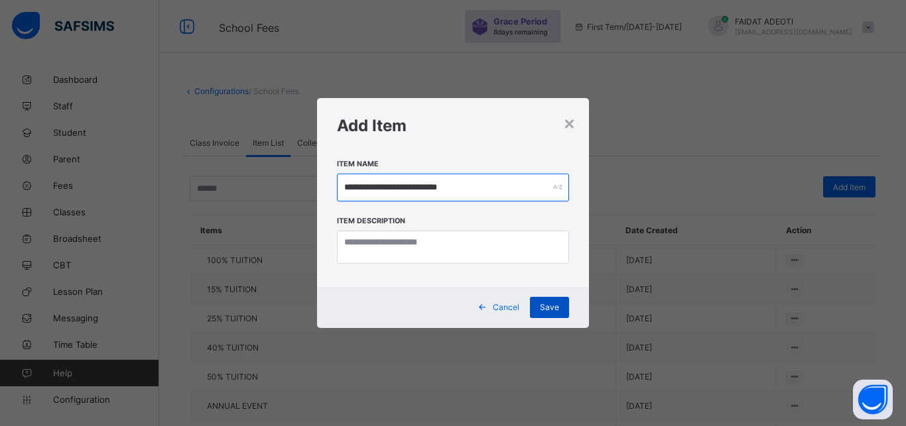
type input "**********"
click at [550, 308] on span "Save" at bounding box center [549, 307] width 19 height 10
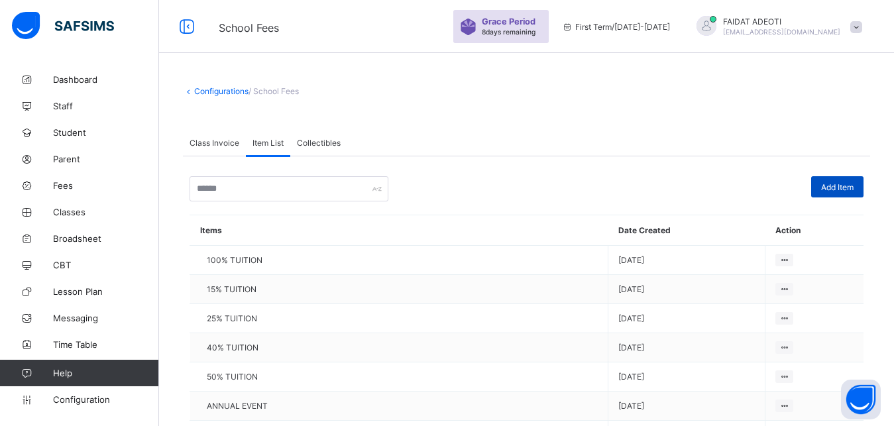
click at [852, 182] on div "Add Item" at bounding box center [838, 186] width 52 height 21
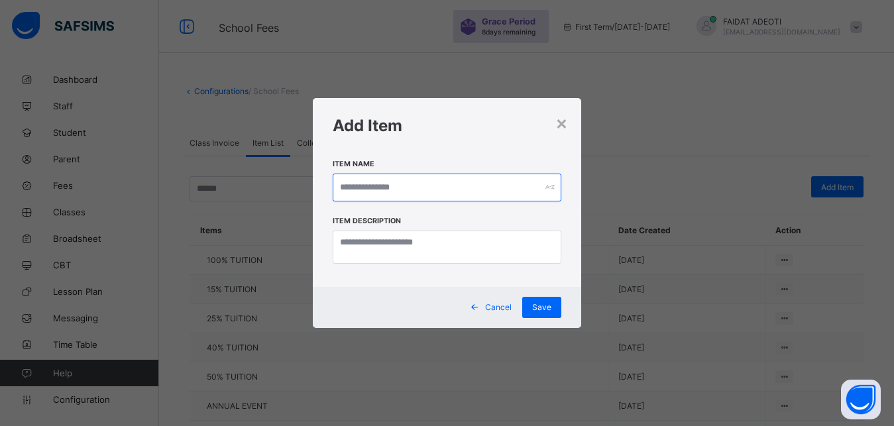
click at [469, 186] on input "text" at bounding box center [447, 188] width 229 height 28
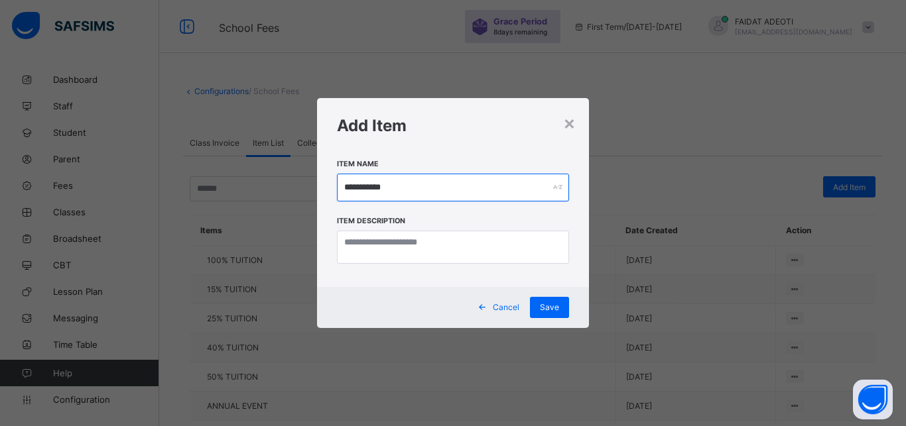
type input "**********"
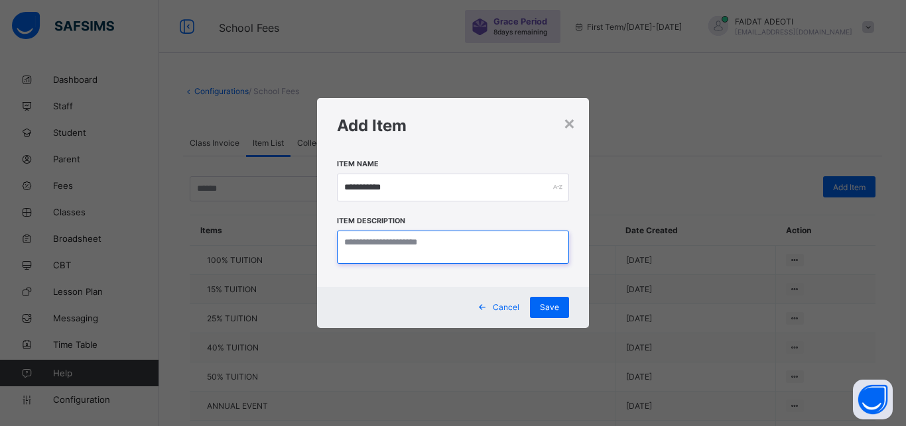
click at [412, 246] on textarea at bounding box center [453, 247] width 232 height 33
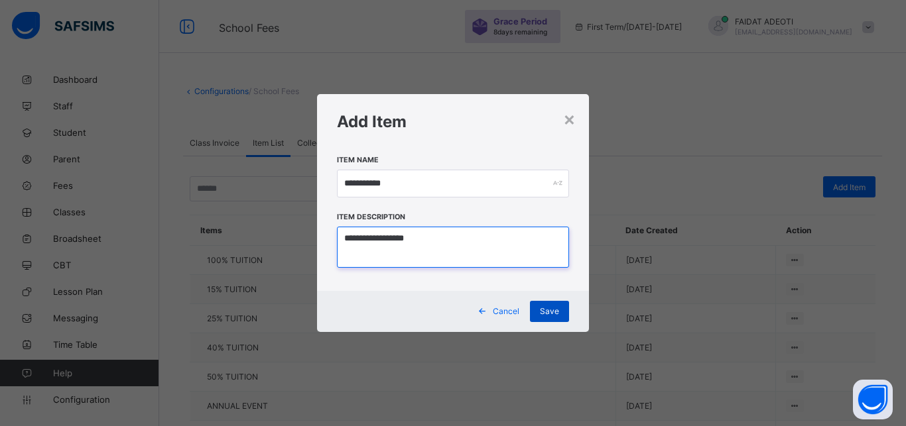
type textarea "**********"
click at [554, 308] on span "Save" at bounding box center [549, 311] width 19 height 10
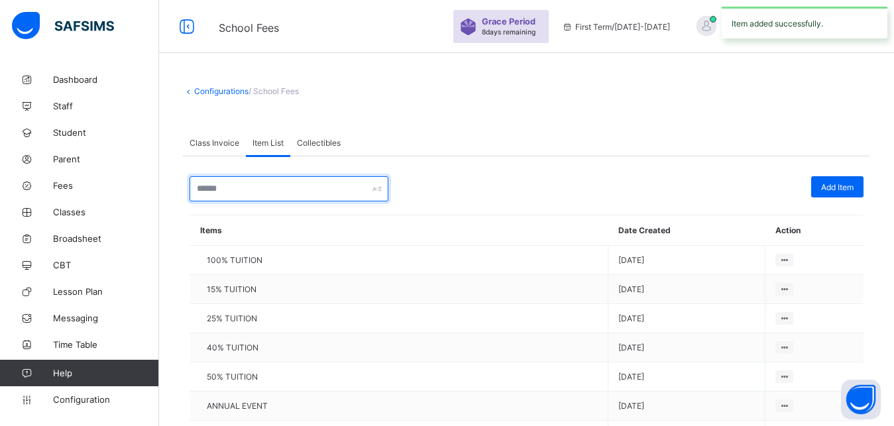
click at [354, 198] on input "text" at bounding box center [289, 188] width 199 height 25
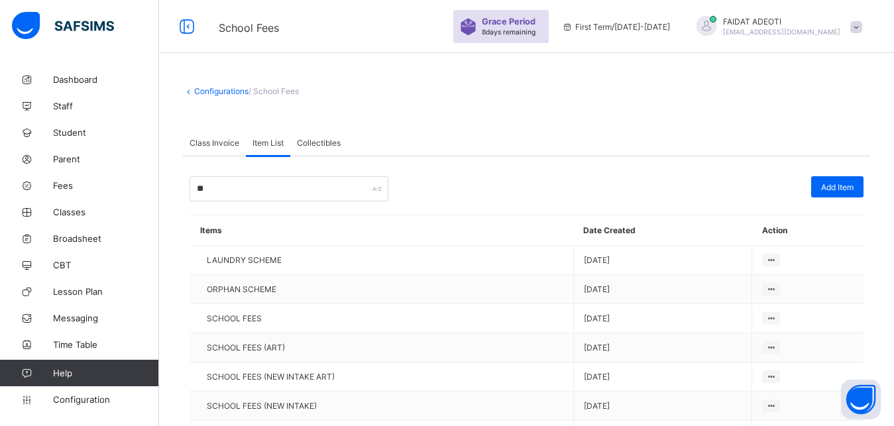
click at [291, 298] on td "ORPHAN SCHEME" at bounding box center [382, 289] width 384 height 29
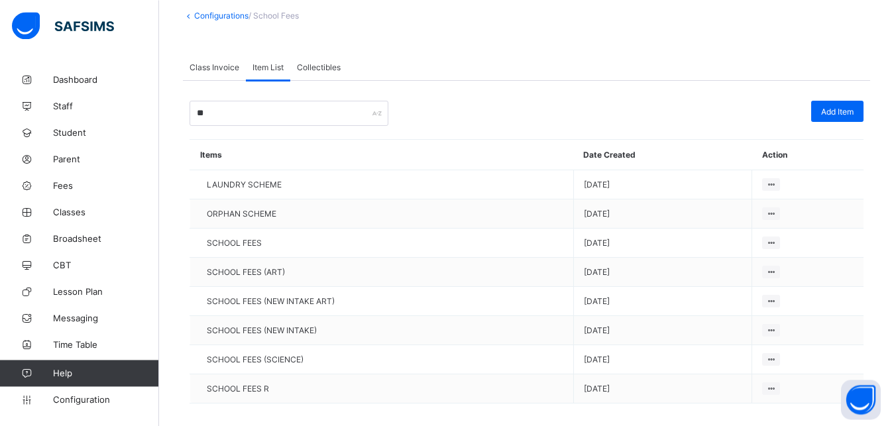
scroll to position [93, 0]
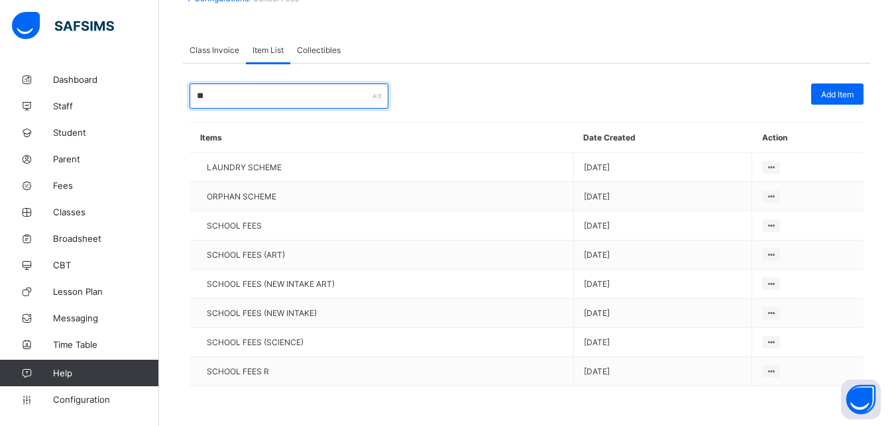
click at [295, 96] on input "**" at bounding box center [289, 96] width 199 height 25
type input "*"
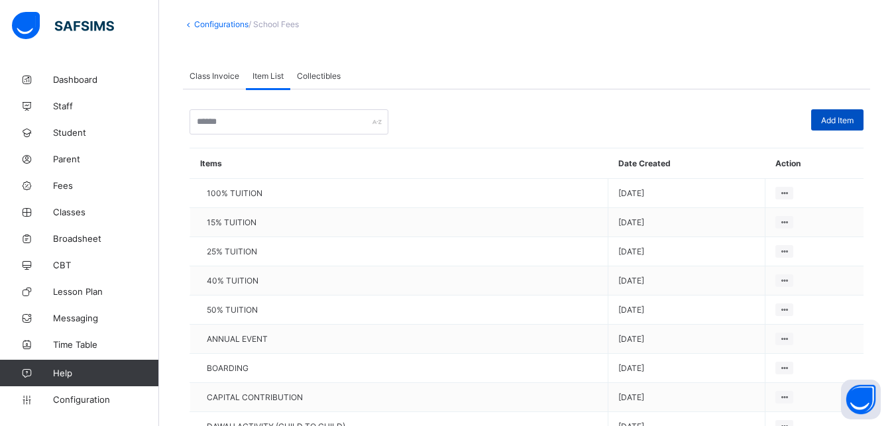
click at [847, 121] on span "Add Item" at bounding box center [838, 120] width 32 height 10
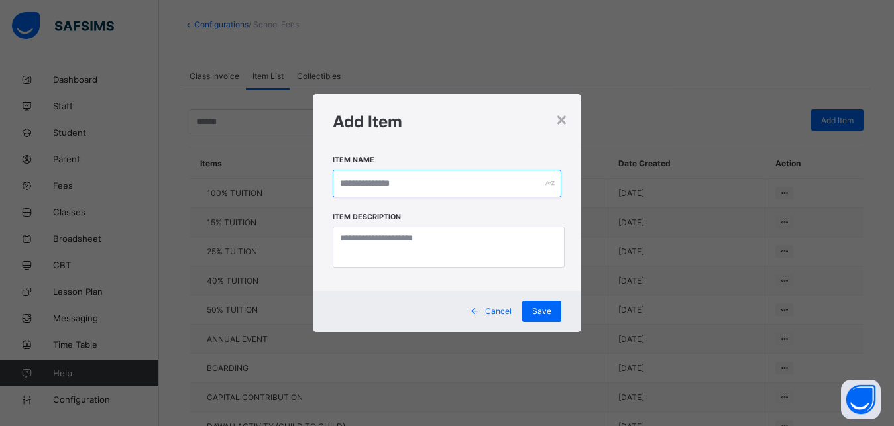
click at [437, 171] on input "text" at bounding box center [447, 184] width 229 height 28
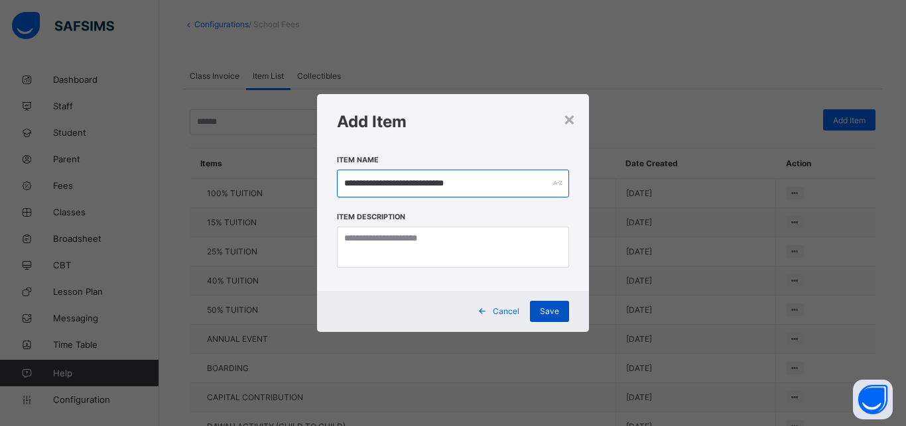
type input "**********"
click at [544, 314] on span "Save" at bounding box center [549, 311] width 19 height 10
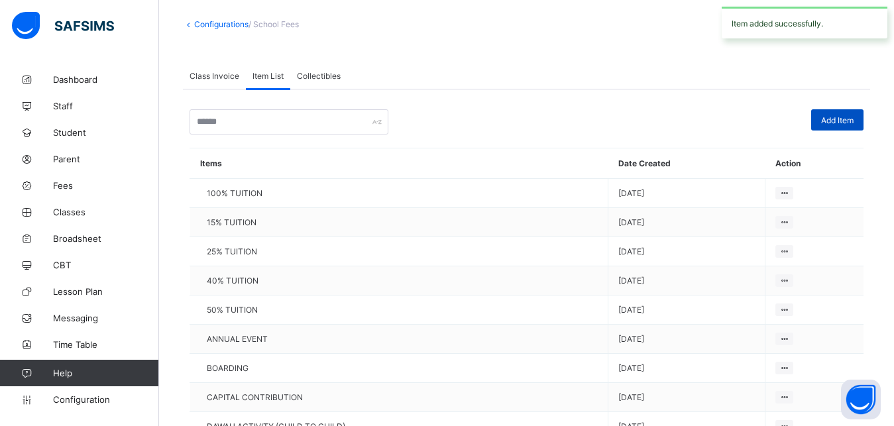
click at [847, 119] on span "Add Item" at bounding box center [838, 120] width 32 height 10
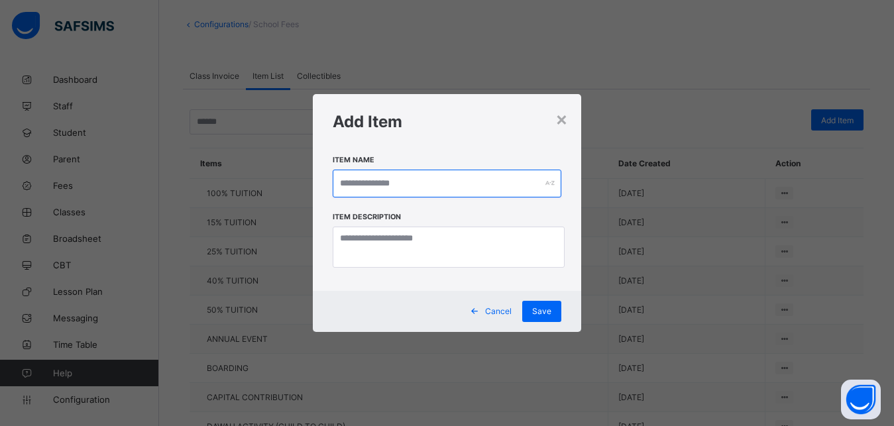
click at [422, 176] on input "text" at bounding box center [447, 184] width 229 height 28
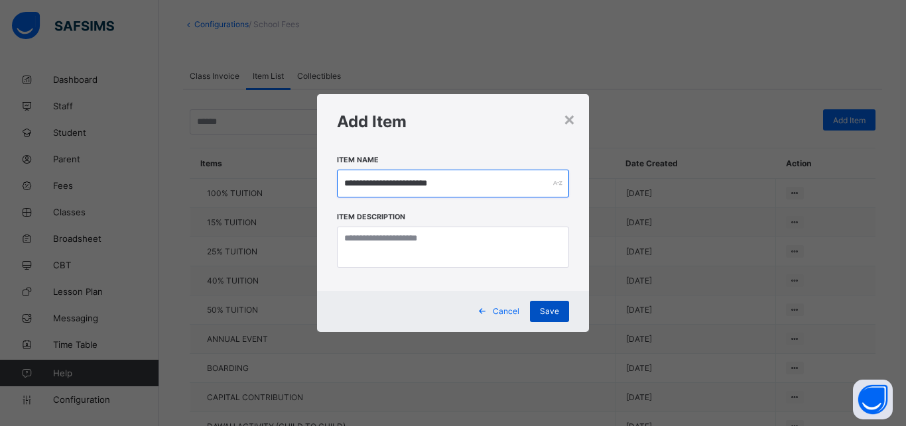
type input "**********"
click at [544, 314] on span "Save" at bounding box center [549, 311] width 19 height 10
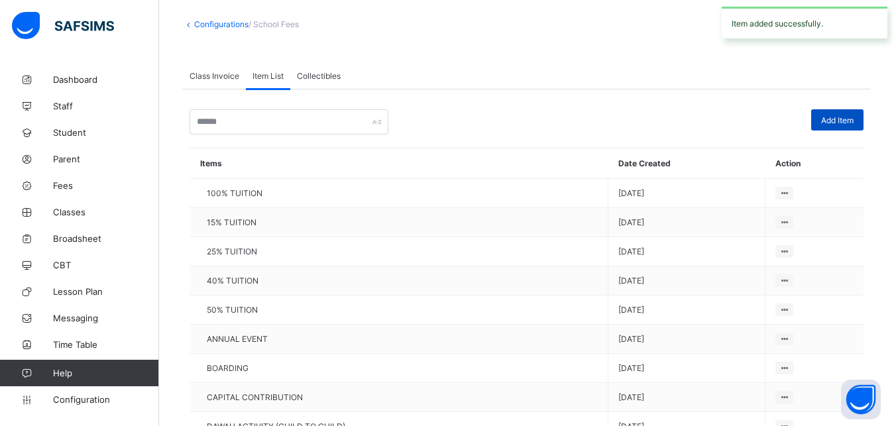
click at [854, 120] on span "Add Item" at bounding box center [838, 120] width 32 height 10
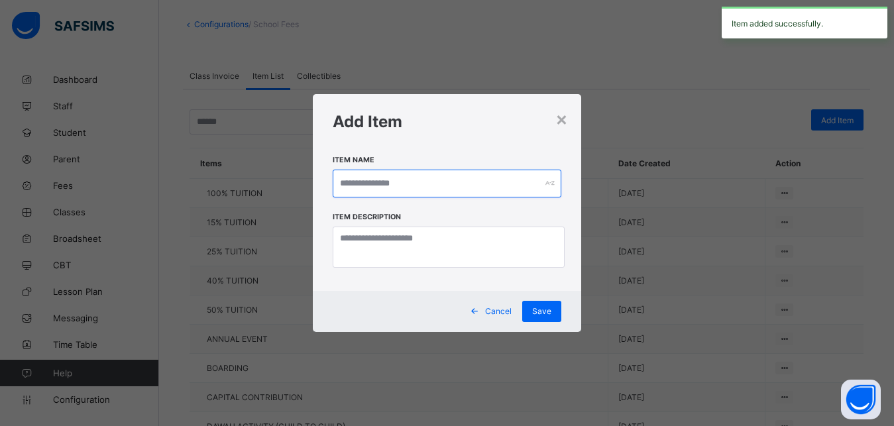
click at [488, 184] on input "text" at bounding box center [447, 184] width 229 height 28
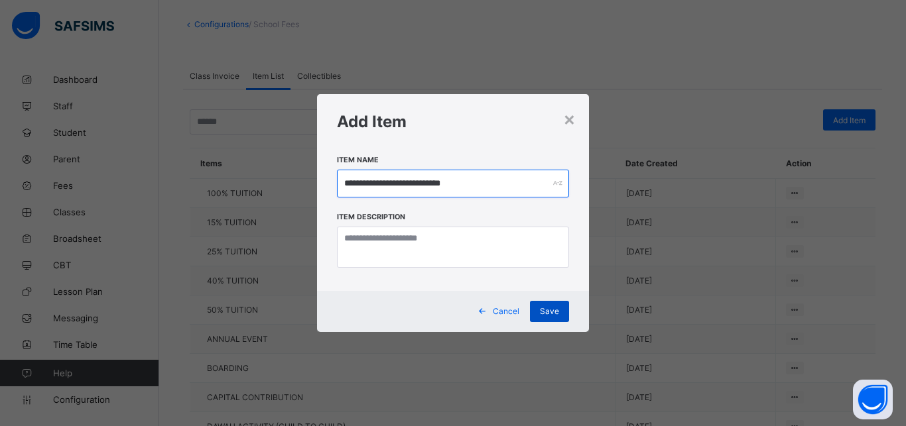
type input "**********"
click at [543, 310] on span "Save" at bounding box center [549, 311] width 19 height 10
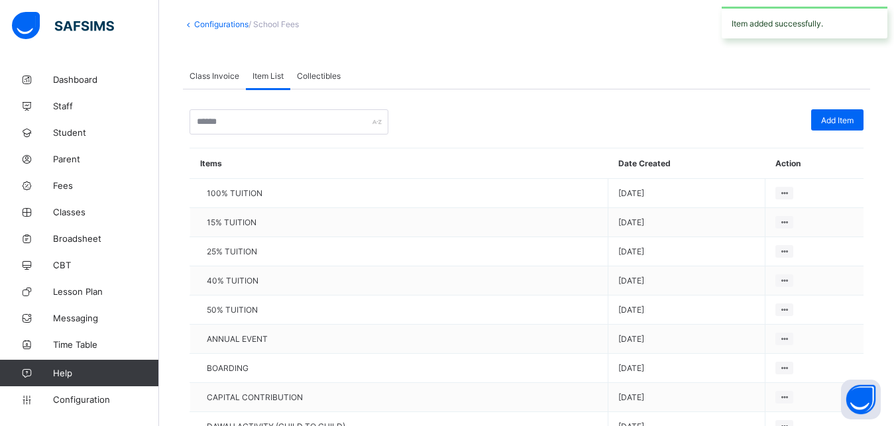
click at [217, 80] on span "Class Invoice" at bounding box center [215, 76] width 50 height 10
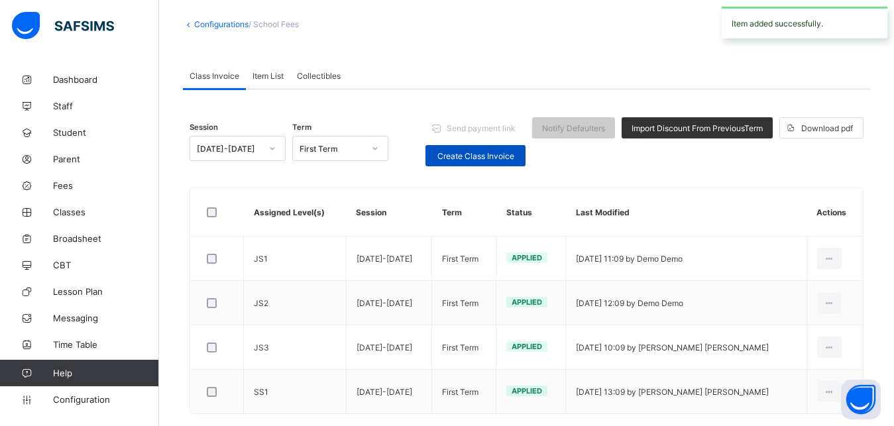
click at [489, 151] on span "Create Class Invoice" at bounding box center [476, 156] width 80 height 10
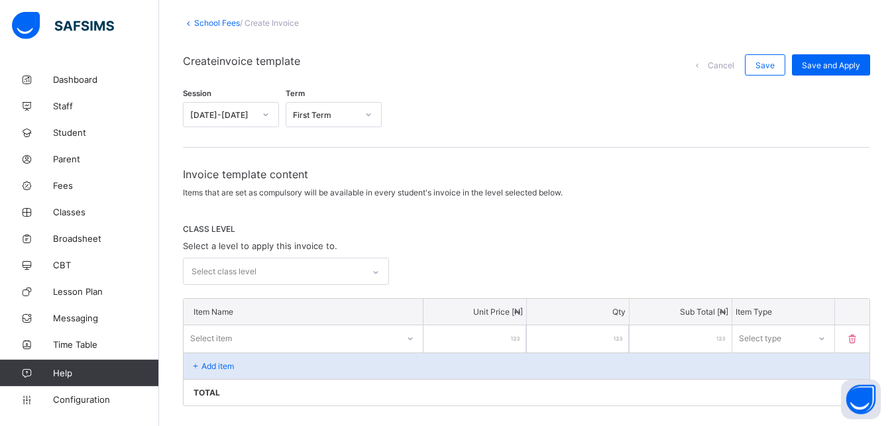
scroll to position [67, 0]
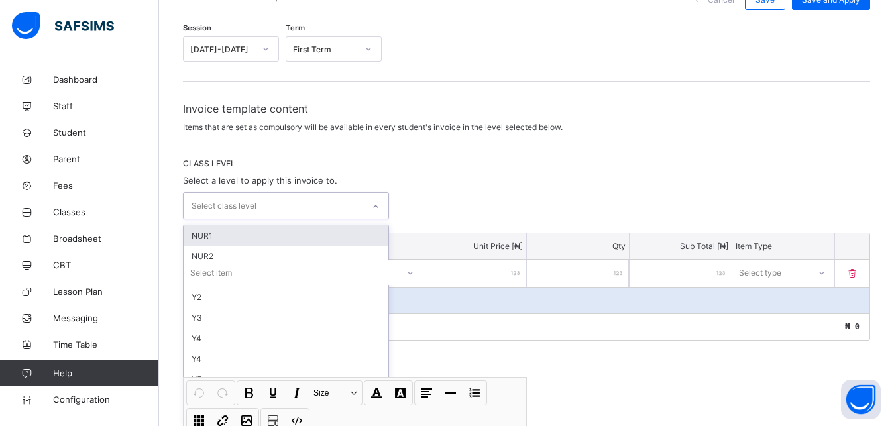
click at [383, 278] on div "Invoice template content Items that are set as compulsory will be available in …" at bounding box center [527, 332] width 688 height 460
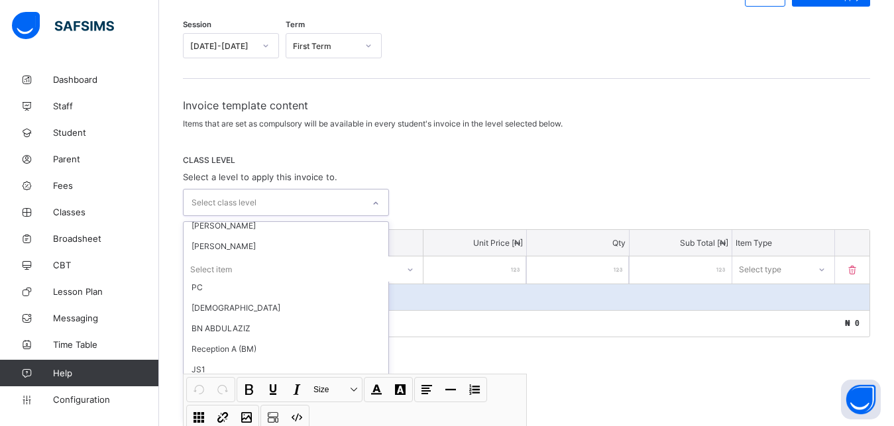
scroll to position [594, 0]
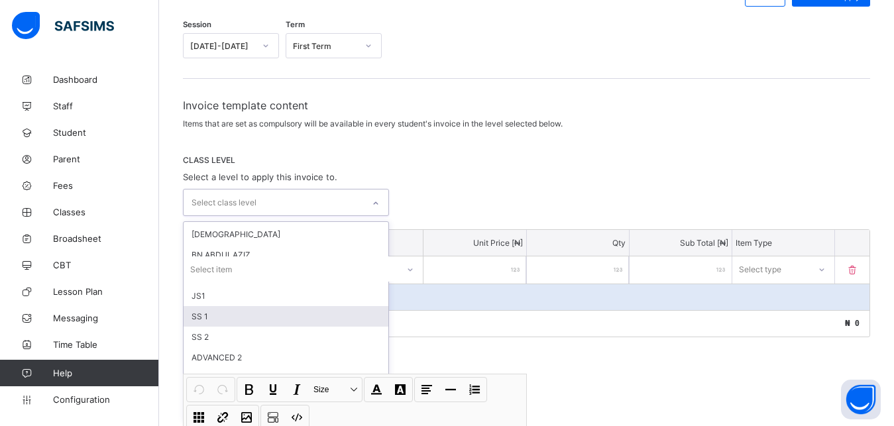
click at [206, 316] on div "SS 1" at bounding box center [286, 316] width 205 height 21
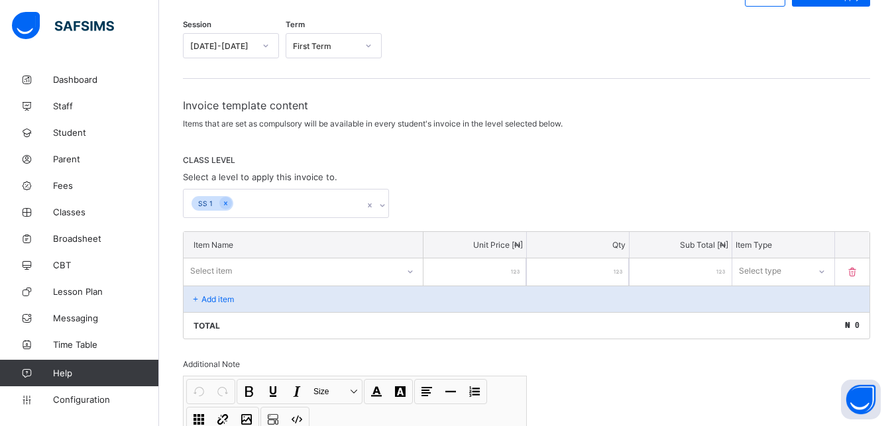
click at [508, 151] on div "Invoice template content Items that are set as compulsory will be available in …" at bounding box center [527, 329] width 688 height 461
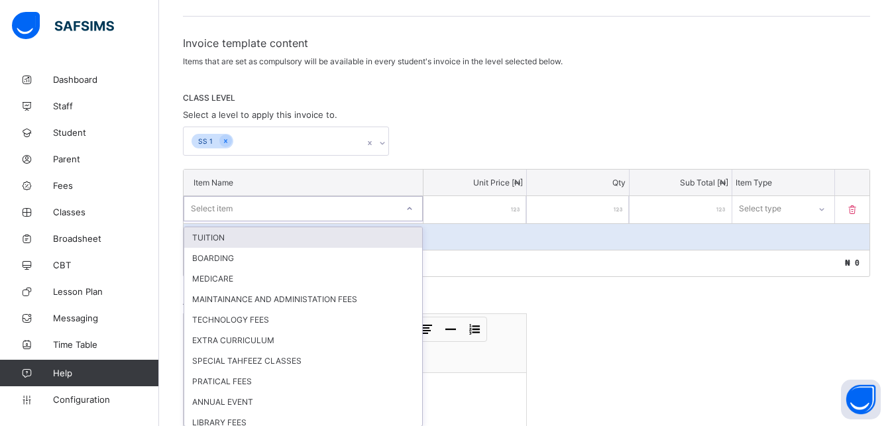
click at [411, 221] on div "option TUITION focused, 1 of 46. 46 results available. Use Up and Down to choos…" at bounding box center [303, 208] width 239 height 25
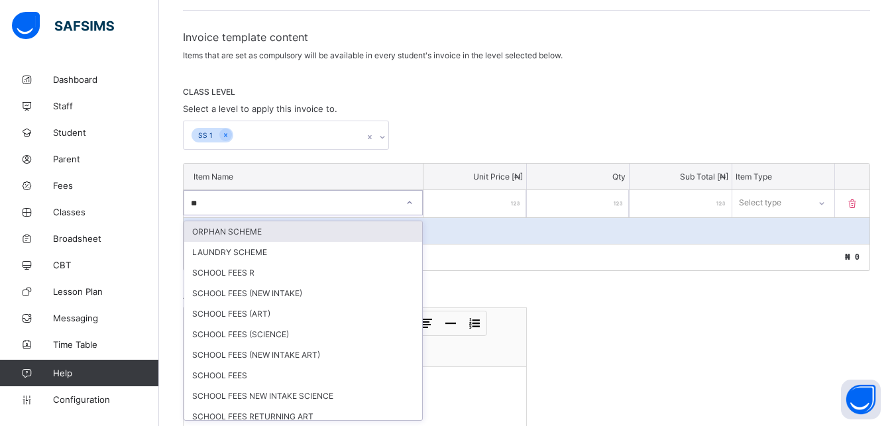
type input "***"
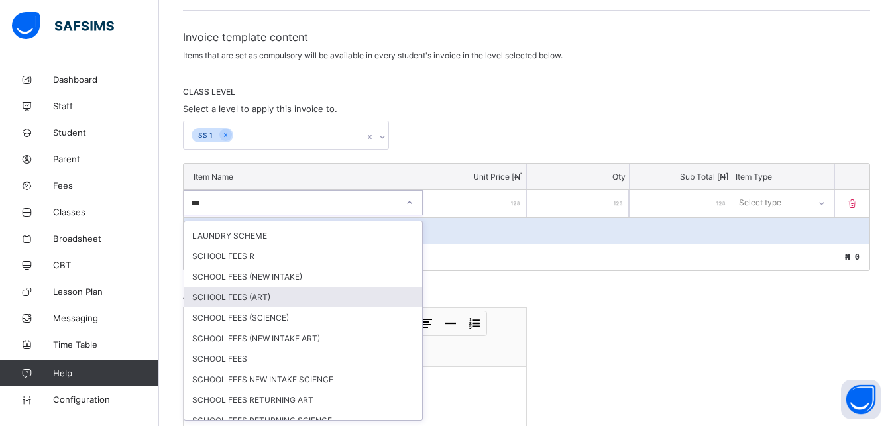
scroll to position [27, 0]
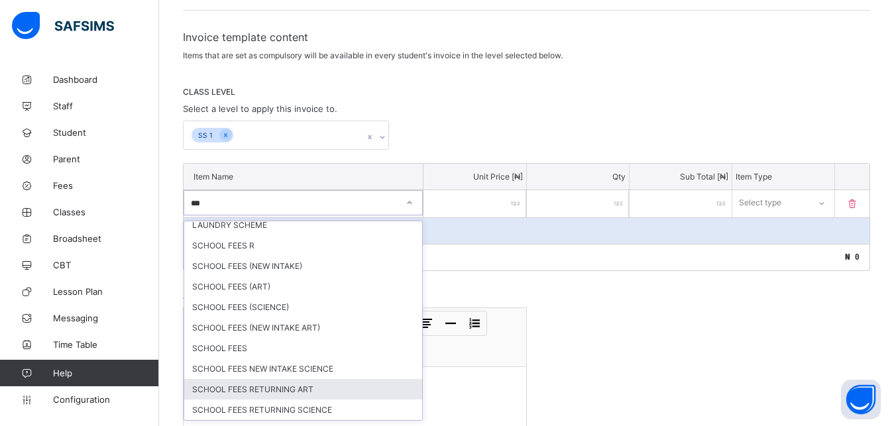
click at [299, 391] on div "SCHOOL FEES RETURNING ART" at bounding box center [303, 389] width 238 height 21
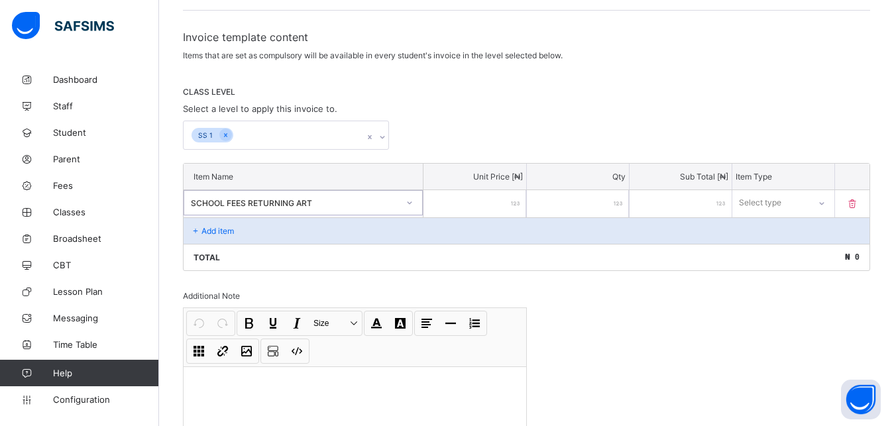
type input "*"
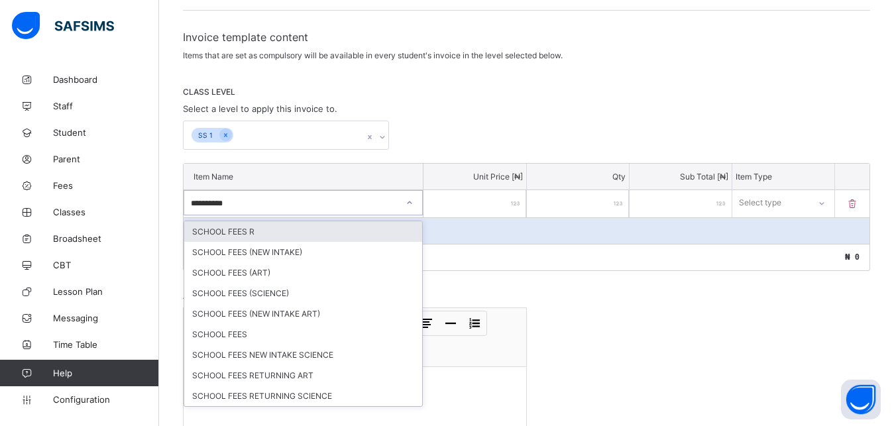
type input "**********"
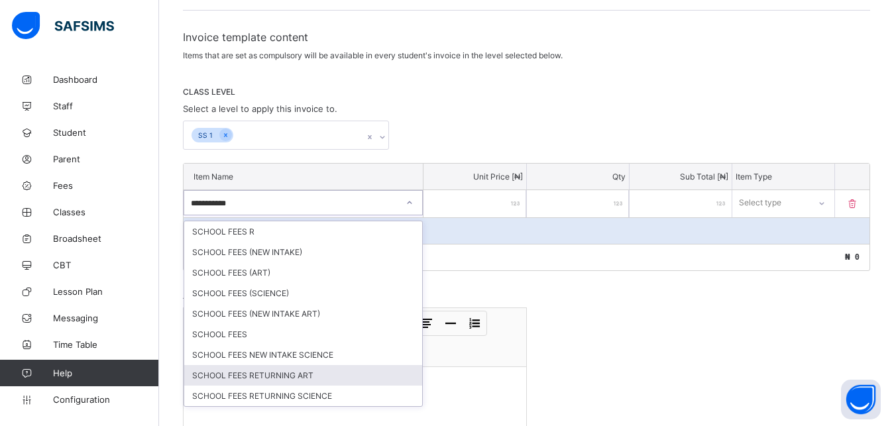
click at [318, 371] on div "SCHOOL FEES RETURNING ART" at bounding box center [303, 375] width 238 height 21
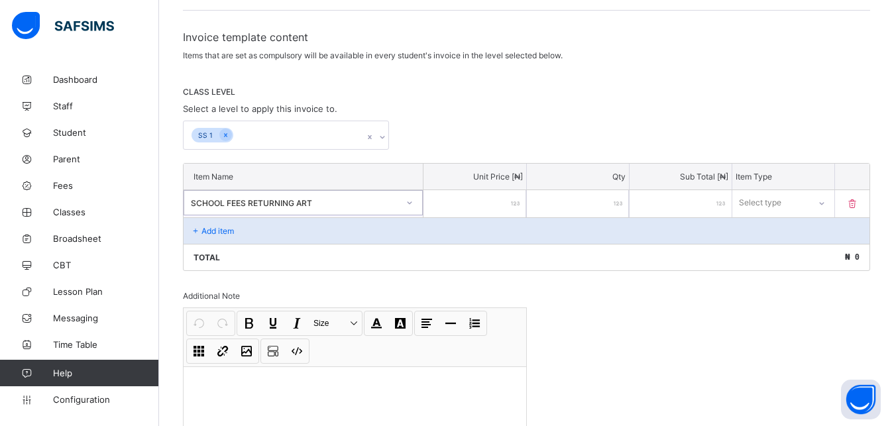
click at [491, 198] on input "number" at bounding box center [475, 203] width 102 height 27
type input "*"
type input "**"
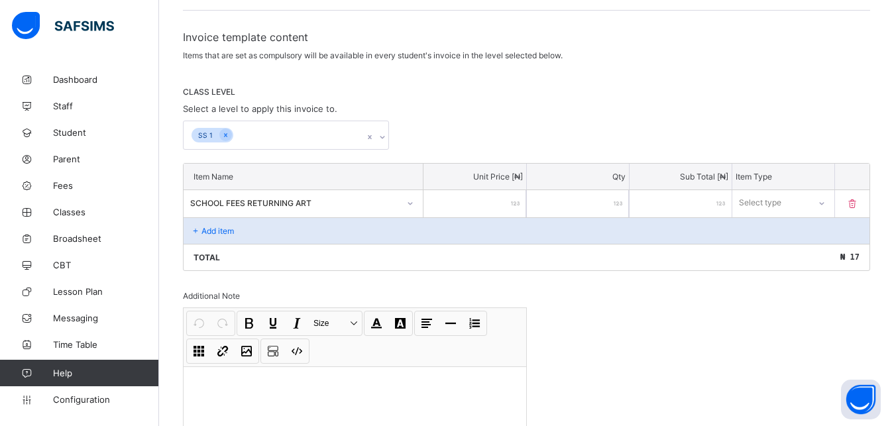
type input "***"
type input "****"
type input "*****"
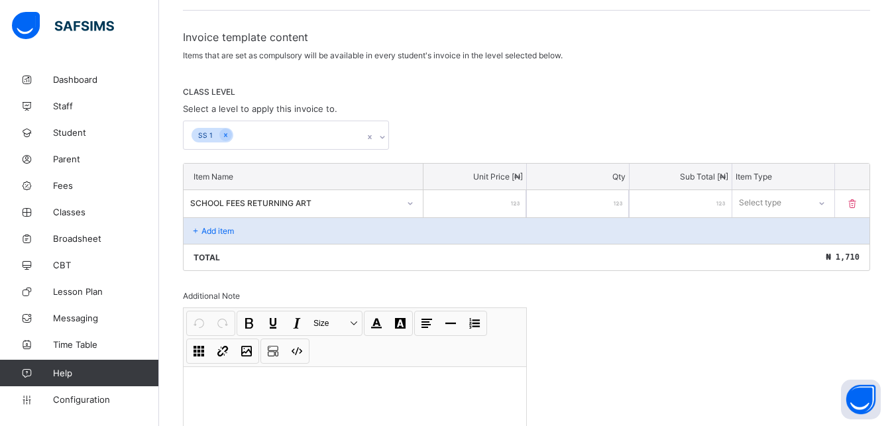
type input "*****"
type input "******"
type input "*******"
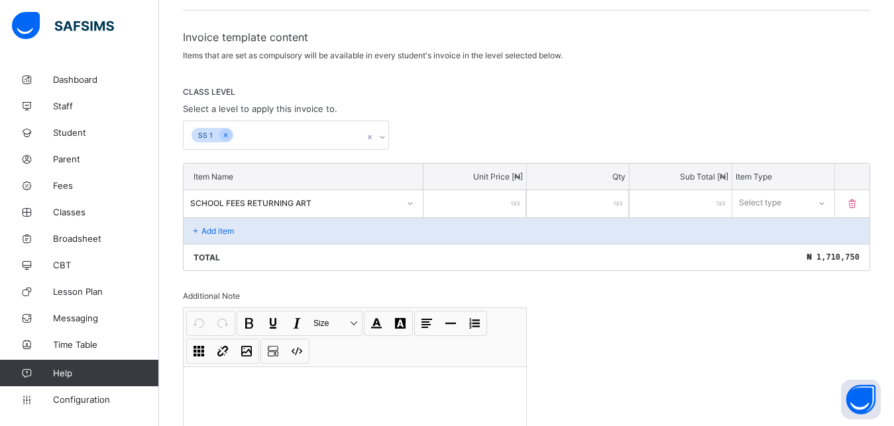
type input "*******"
click at [826, 203] on icon at bounding box center [822, 203] width 8 height 13
click at [804, 250] on div "Optional" at bounding box center [783, 252] width 101 height 21
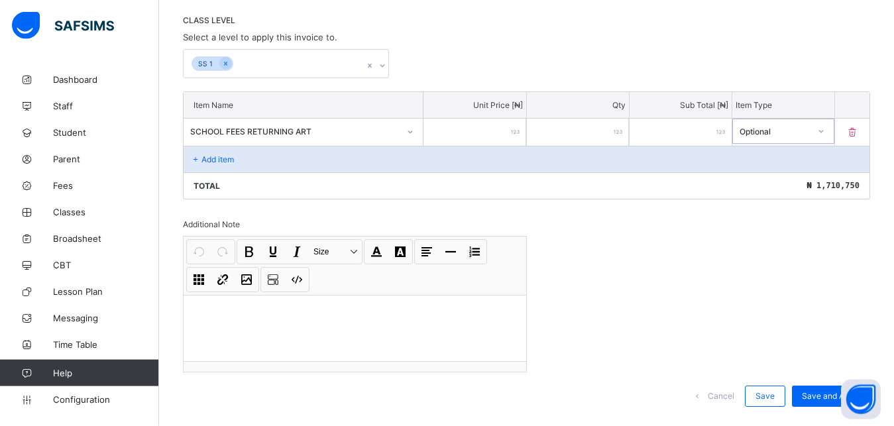
scroll to position [304, 0]
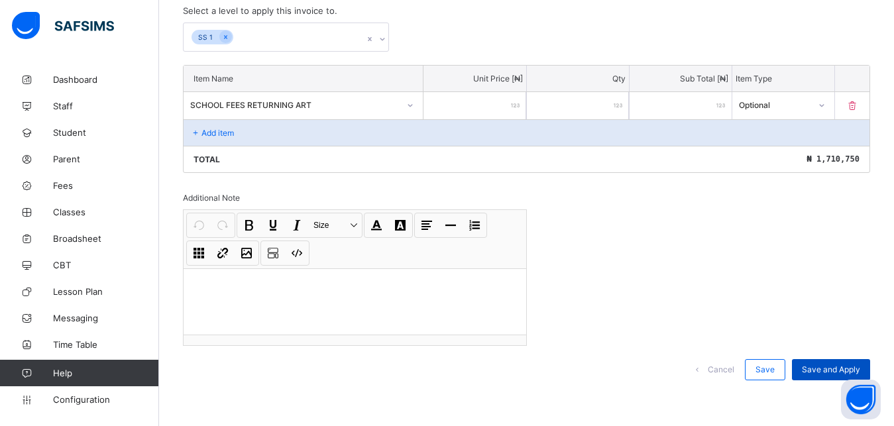
click at [831, 371] on span "Save and Apply" at bounding box center [831, 370] width 58 height 10
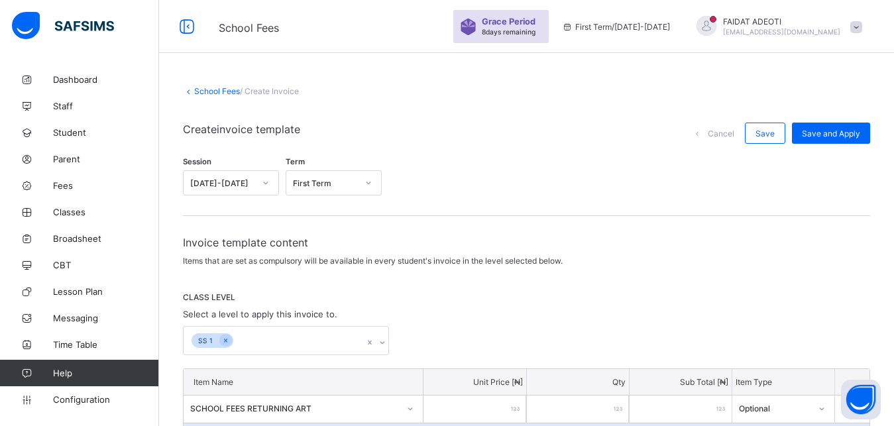
scroll to position [39, 0]
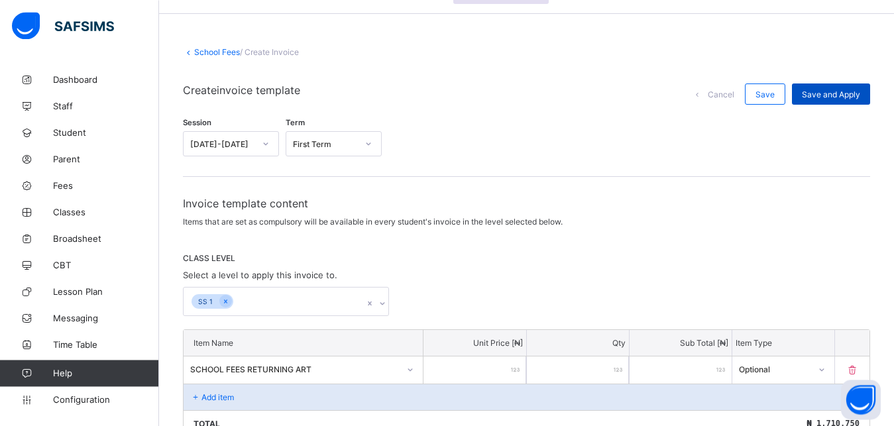
click at [851, 97] on span "Save and Apply" at bounding box center [831, 95] width 58 height 10
click at [71, 399] on span "Configuration" at bounding box center [105, 400] width 105 height 11
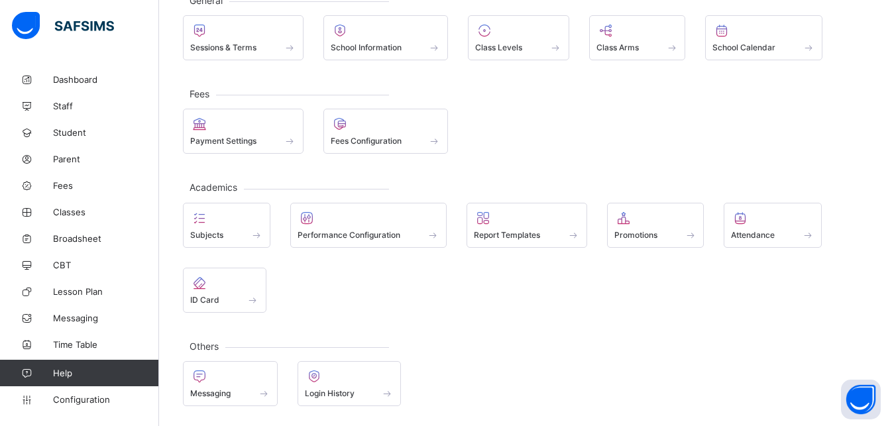
scroll to position [72, 0]
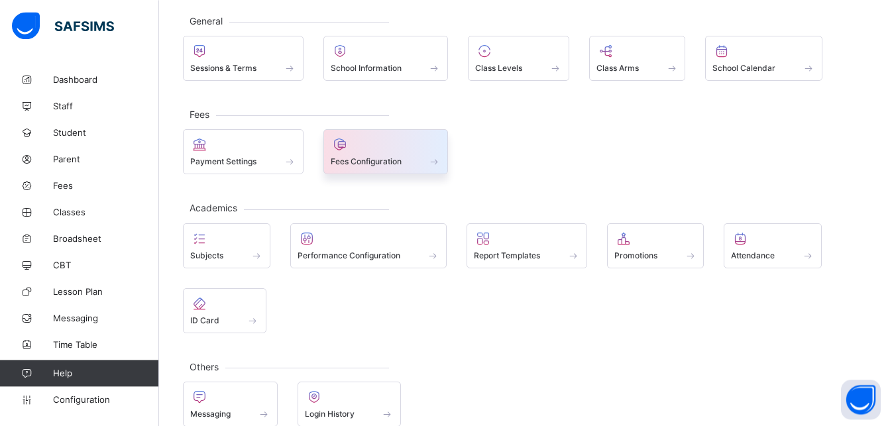
click at [369, 156] on span at bounding box center [386, 154] width 111 height 3
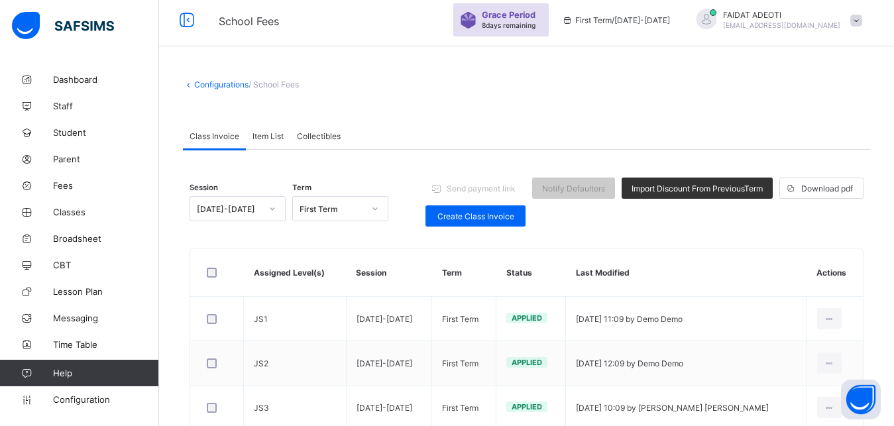
scroll to position [90, 0]
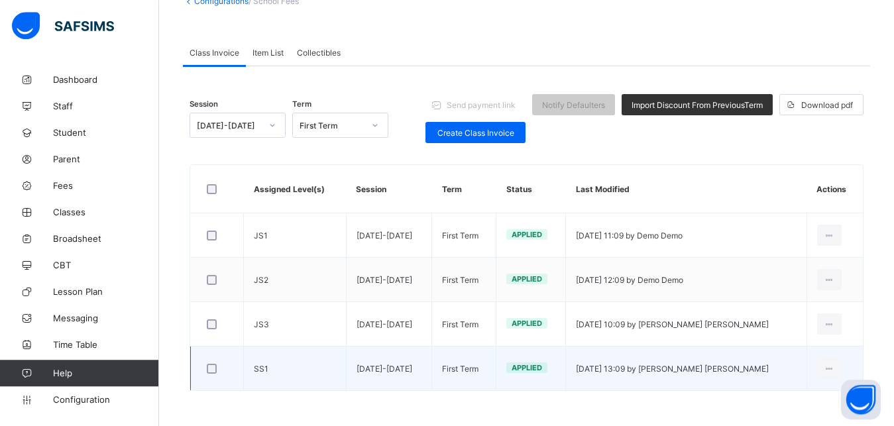
click at [335, 379] on td "SS1" at bounding box center [295, 369] width 103 height 44
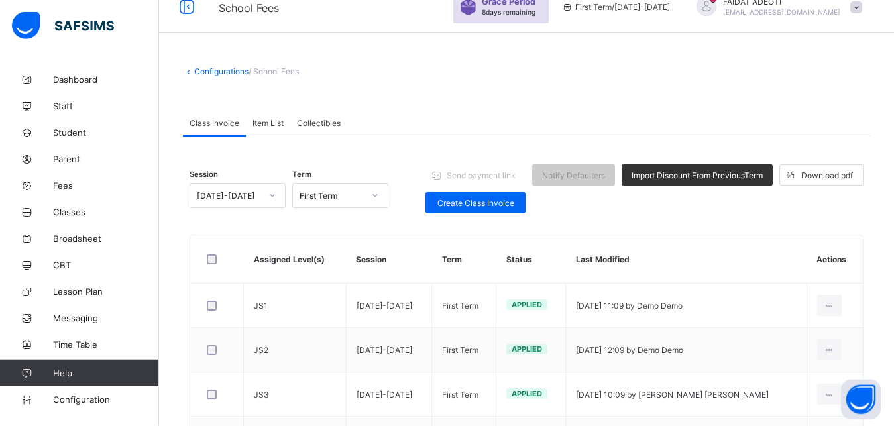
scroll to position [0, 0]
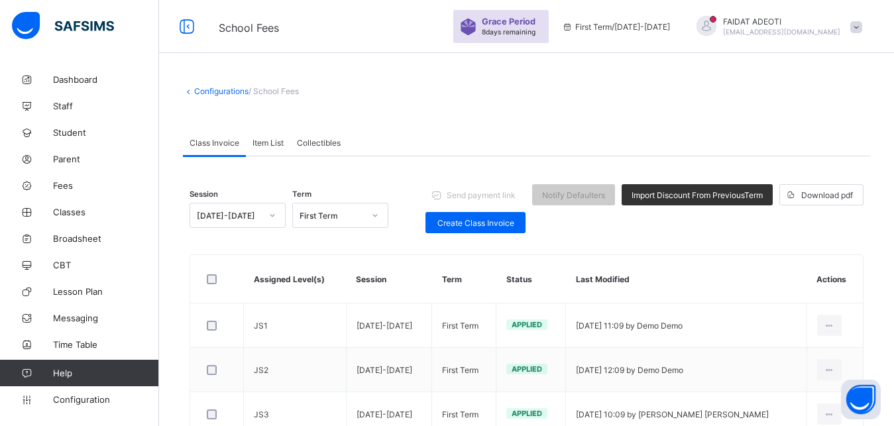
scroll to position [72, 0]
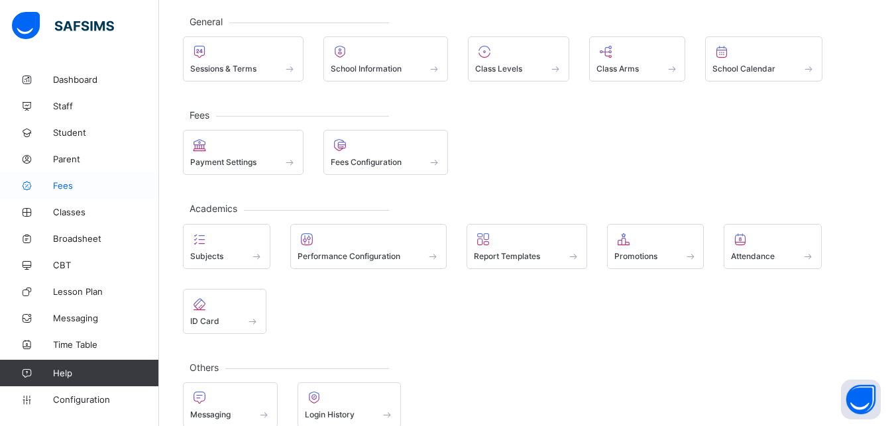
click at [51, 185] on icon at bounding box center [26, 186] width 53 height 10
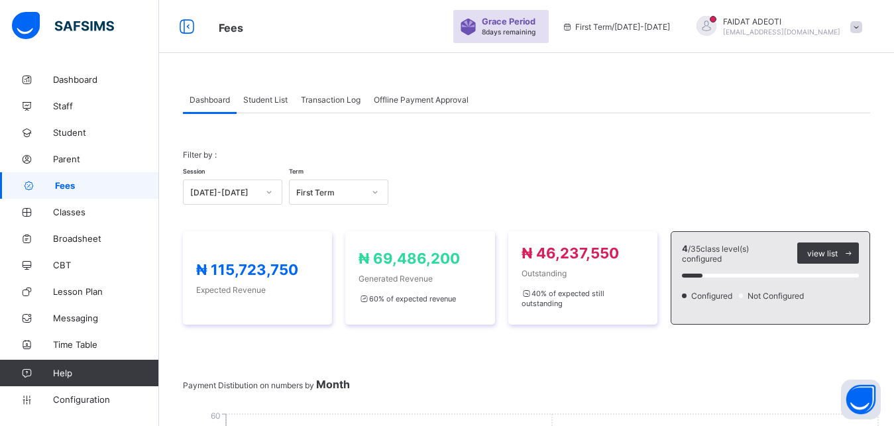
click at [262, 101] on span "Student List" at bounding box center [265, 100] width 44 height 10
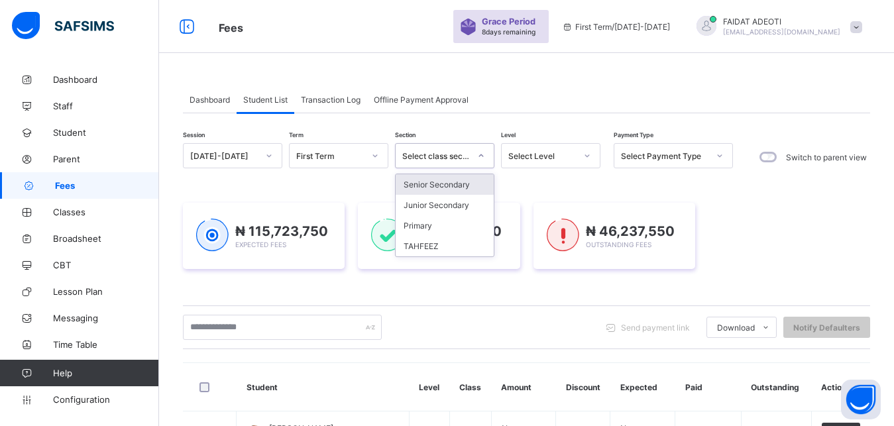
click at [481, 156] on icon at bounding box center [481, 155] width 5 height 3
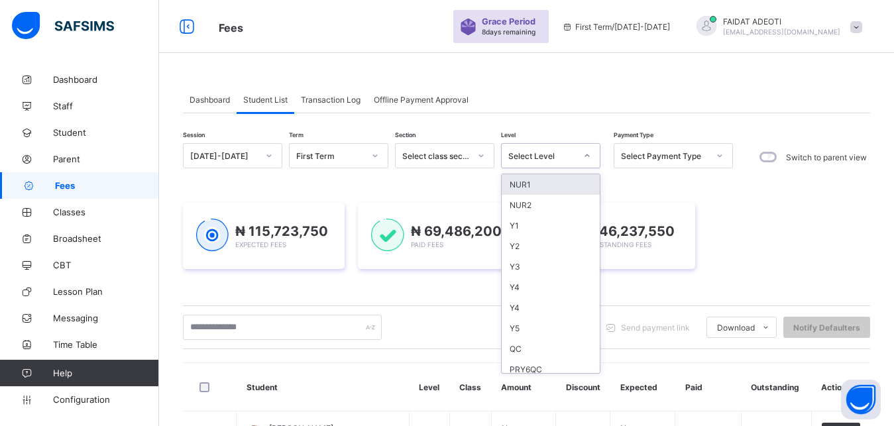
click at [579, 156] on div at bounding box center [587, 155] width 23 height 21
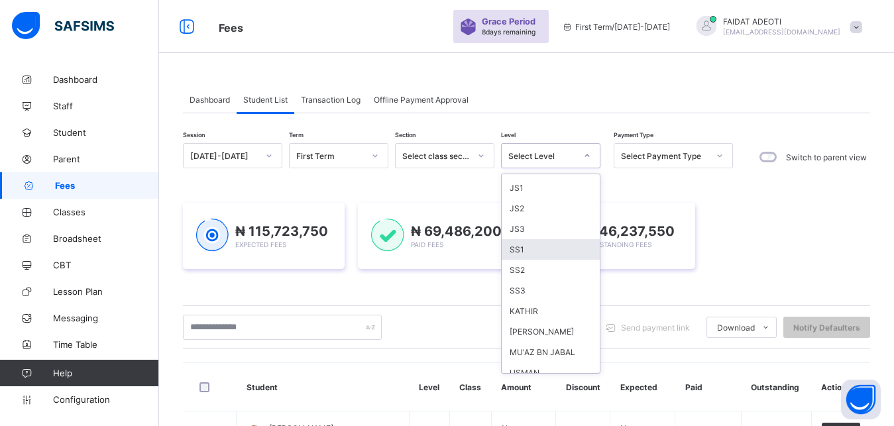
click at [531, 245] on div "SS1" at bounding box center [551, 249] width 98 height 21
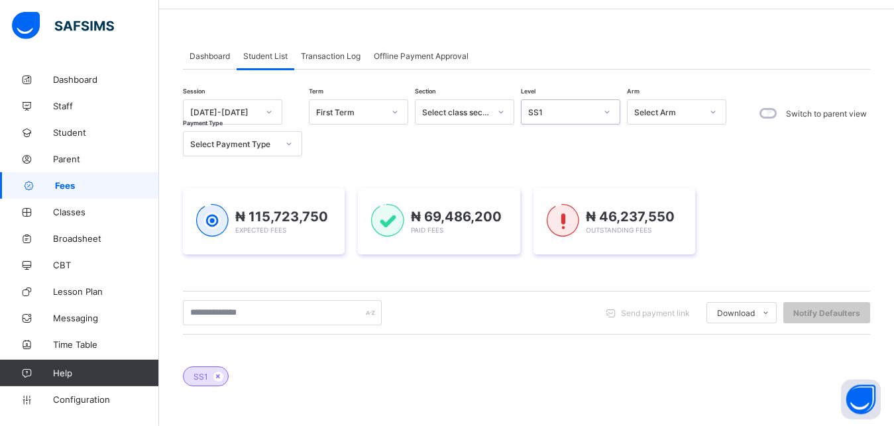
scroll to position [42, 0]
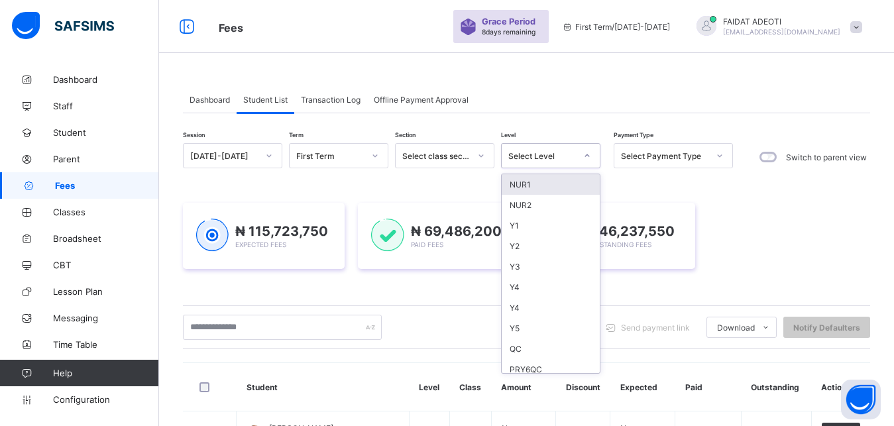
click at [587, 154] on icon at bounding box center [588, 155] width 8 height 13
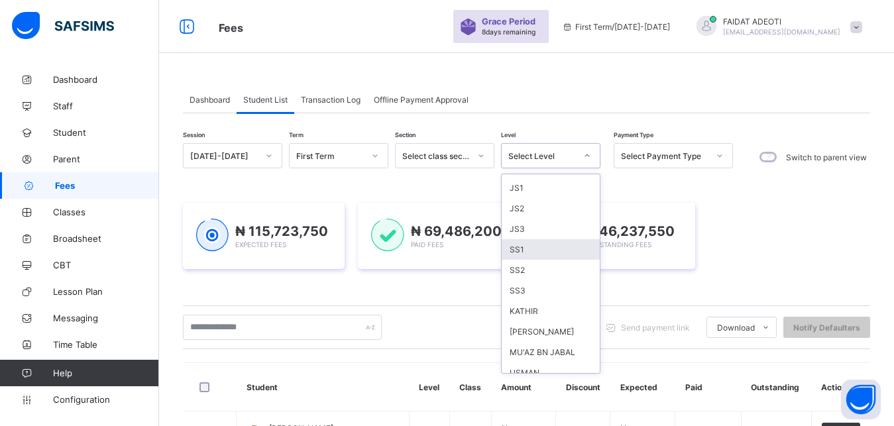
click at [536, 244] on div "SS1" at bounding box center [551, 249] width 98 height 21
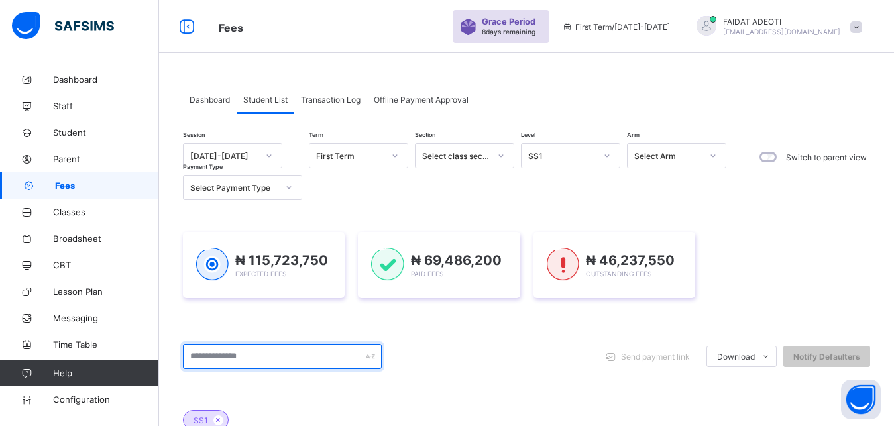
click at [277, 359] on input "text" at bounding box center [282, 356] width 199 height 25
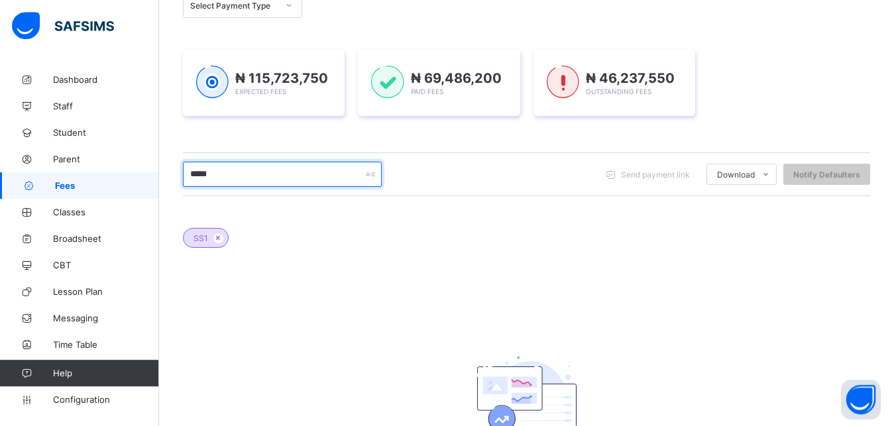
scroll to position [0, 0]
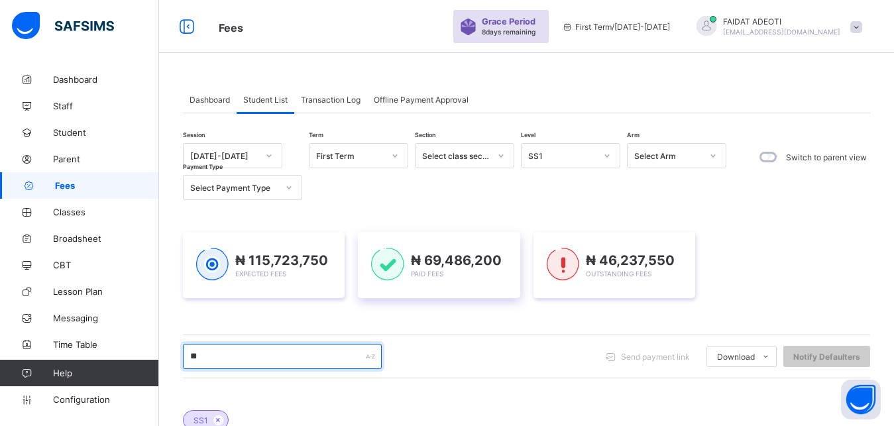
type input "*"
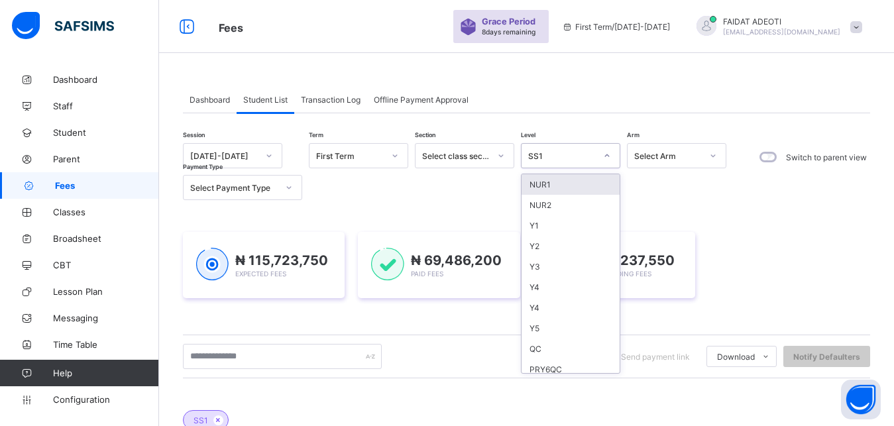
click at [611, 157] on icon at bounding box center [607, 155] width 8 height 13
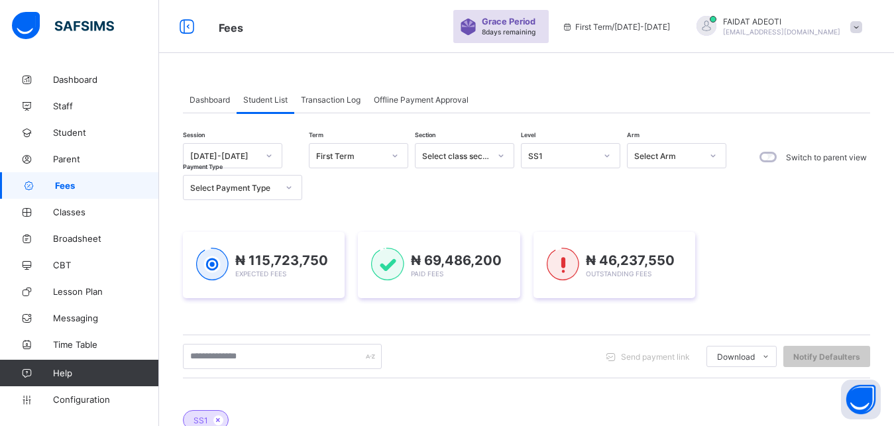
click at [442, 189] on div "Session 2025-2026 Term First Term Section Select class section Level SS1 Arm Se…" at bounding box center [458, 171] width 550 height 57
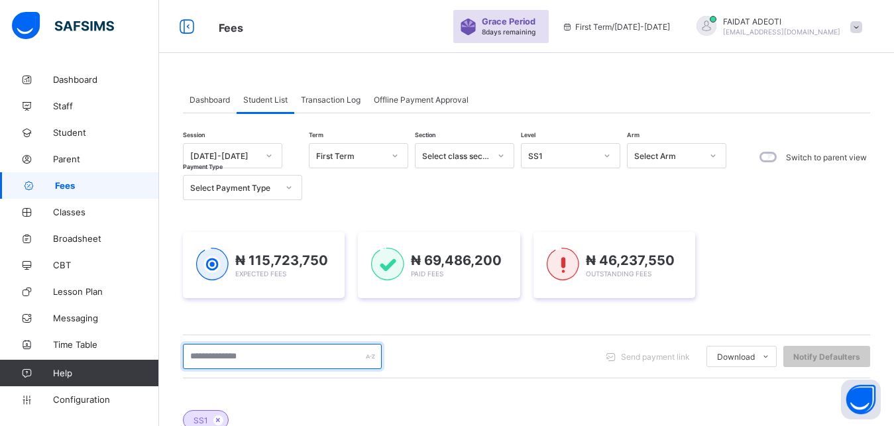
click at [230, 353] on input "text" at bounding box center [282, 356] width 199 height 25
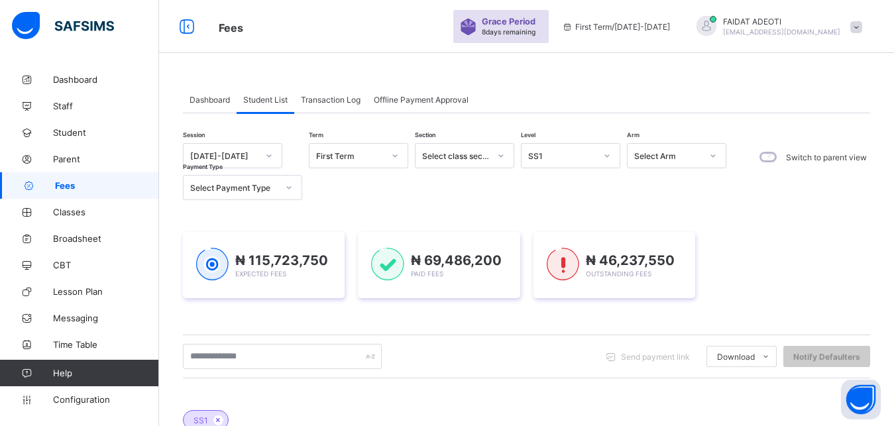
click at [572, 155] on div "SS1" at bounding box center [562, 156] width 68 height 10
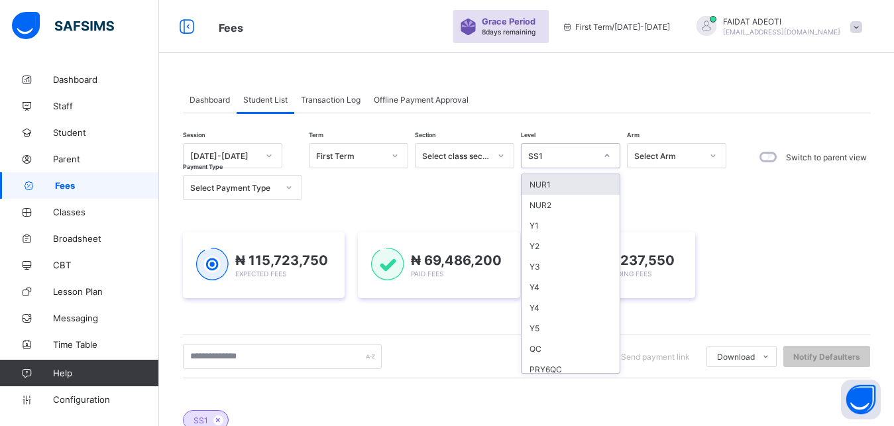
click at [488, 158] on div "Select class section" at bounding box center [456, 156] width 68 height 10
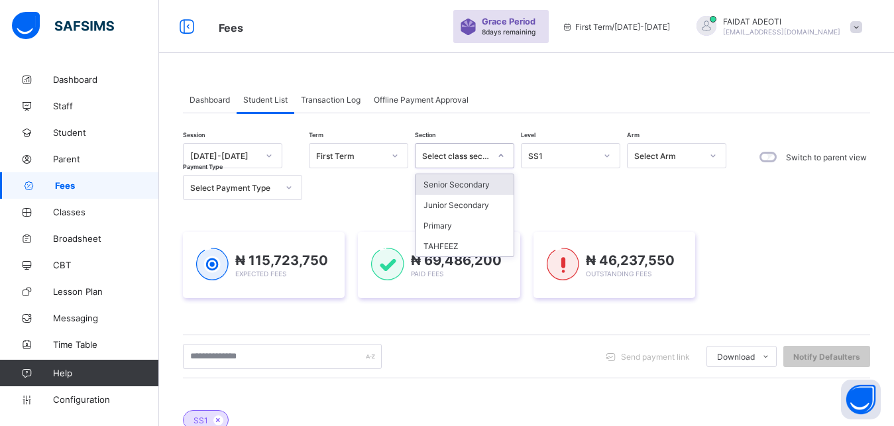
click at [489, 186] on div "Senior Secondary" at bounding box center [465, 184] width 98 height 21
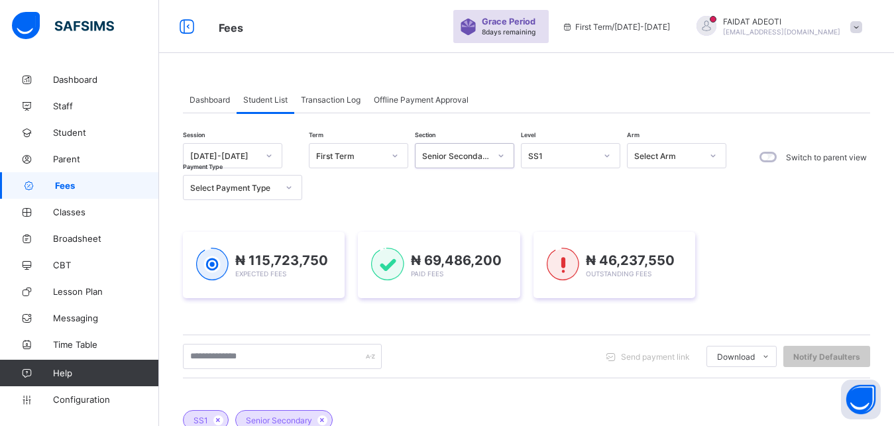
click at [219, 101] on span "Dashboard" at bounding box center [210, 100] width 40 height 10
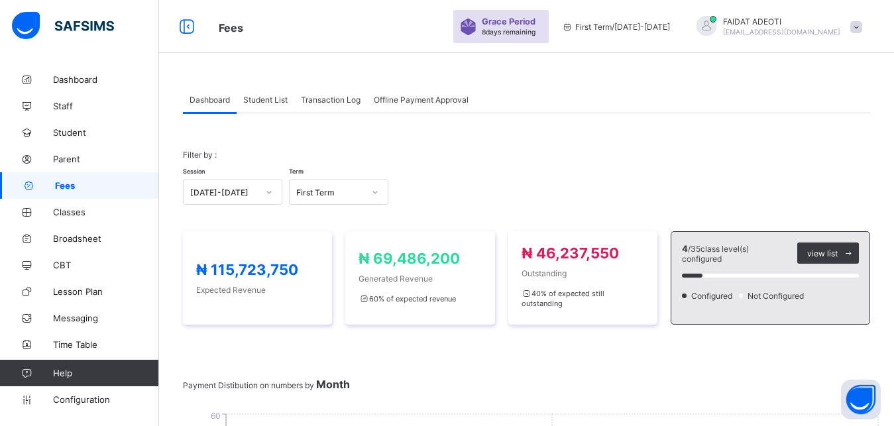
click at [262, 105] on div "Student List" at bounding box center [266, 99] width 58 height 27
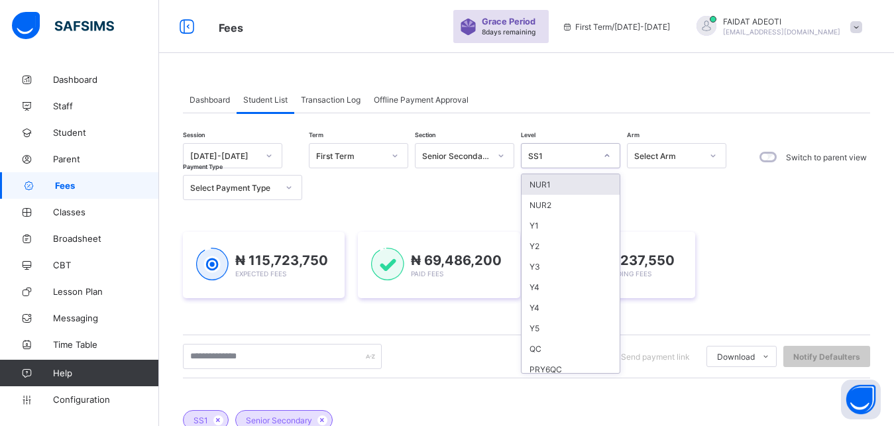
click at [567, 156] on div "SS1" at bounding box center [562, 156] width 68 height 10
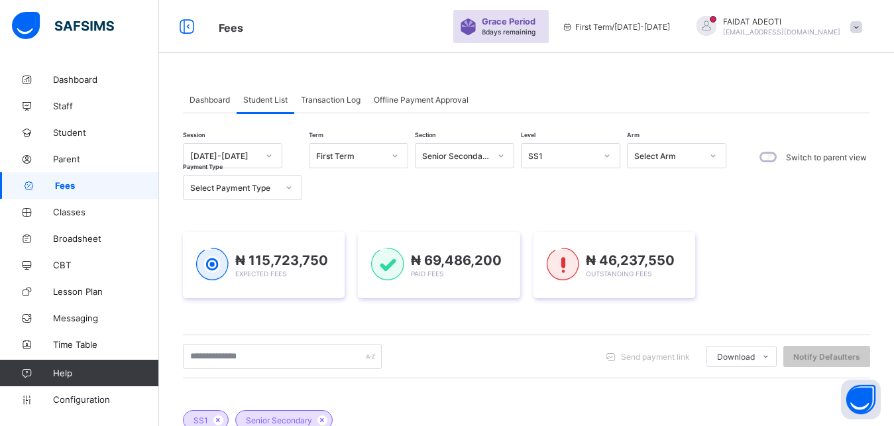
click at [483, 210] on div "Session 2025-2026 Term First Term Section Senior Secondary Level SS1 Arm Select…" at bounding box center [527, 420] width 688 height 554
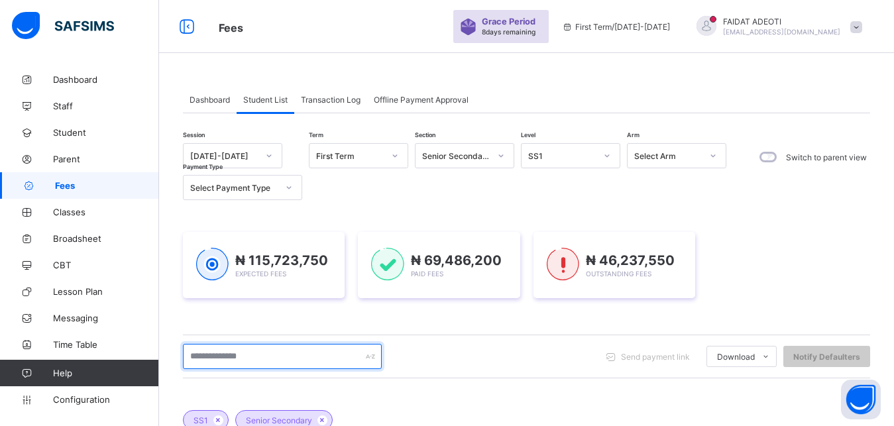
click at [284, 356] on input "text" at bounding box center [282, 356] width 199 height 25
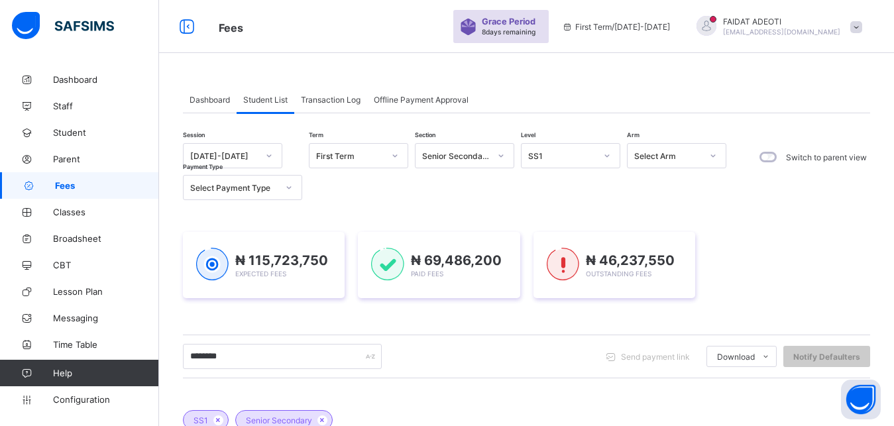
click at [226, 98] on span "Dashboard" at bounding box center [210, 100] width 40 height 10
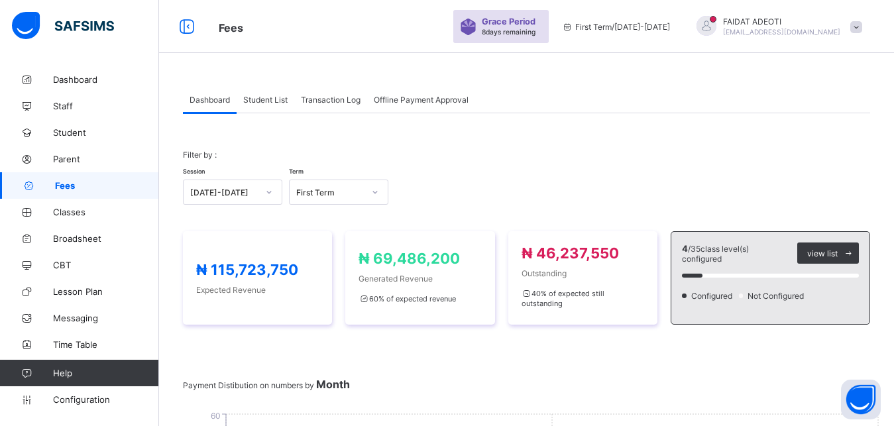
click at [272, 101] on span "Student List" at bounding box center [265, 100] width 44 height 10
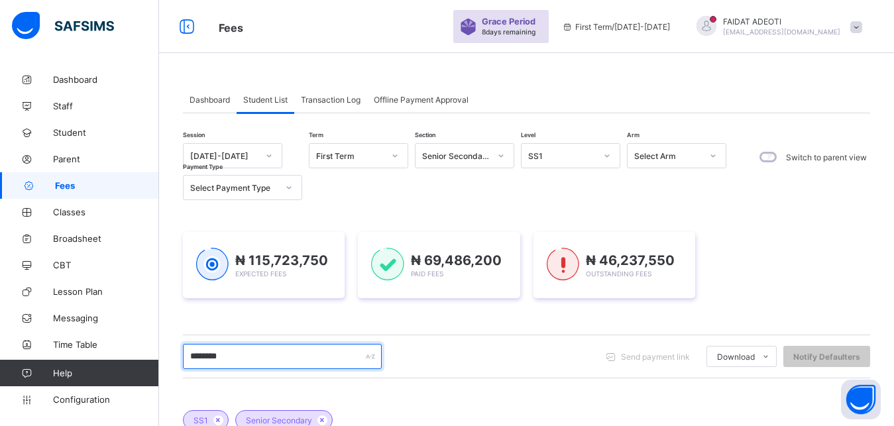
click at [272, 357] on input "********" at bounding box center [282, 356] width 199 height 25
type input "*"
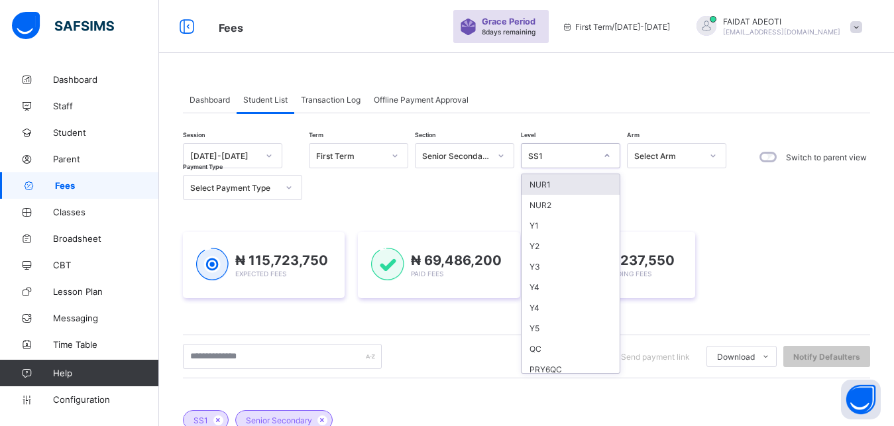
click at [564, 156] on div "SS1" at bounding box center [562, 156] width 68 height 10
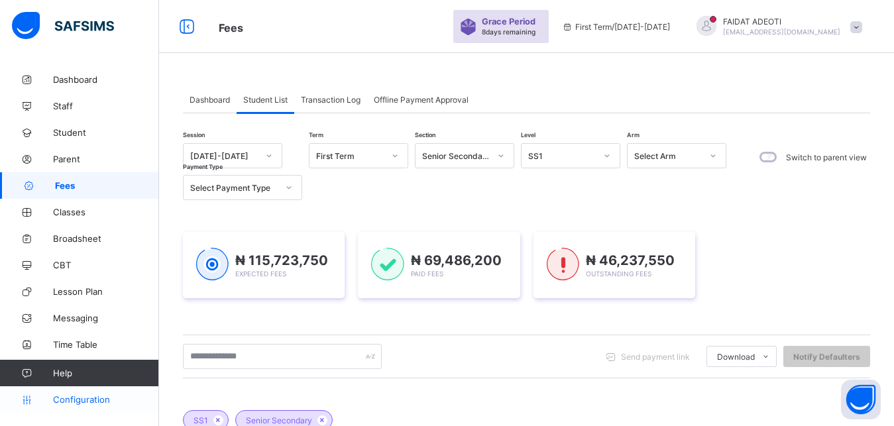
click at [85, 399] on span "Configuration" at bounding box center [105, 400] width 105 height 11
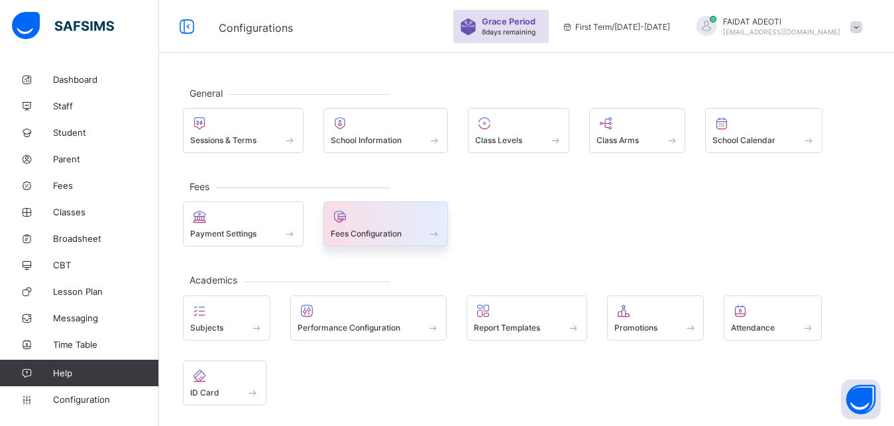
click at [355, 225] on span at bounding box center [386, 226] width 111 height 3
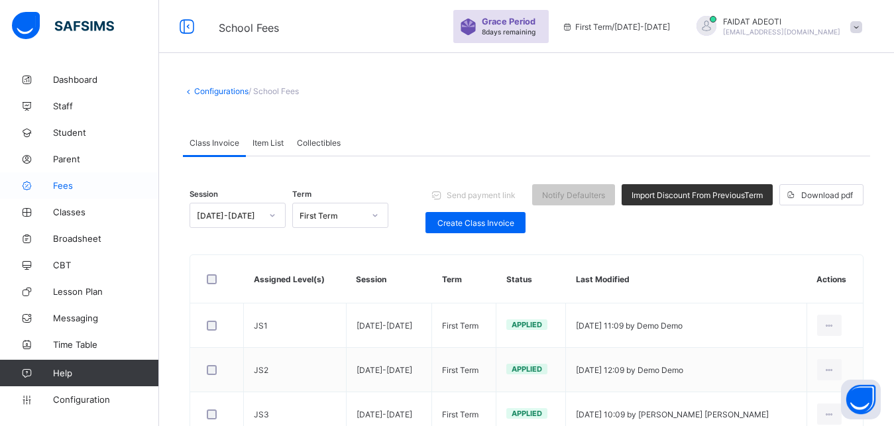
click at [80, 188] on span "Fees" at bounding box center [106, 185] width 106 height 11
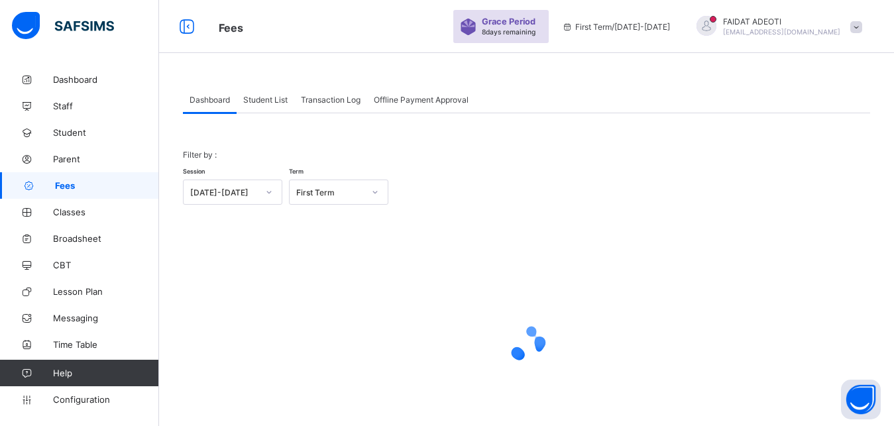
click at [269, 101] on span "Student List" at bounding box center [265, 100] width 44 height 10
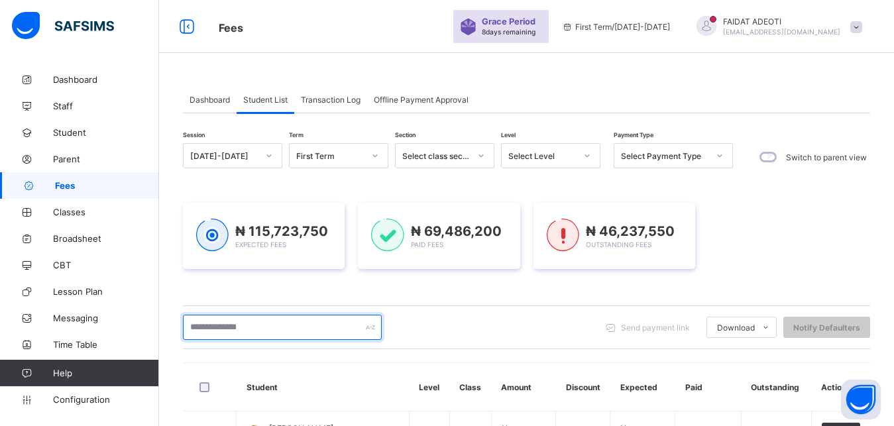
click at [267, 322] on input "text" at bounding box center [282, 327] width 199 height 25
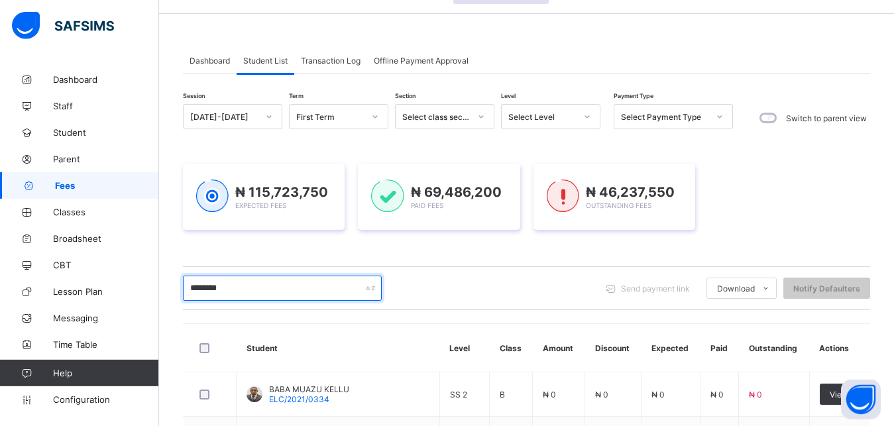
scroll to position [33, 0]
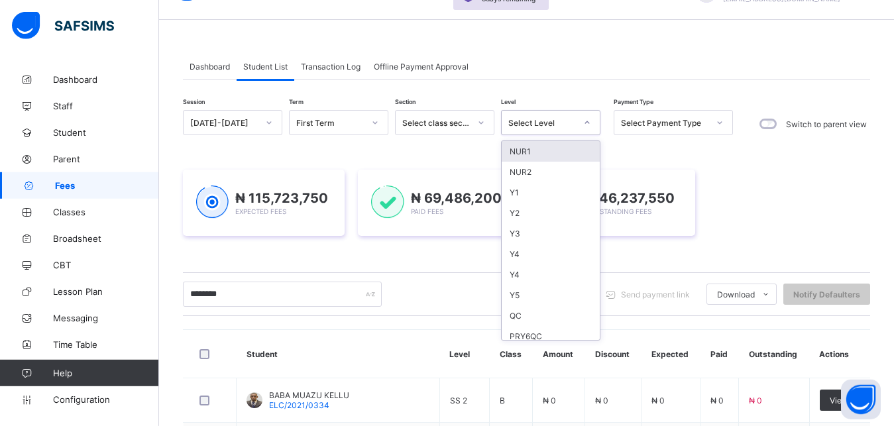
click at [590, 121] on icon at bounding box center [588, 122] width 8 height 13
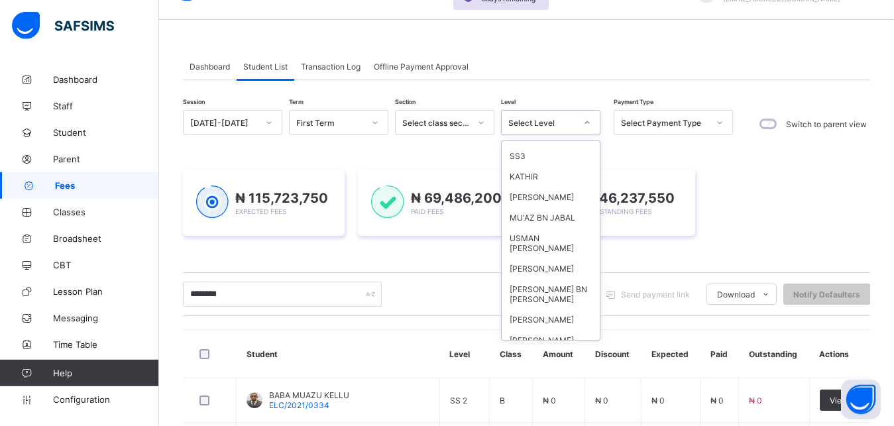
scroll to position [242, 0]
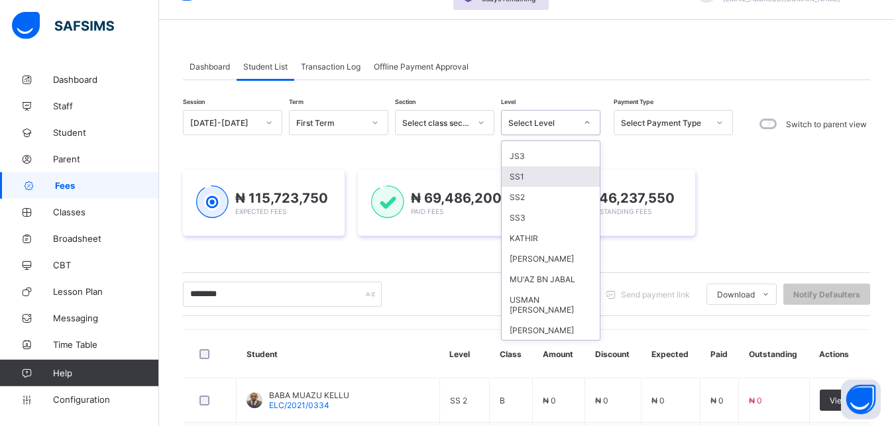
click at [516, 179] on div "SS1" at bounding box center [551, 176] width 98 height 21
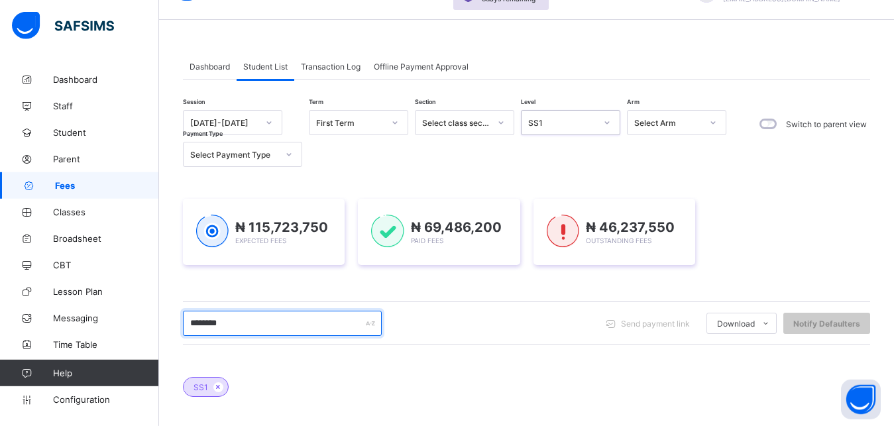
click at [338, 323] on input "********" at bounding box center [282, 323] width 199 height 25
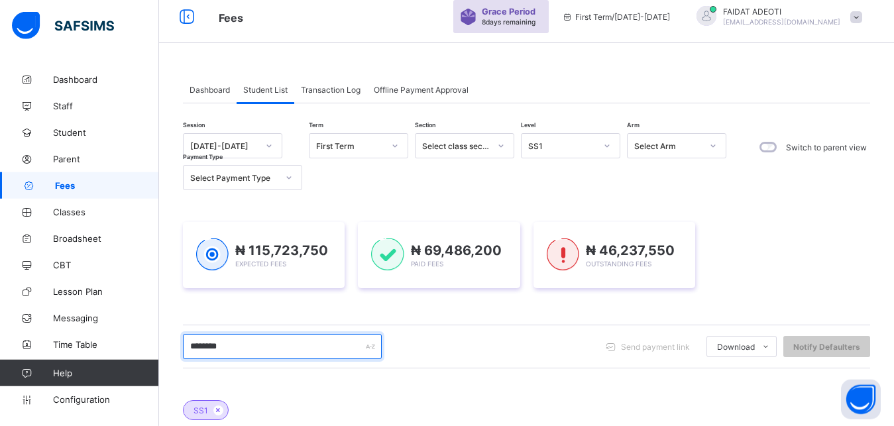
scroll to position [9, 0]
type input "*"
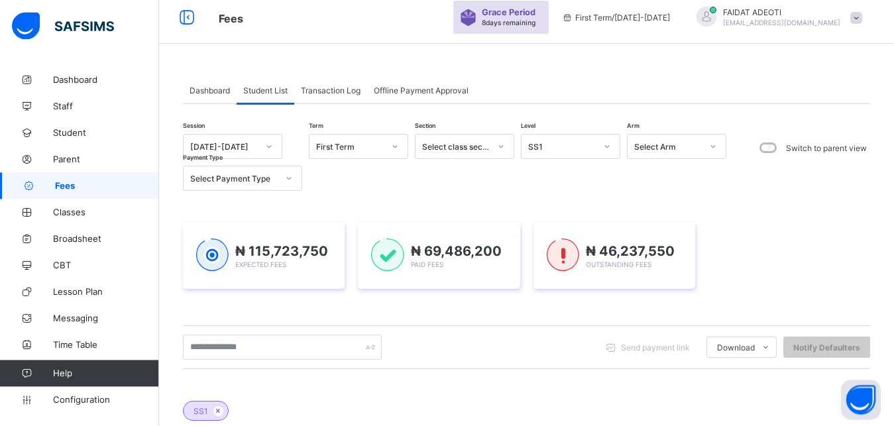
click at [214, 98] on div "Dashboard" at bounding box center [210, 90] width 54 height 27
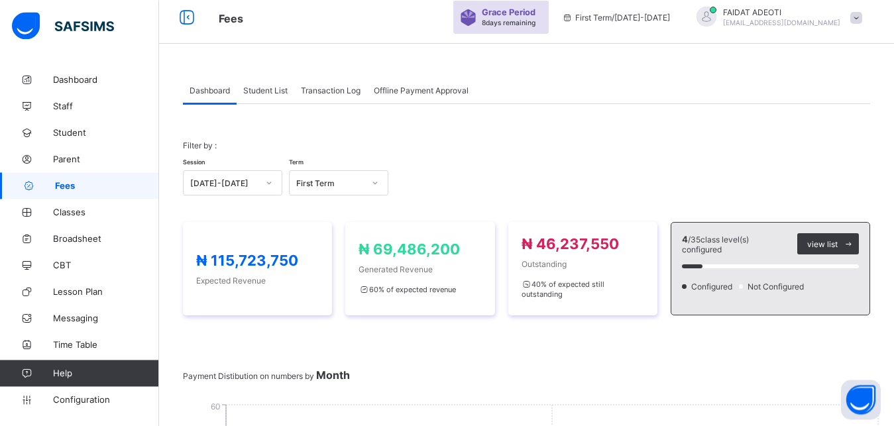
click at [277, 97] on div "Student List" at bounding box center [266, 90] width 58 height 27
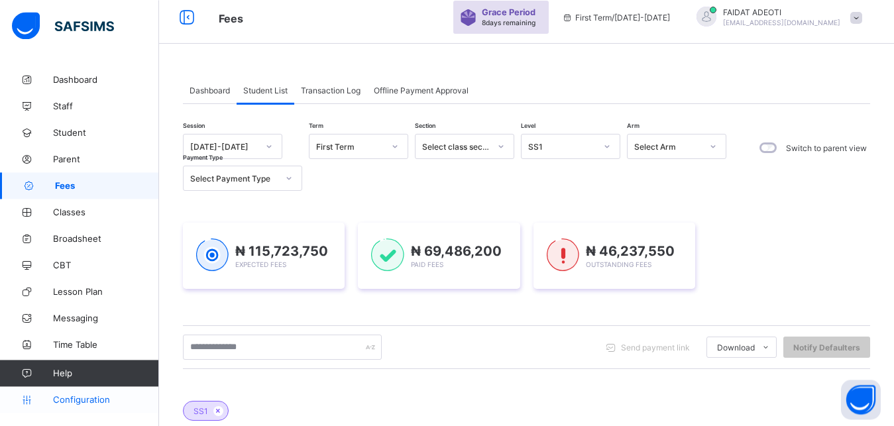
click at [109, 399] on span "Configuration" at bounding box center [105, 400] width 105 height 11
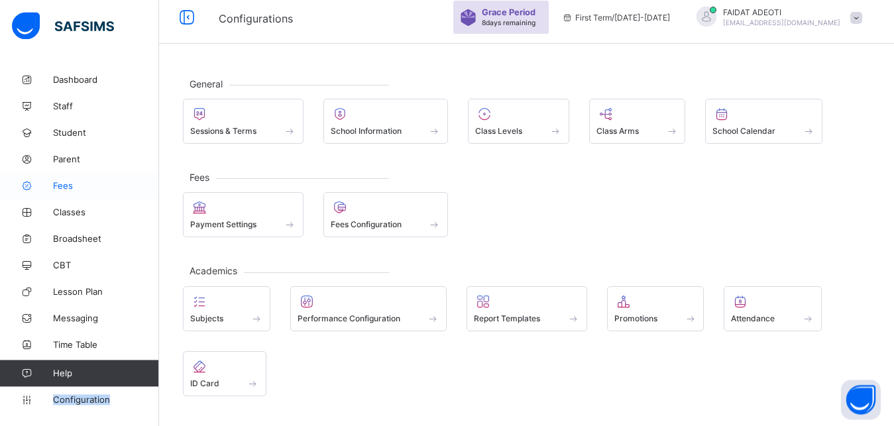
click at [115, 186] on span "Fees" at bounding box center [106, 185] width 106 height 11
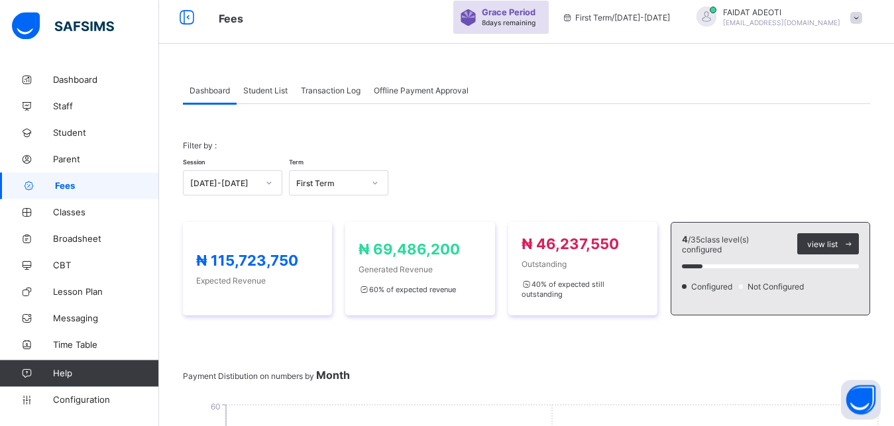
click at [266, 96] on div "Student List" at bounding box center [266, 90] width 58 height 27
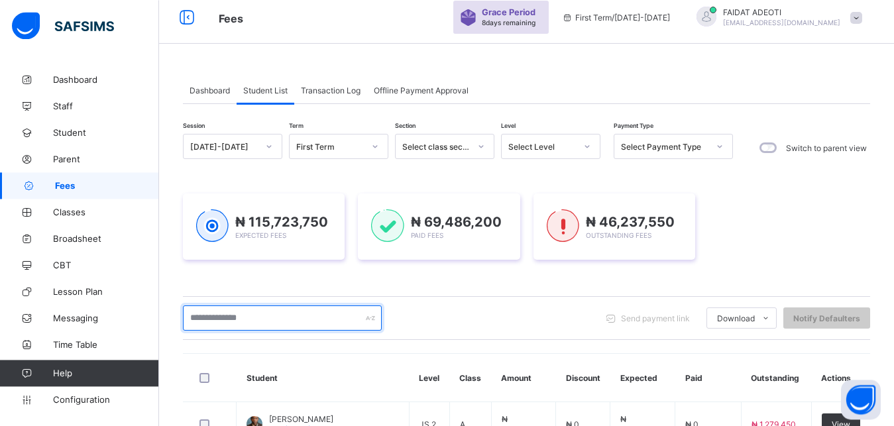
click at [239, 318] on input "text" at bounding box center [282, 318] width 199 height 25
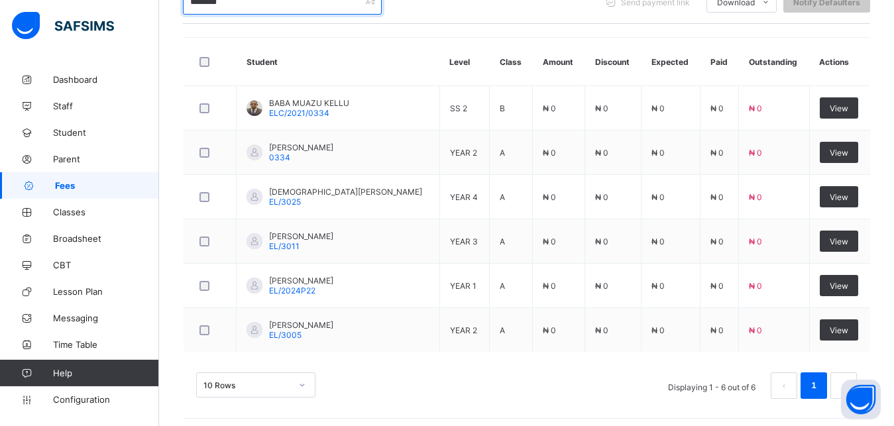
scroll to position [332, 0]
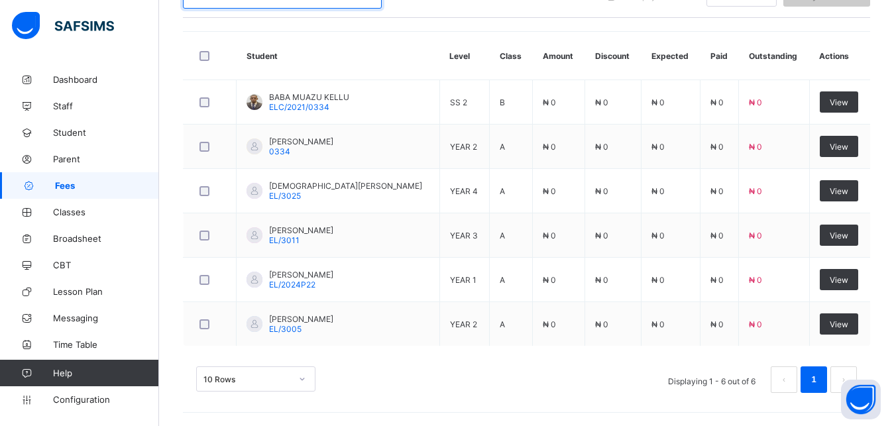
type input "********"
